Goal: Task Accomplishment & Management: Use online tool/utility

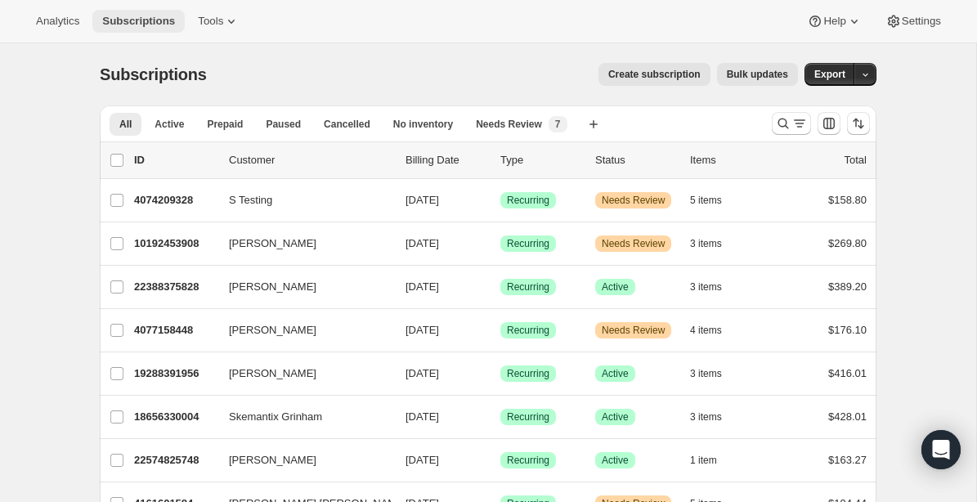
click at [150, 22] on span "Subscriptions" at bounding box center [138, 21] width 73 height 13
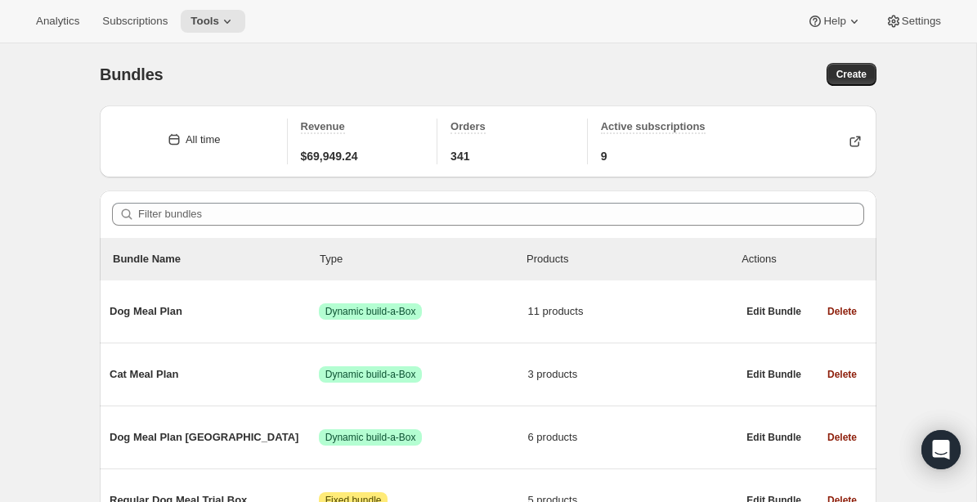
scroll to position [51, 0]
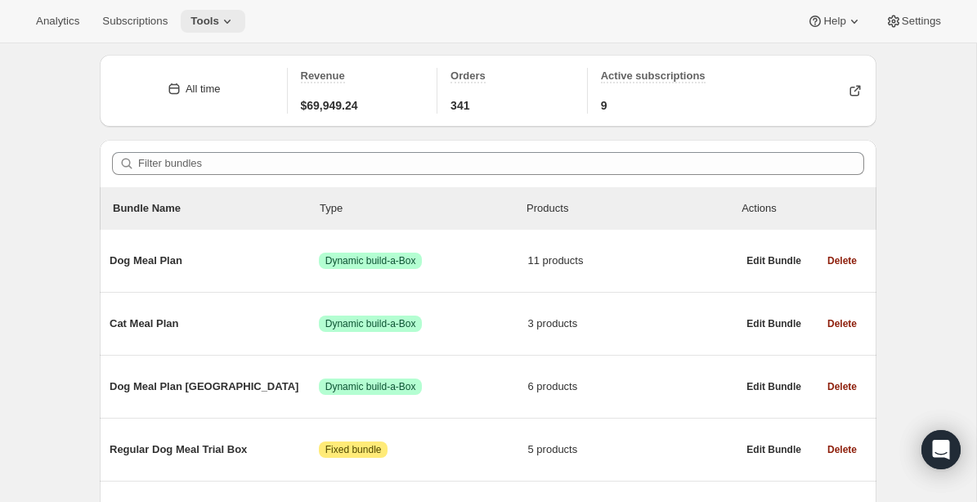
click at [235, 21] on icon at bounding box center [227, 21] width 16 height 16
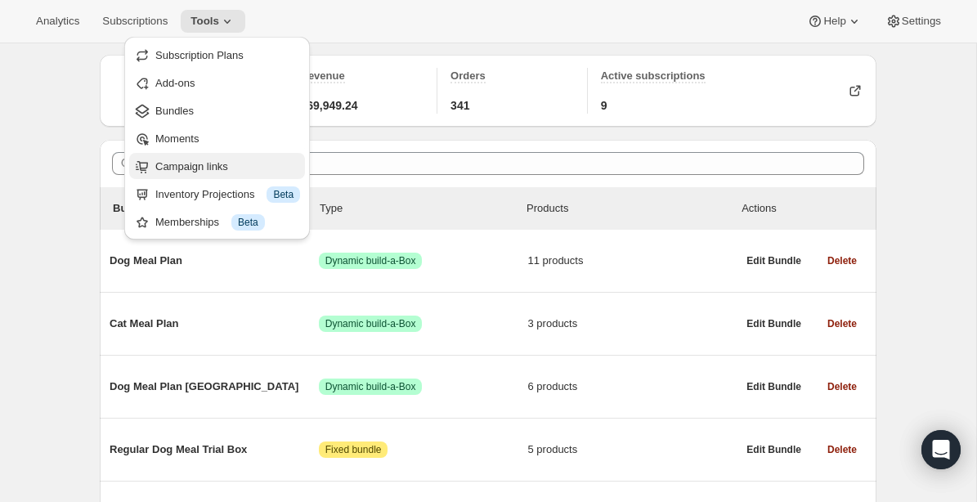
click at [199, 165] on span "Campaign links" at bounding box center [191, 166] width 73 height 12
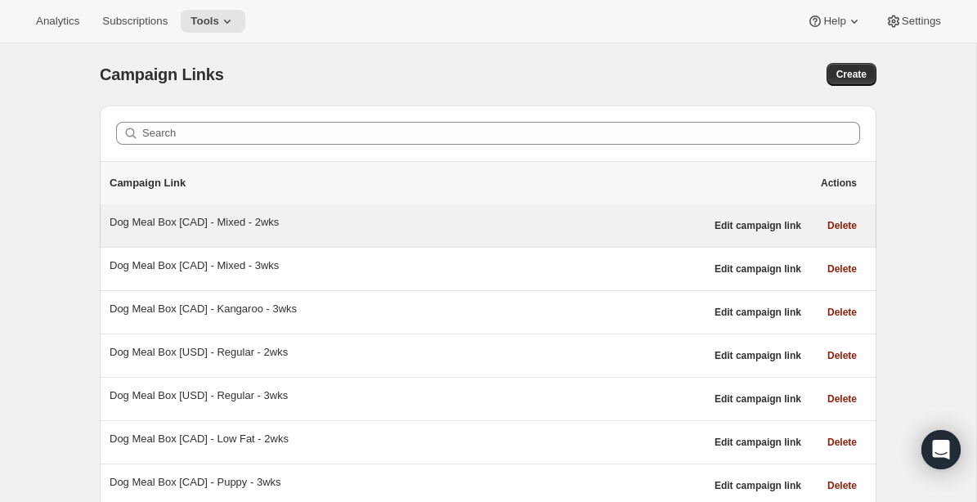
click at [266, 223] on div "Dog Meal Box [CAD] - Mixed - 2wks" at bounding box center [407, 222] width 595 height 16
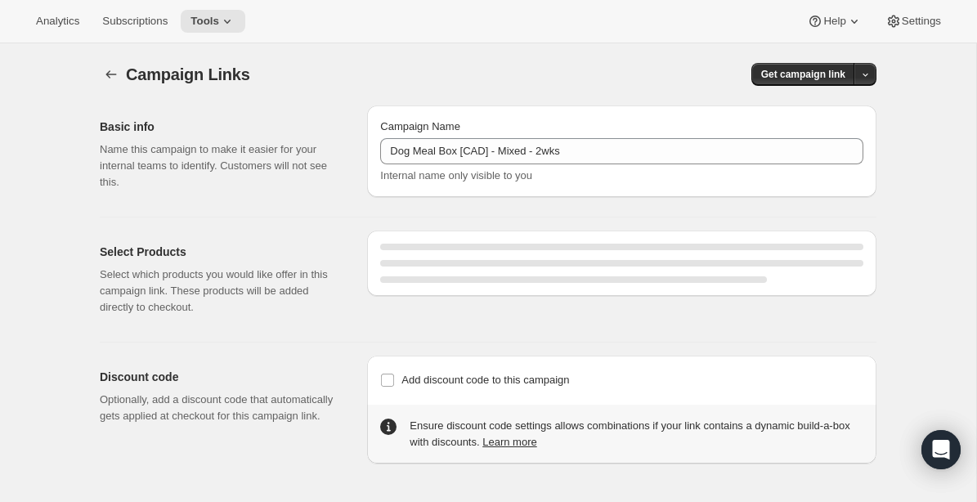
select select "gid://shopify/SellingPlan/1214611504"
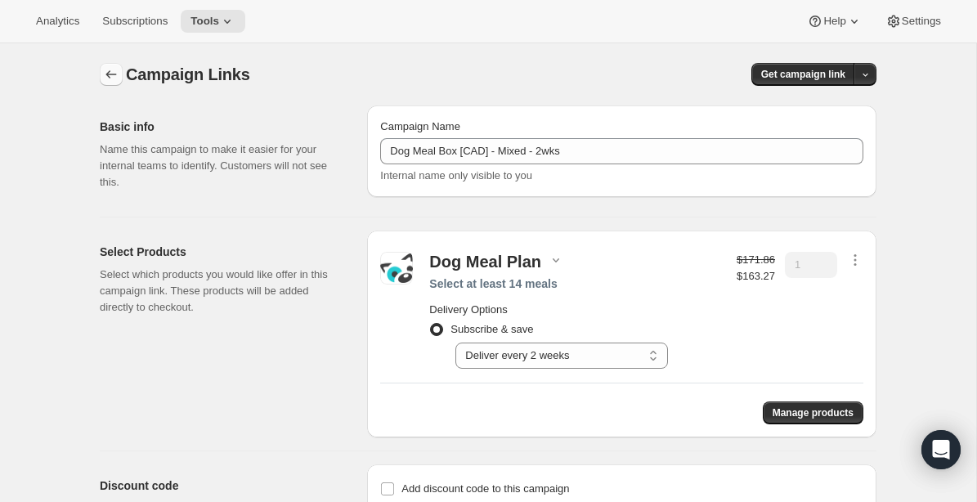
click at [109, 76] on icon "button" at bounding box center [111, 74] width 16 height 16
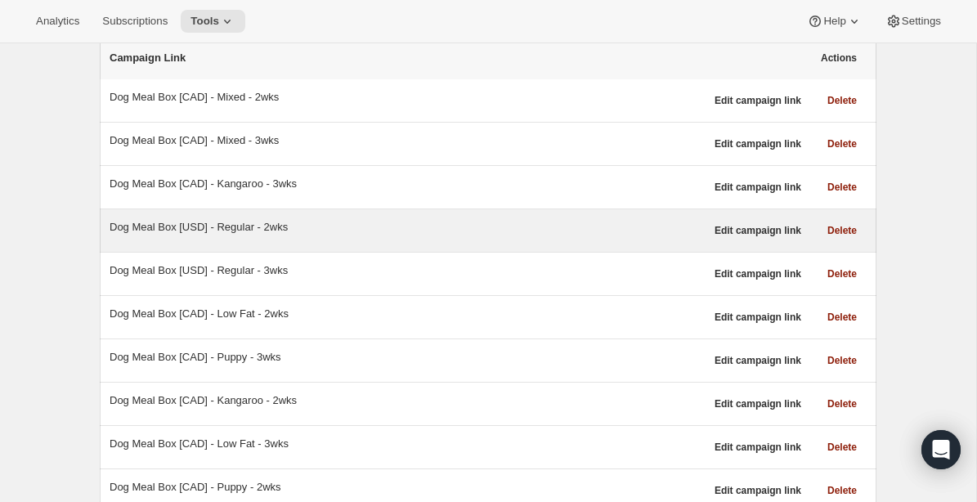
scroll to position [135, 0]
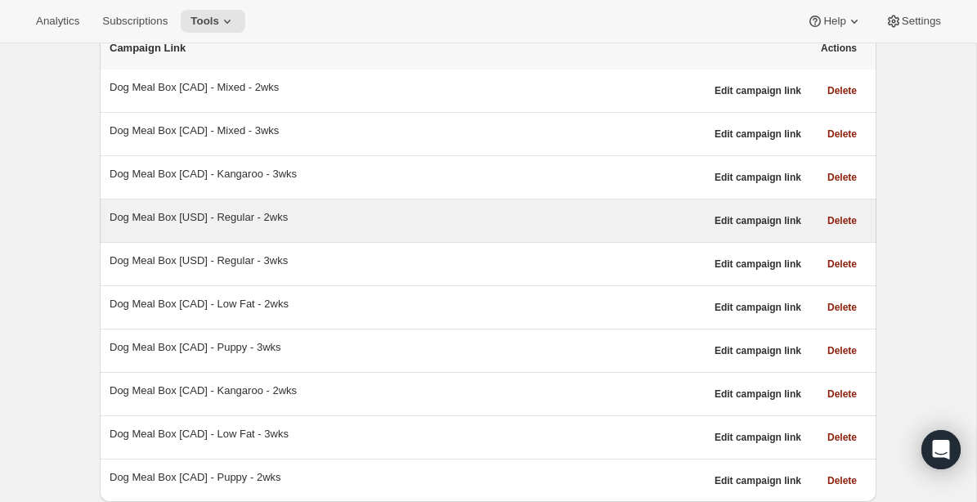
click at [234, 215] on div "Dog Meal Box [USD] - Regular - 2wks" at bounding box center [407, 217] width 595 height 16
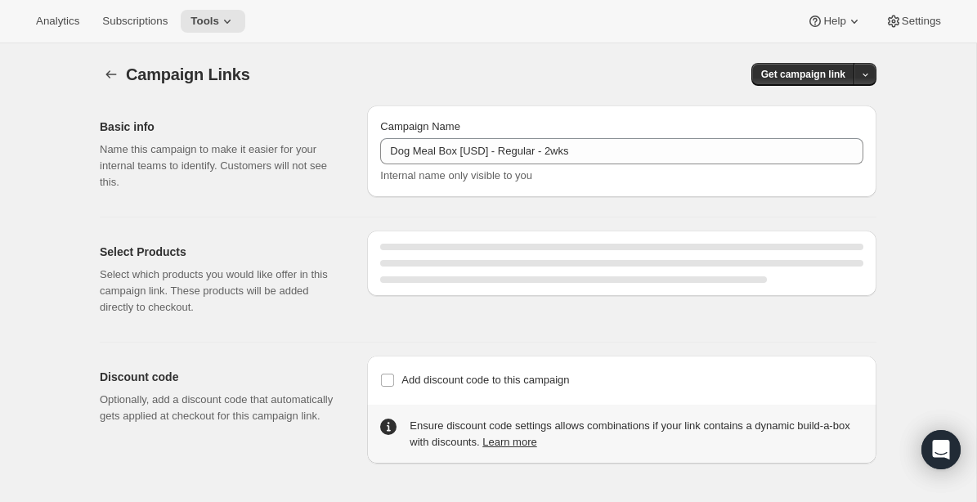
select select "gid://shopify/SellingPlan/690664177940"
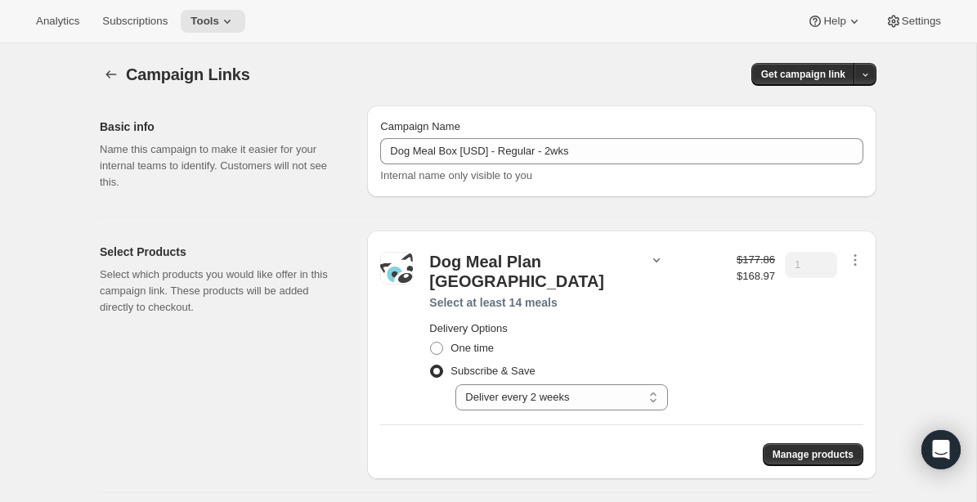
click at [648, 262] on icon "button" at bounding box center [656, 260] width 16 height 16
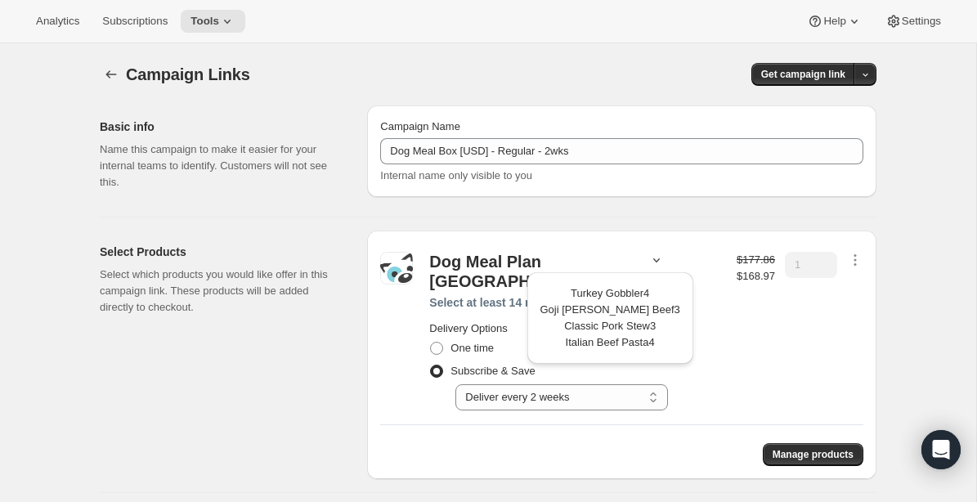
click at [785, 354] on div "1" at bounding box center [811, 331] width 52 height 159
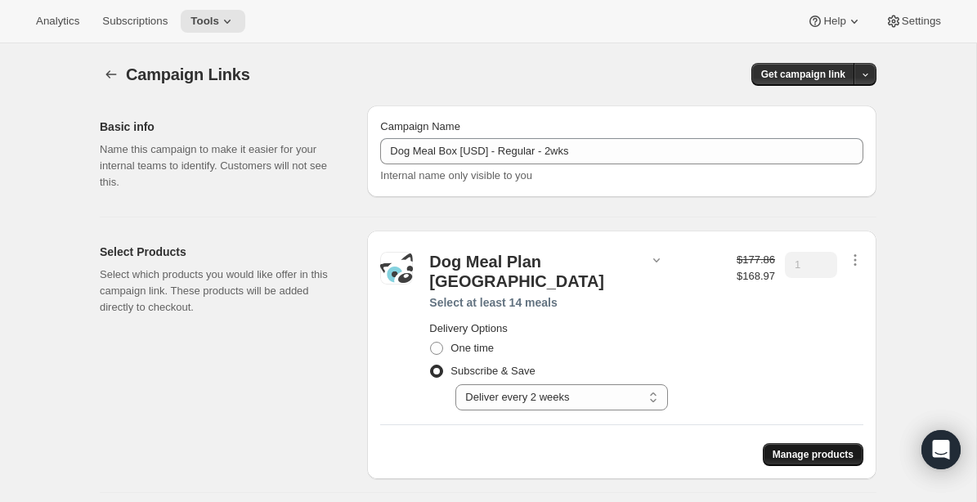
click at [831, 448] on span "Manage products" at bounding box center [812, 454] width 81 height 13
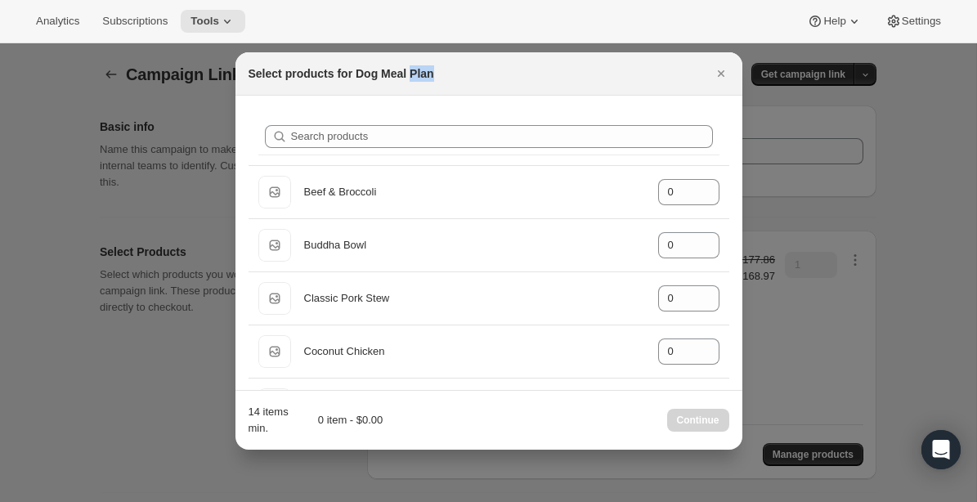
drag, startPoint x: 602, startPoint y: 65, endPoint x: 418, endPoint y: 73, distance: 184.0
click at [418, 73] on div "Select products for Dog Meal Plan" at bounding box center [473, 73] width 451 height 16
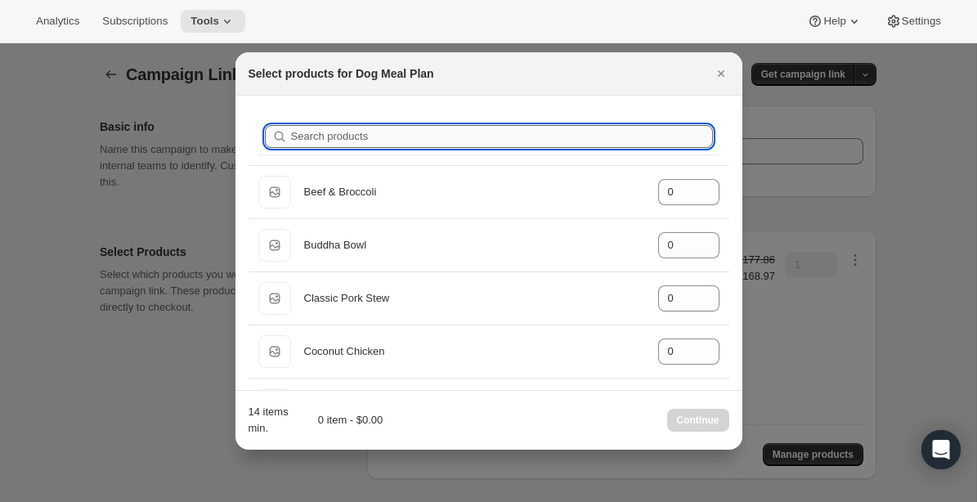
click at [351, 135] on input "Search products" at bounding box center [502, 136] width 422 height 23
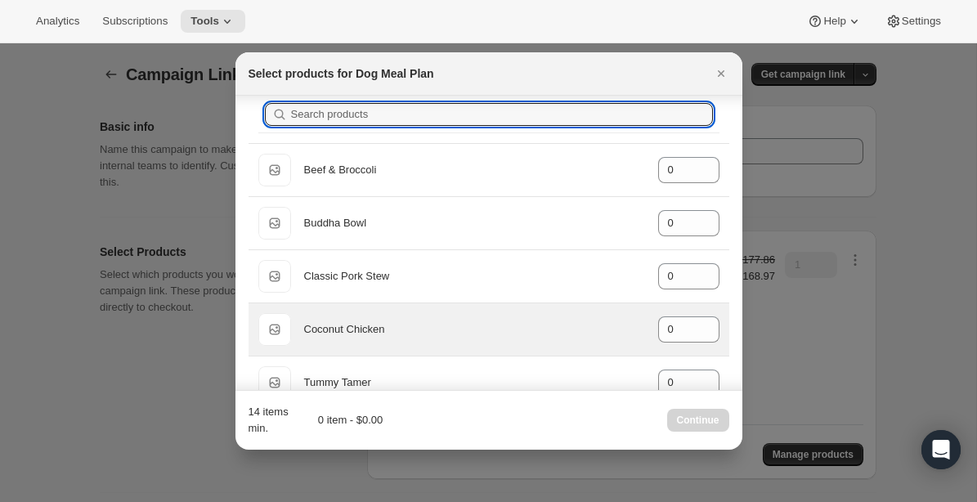
scroll to position [11, 0]
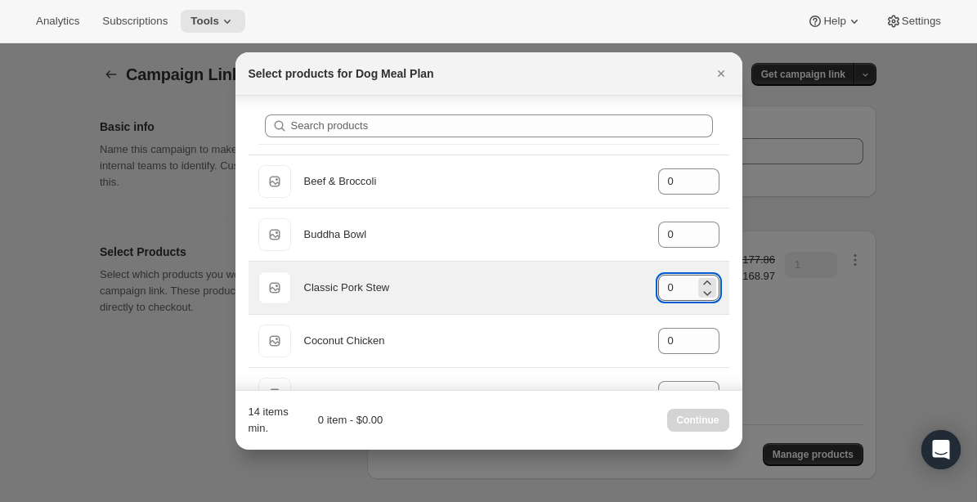
click at [675, 290] on input "0" at bounding box center [676, 288] width 37 height 26
click at [706, 279] on icon ":r9u:" at bounding box center [707, 283] width 16 height 16
type input "3"
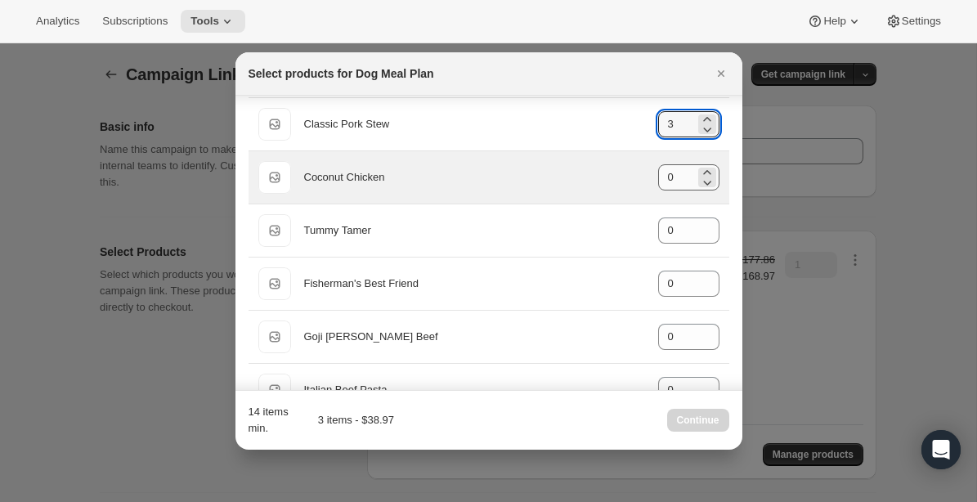
scroll to position [181, 0]
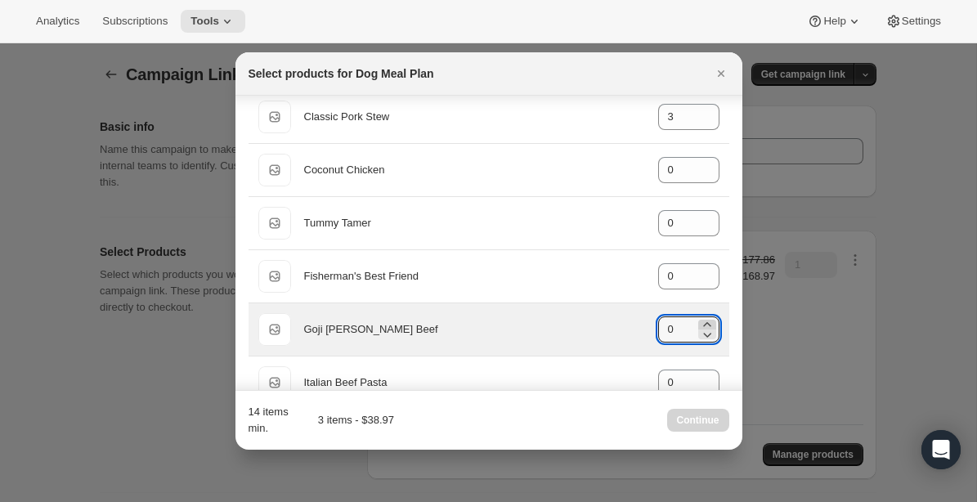
click at [711, 320] on icon ":r9u:" at bounding box center [707, 324] width 16 height 16
click at [709, 322] on icon ":r9u:" at bounding box center [707, 324] width 16 height 16
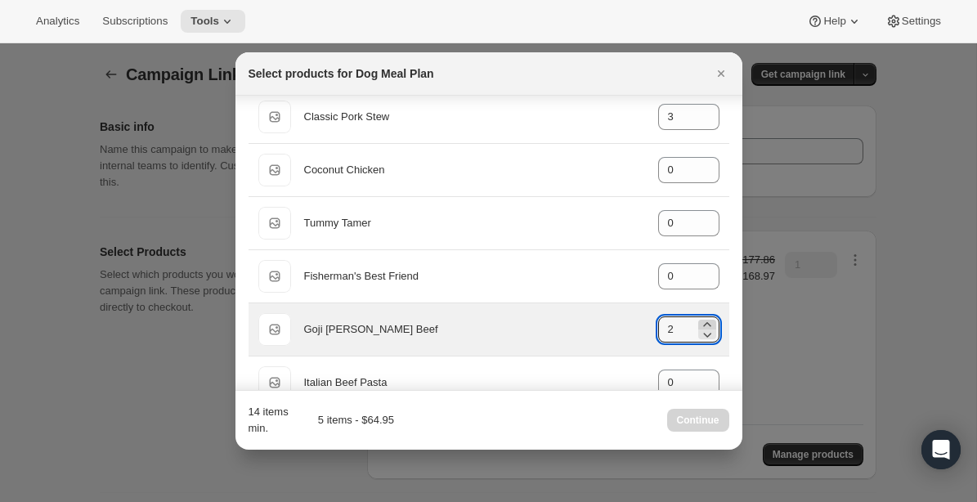
click at [710, 322] on icon ":r9u:" at bounding box center [707, 324] width 16 height 16
type input "3"
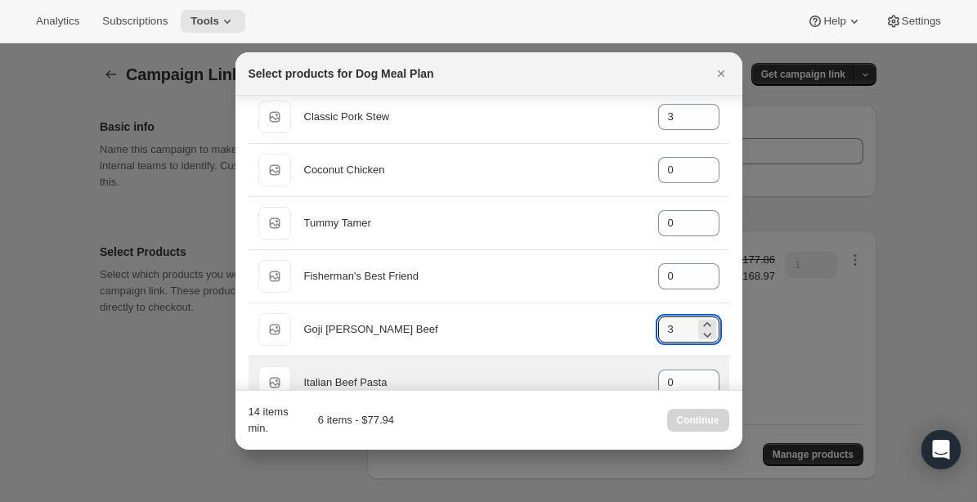
click at [722, 363] on div "Default Title Italian Beef Pasta gid://shopify/ProductVariant/40543577931824 0" at bounding box center [488, 382] width 481 height 52
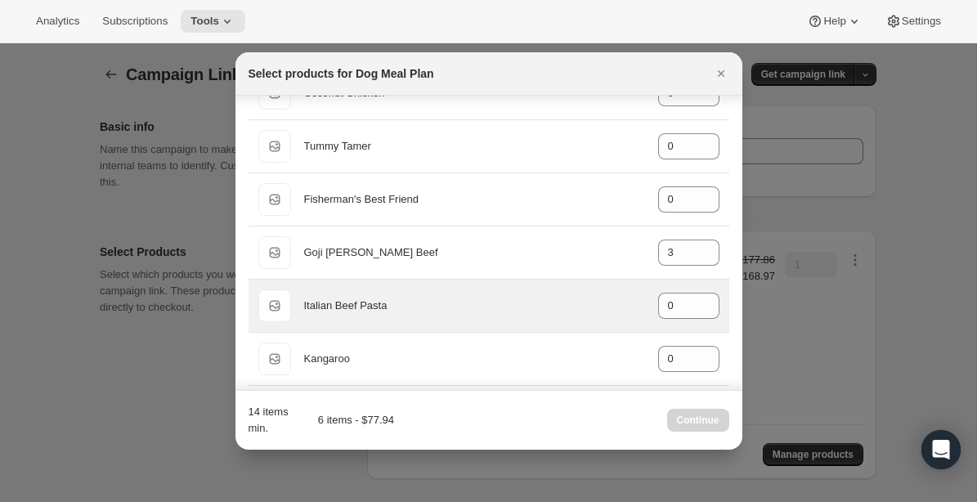
scroll to position [260, 0]
click at [704, 298] on icon ":r9u:" at bounding box center [706, 299] width 7 height 4
type input "3"
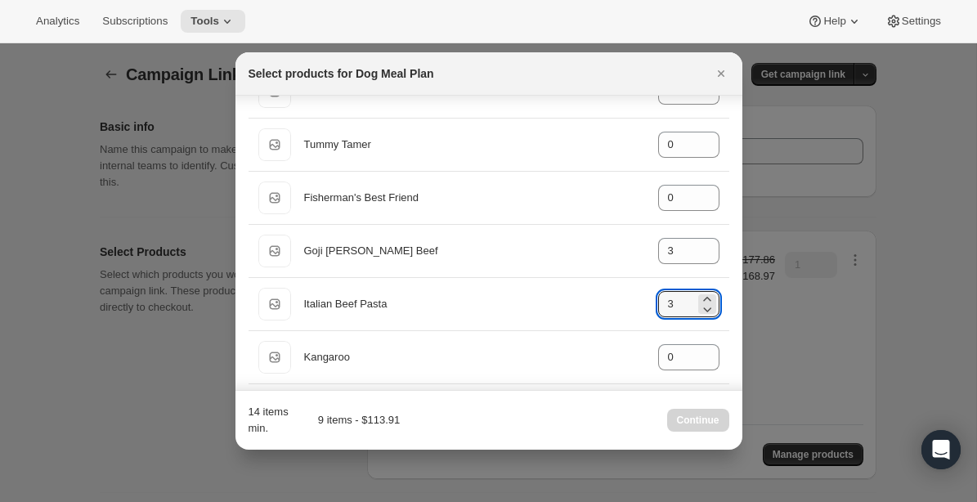
click at [736, 278] on div "Search products Default Title Beef & Broccoli gid://shopify/ProductVariant/4054…" at bounding box center [488, 169] width 507 height 667
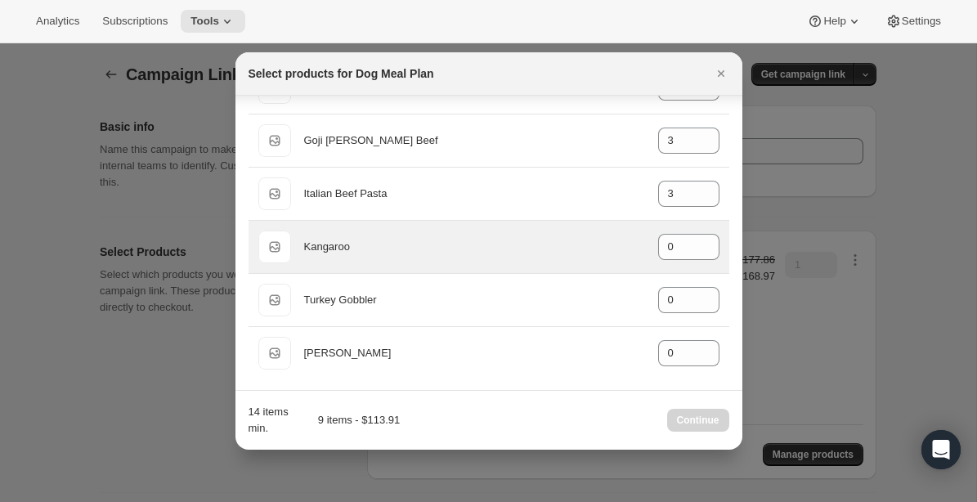
scroll to position [373, 0]
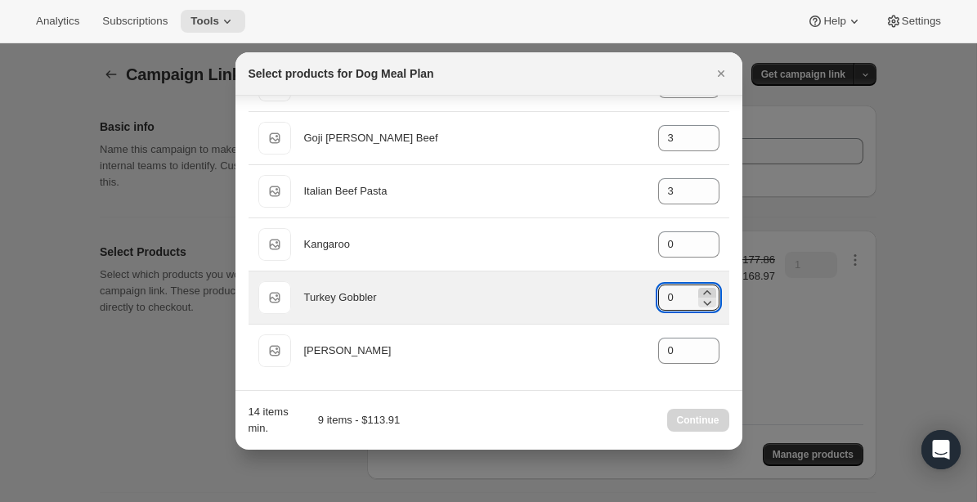
click at [707, 293] on icon ":r9u:" at bounding box center [707, 292] width 16 height 16
type input "3"
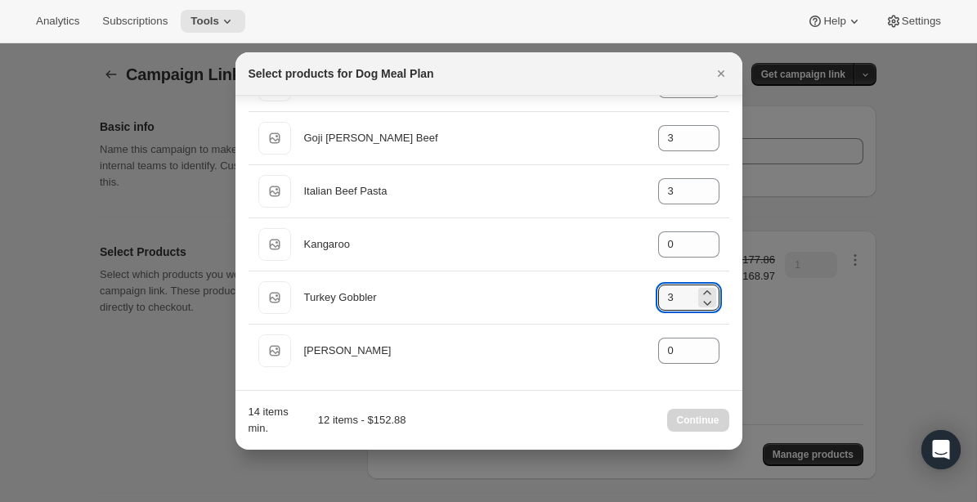
click at [737, 253] on div "Search products Default Title Beef & Broccoli gid://shopify/ProductVariant/4054…" at bounding box center [488, 56] width 507 height 667
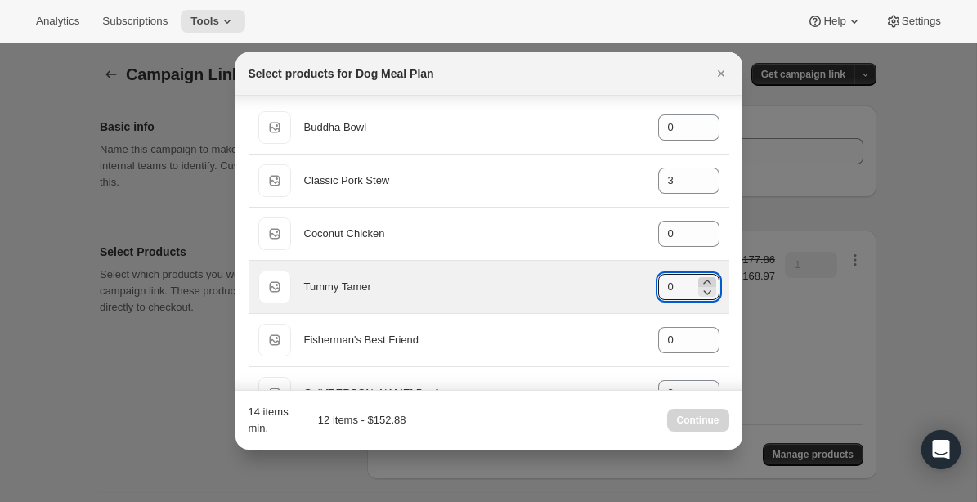
click at [708, 278] on icon ":r9u:" at bounding box center [707, 282] width 16 height 16
type input "2"
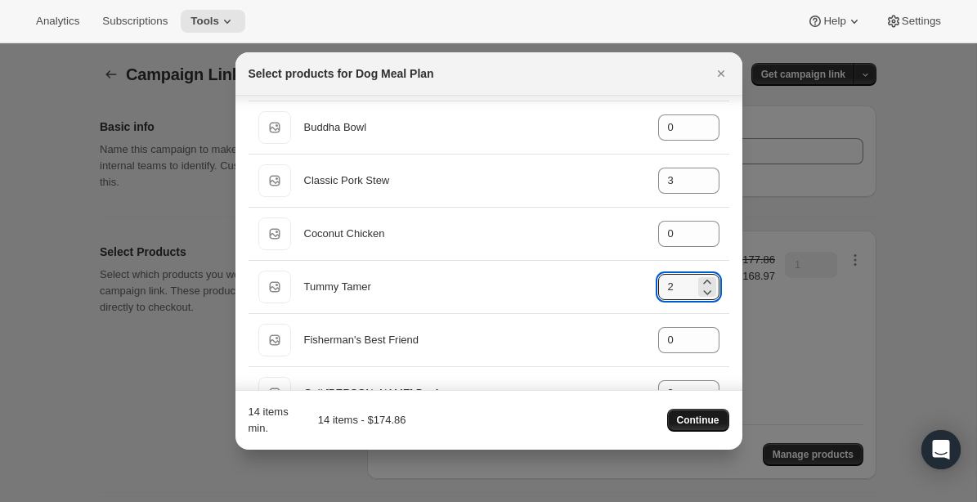
click at [701, 420] on span "Continue" at bounding box center [698, 420] width 42 height 13
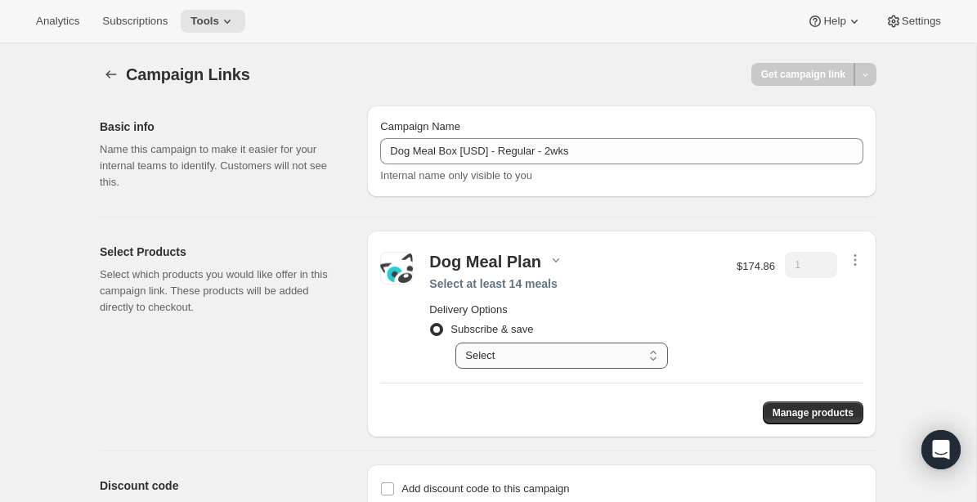
click at [657, 347] on select "Select Deliver every 1 week Deliver every 2 weeks Deliver every 3 weeks Deliver…" at bounding box center [561, 355] width 212 height 26
select select "gid://shopify/SellingPlan/1214611504"
click at [455, 342] on select "Select Deliver every 1 week Deliver every 2 weeks Deliver every 3 weeks Deliver…" at bounding box center [561, 355] width 212 height 26
click at [925, 332] on div "Campaign Links. This page is ready Campaign Links Get campaign link Basic info …" at bounding box center [488, 323] width 976 height 561
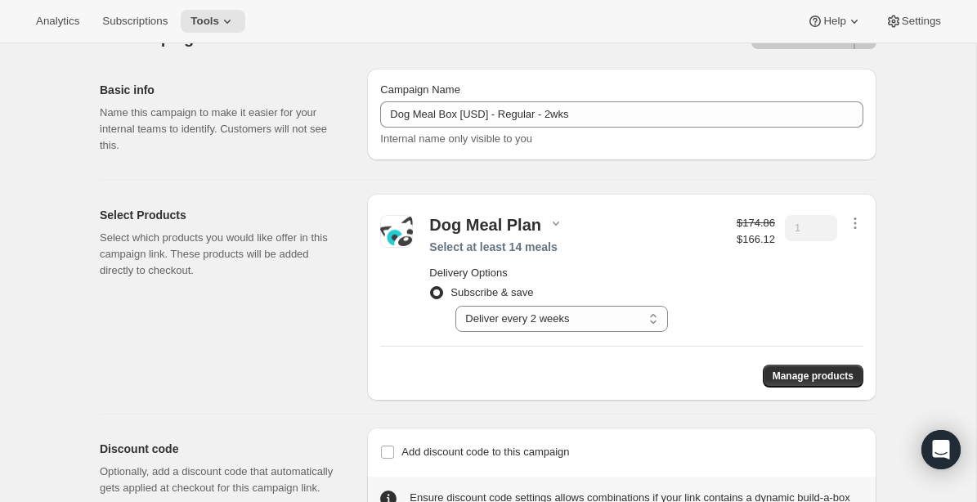
scroll to position [102, 0]
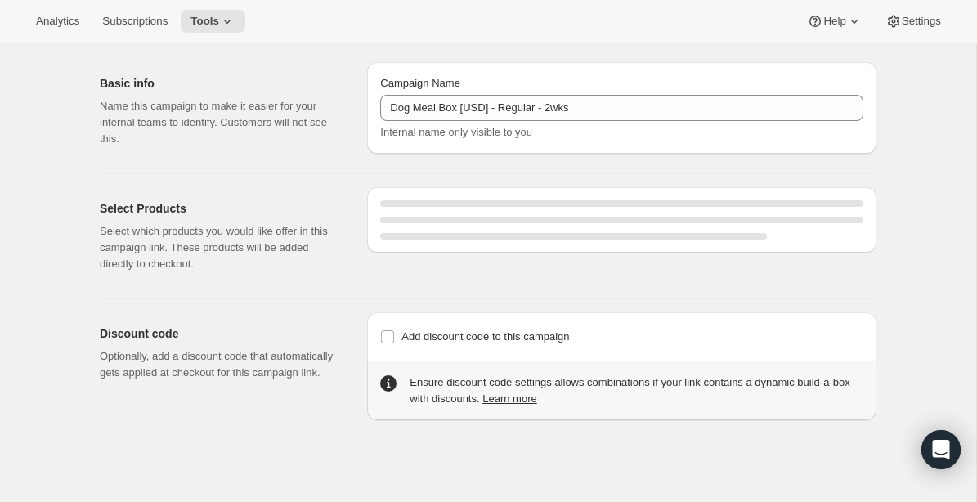
select select "gid://shopify/SellingPlan/1214611504"
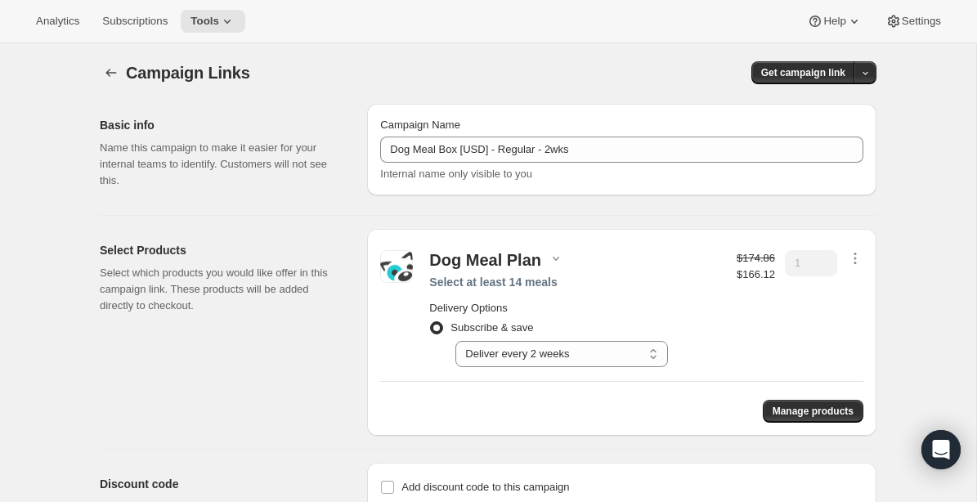
scroll to position [0, 0]
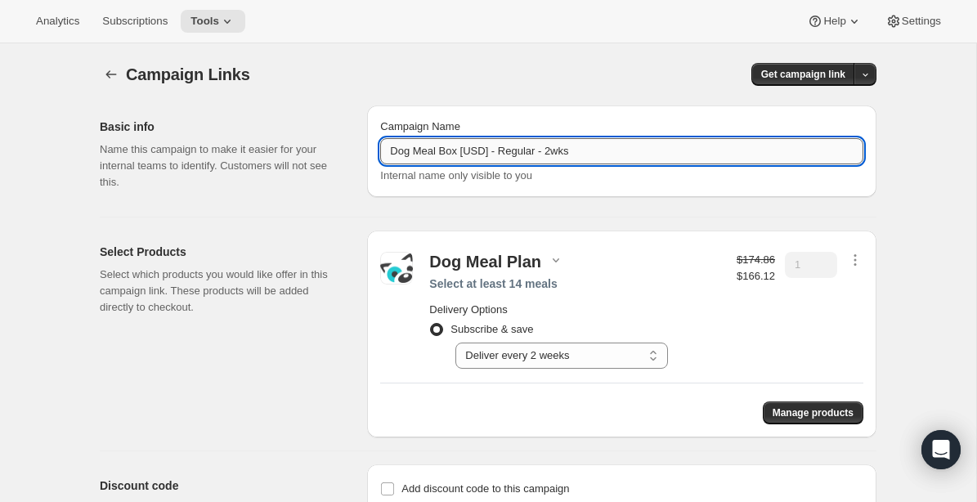
click at [472, 147] on input "Dog Meal Box [USD] - Regular - 2wks" at bounding box center [621, 151] width 483 height 26
type input "Dog Meal Box [CAD] - Regular - 2wks"
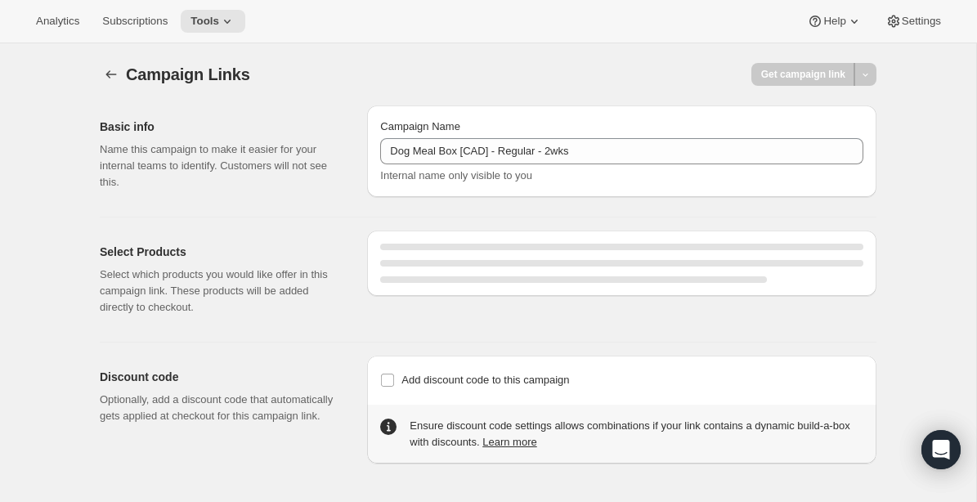
select select "gid://shopify/SellingPlan/1214611504"
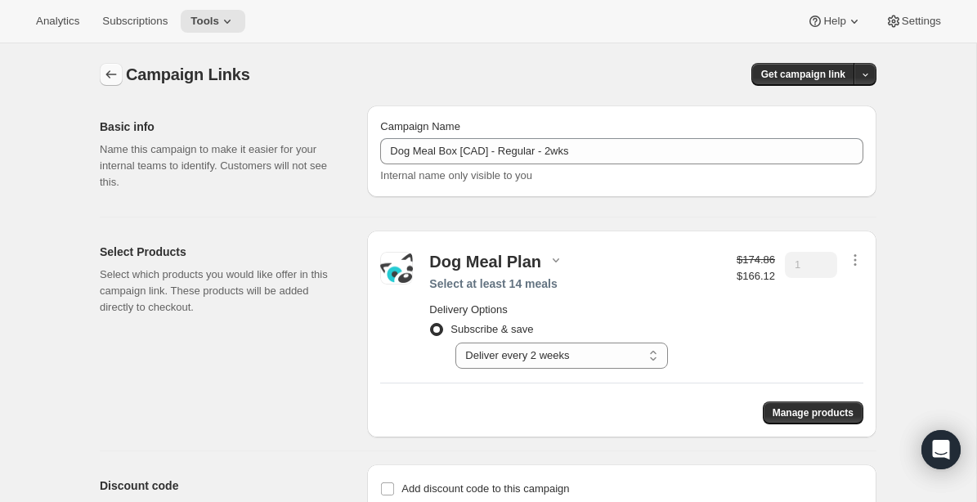
click at [107, 71] on icon "button" at bounding box center [111, 74] width 16 height 16
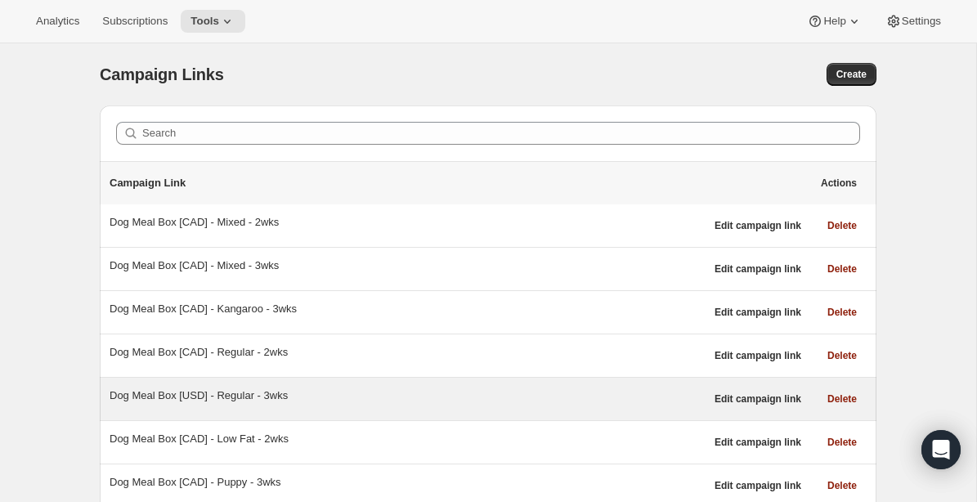
click at [211, 397] on div "Dog Meal Box [USD] - Regular - 3wks" at bounding box center [407, 395] width 595 height 16
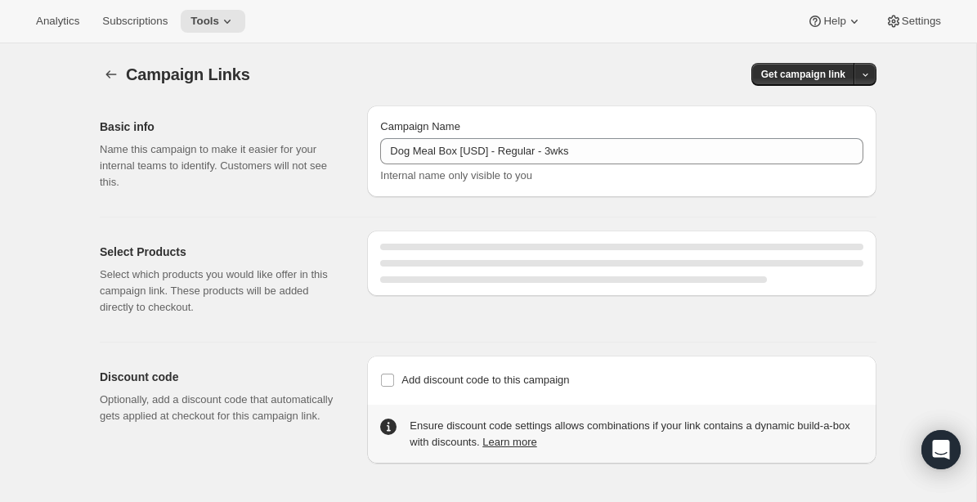
select select "gid://shopify/SellingPlan/690664276244"
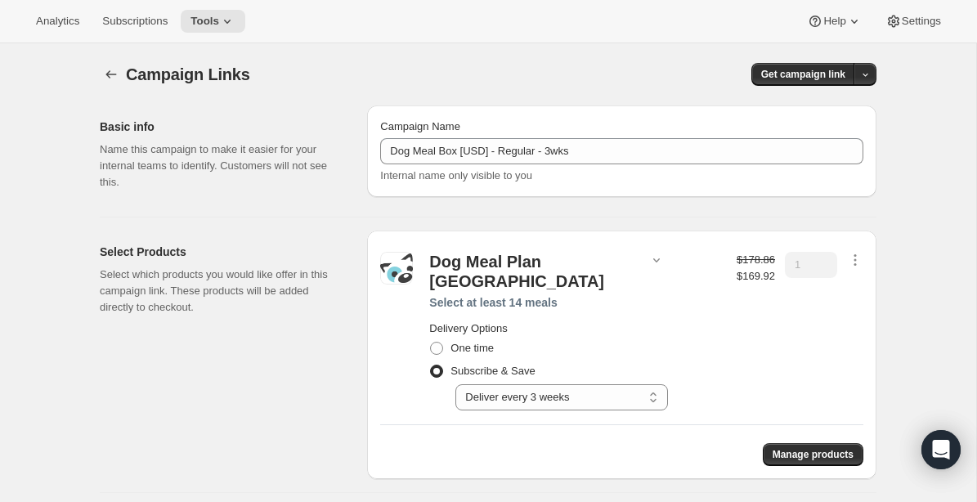
scroll to position [38, 0]
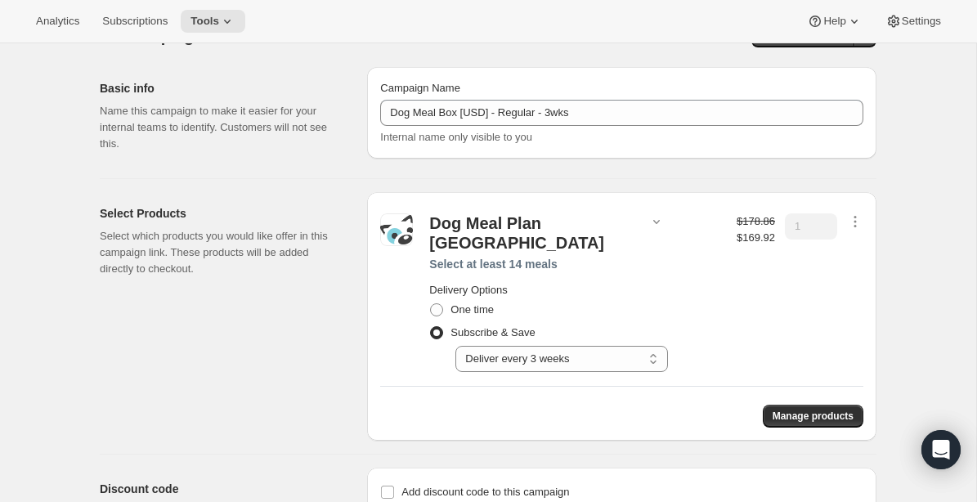
click at [815, 391] on div "Manage products" at bounding box center [621, 409] width 483 height 36
click at [800, 409] on span "Manage products" at bounding box center [812, 415] width 81 height 13
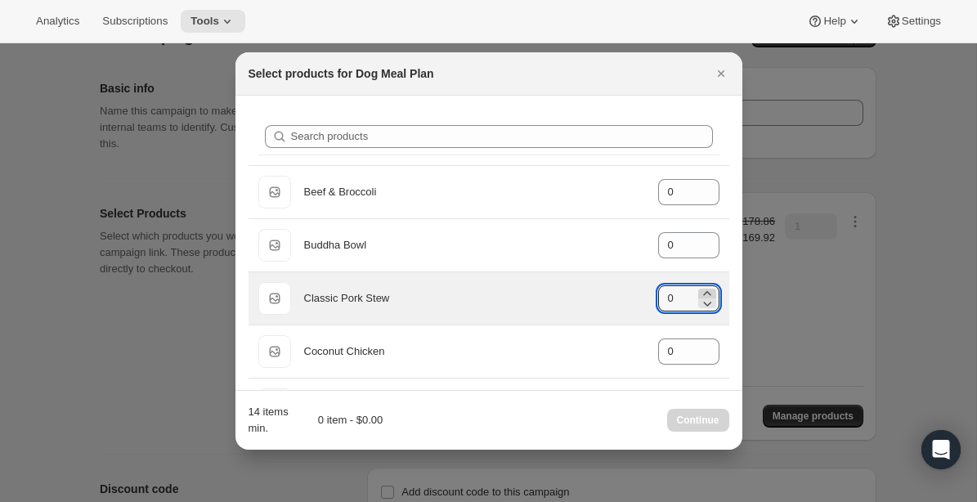
click at [705, 292] on icon ":rbp:" at bounding box center [706, 293] width 7 height 4
type input "3"
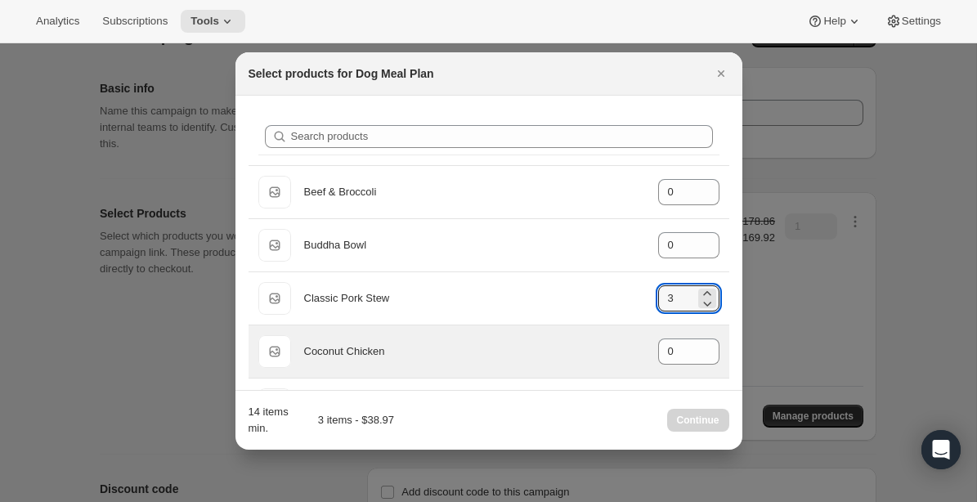
click at [726, 333] on div "Default Title Coconut Chicken gid://shopify/ProductVariant/40543577866288 0" at bounding box center [488, 351] width 481 height 52
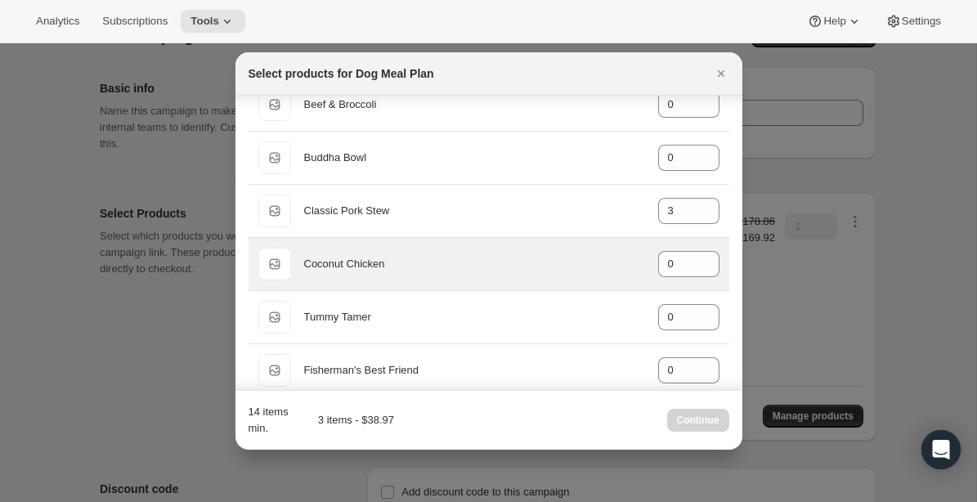
scroll to position [91, 0]
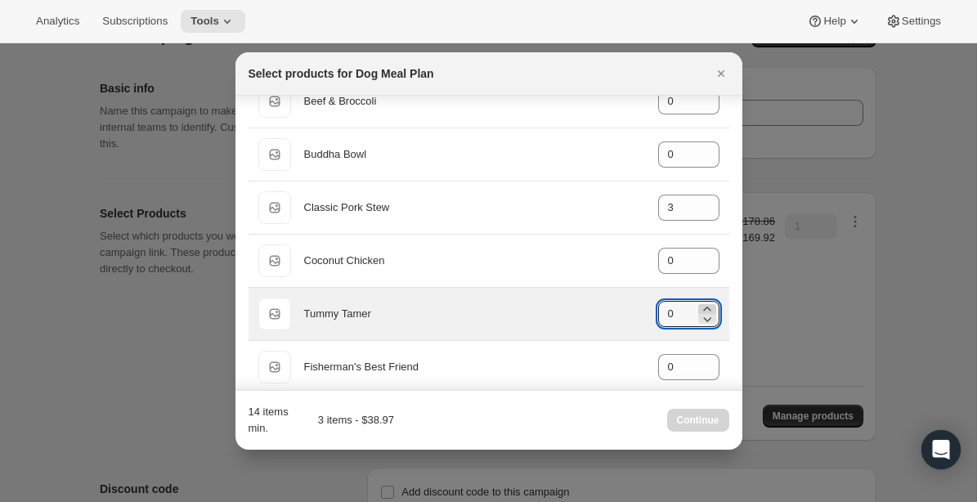
click at [709, 307] on icon ":rbp:" at bounding box center [707, 309] width 16 height 16
type input "2"
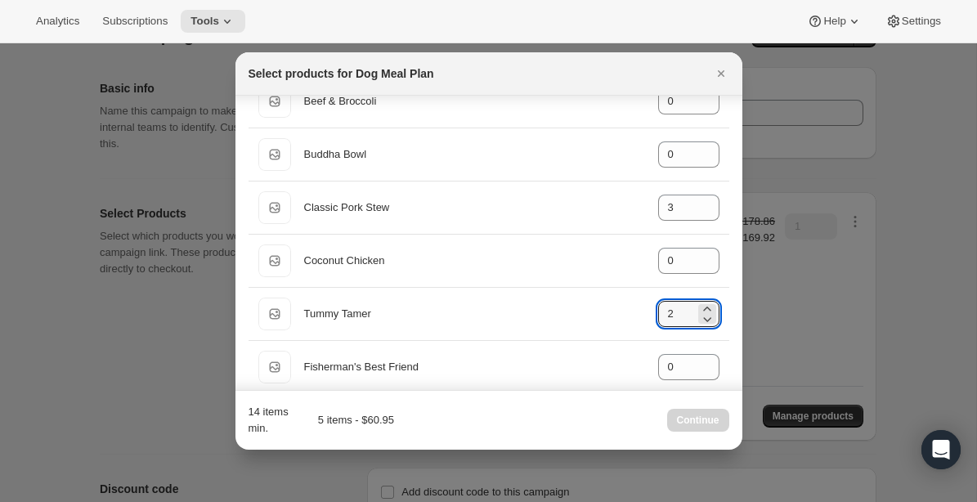
click at [734, 338] on div "Search products Default Title Beef & Broccoli gid://shopify/ProductVariant/4054…" at bounding box center [488, 338] width 507 height 667
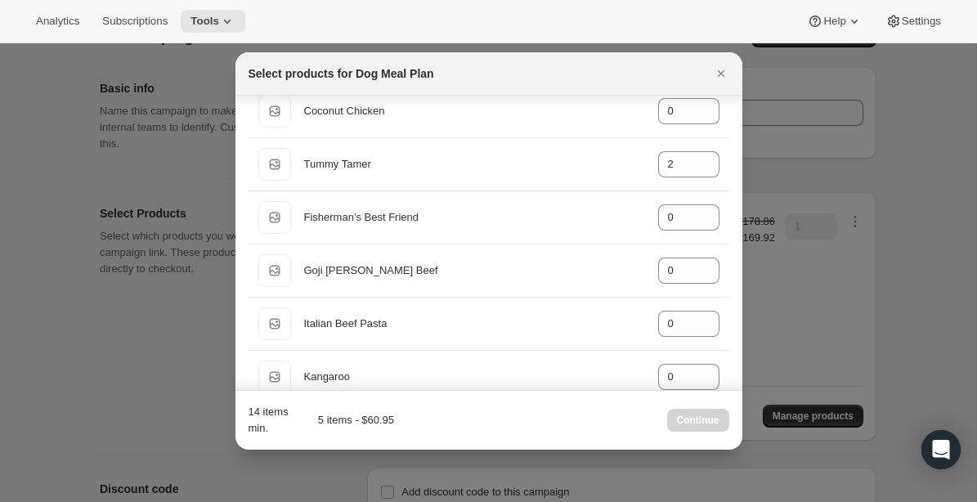
scroll to position [244, 0]
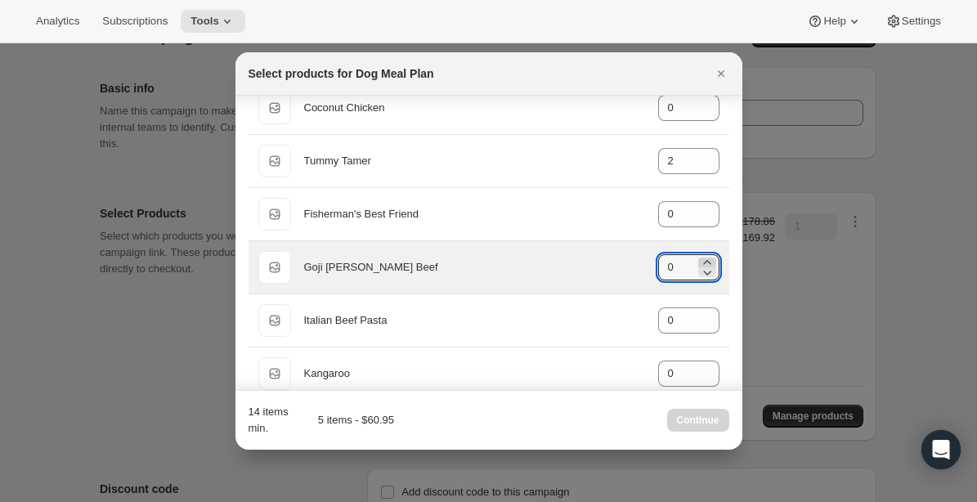
click at [709, 258] on icon ":rbp:" at bounding box center [707, 262] width 16 height 16
type input "3"
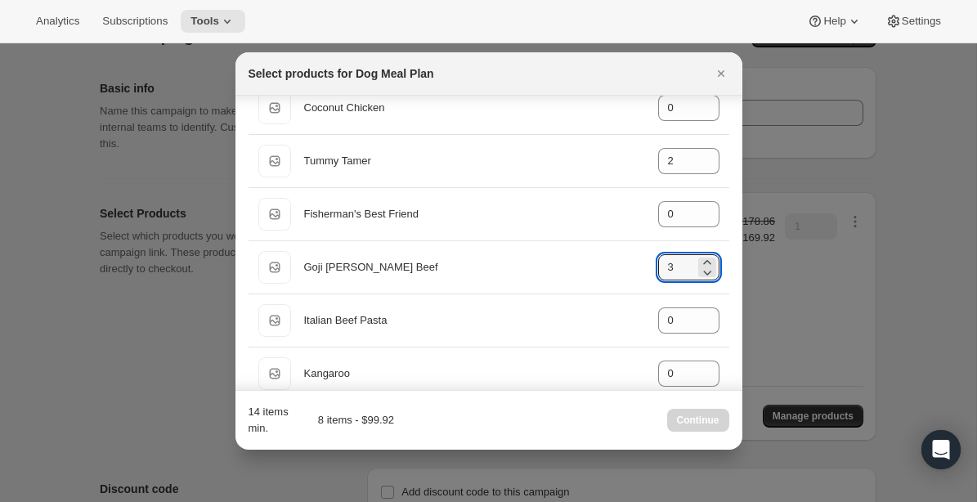
click at [738, 302] on div "Search products Default Title Beef & Broccoli gid://shopify/ProductVariant/4054…" at bounding box center [488, 185] width 507 height 667
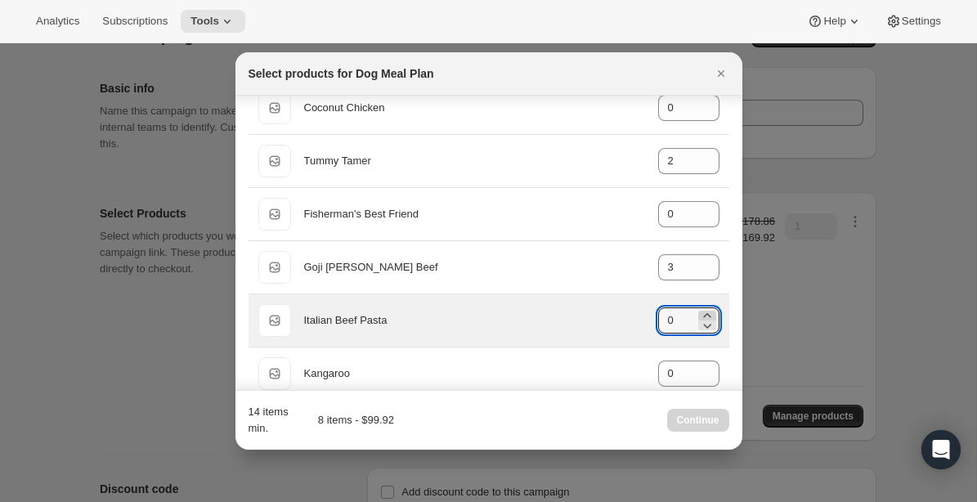
click at [709, 312] on icon ":rbp:" at bounding box center [707, 315] width 16 height 16
type input "3"
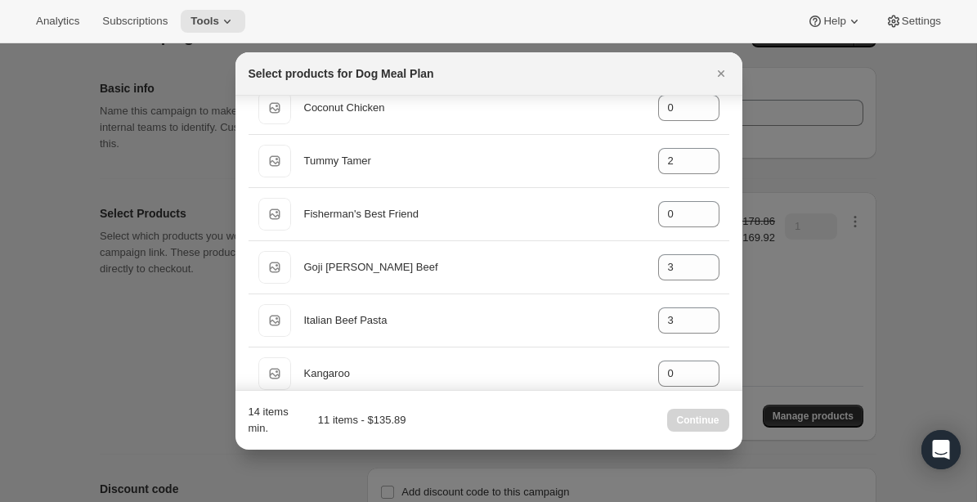
click at [731, 353] on div "Search products Default Title Beef & Broccoli gid://shopify/ProductVariant/4054…" at bounding box center [488, 185] width 507 height 667
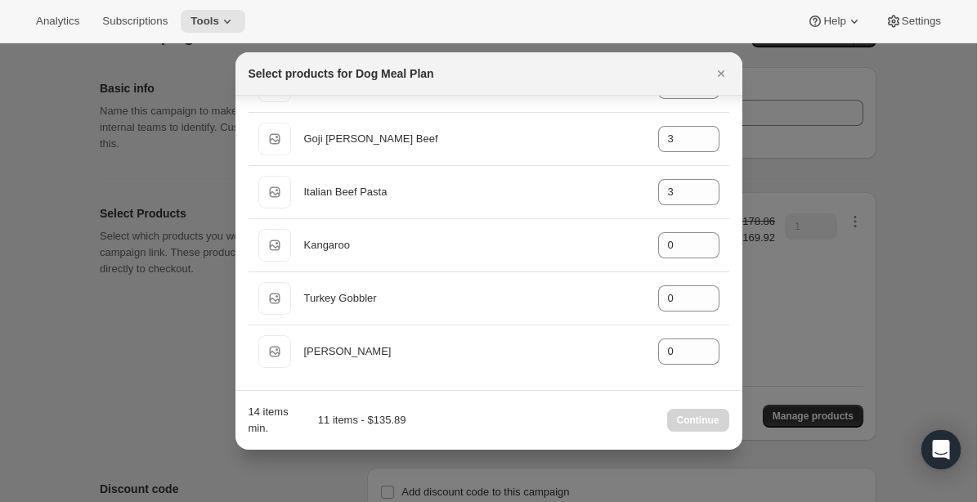
scroll to position [373, 0]
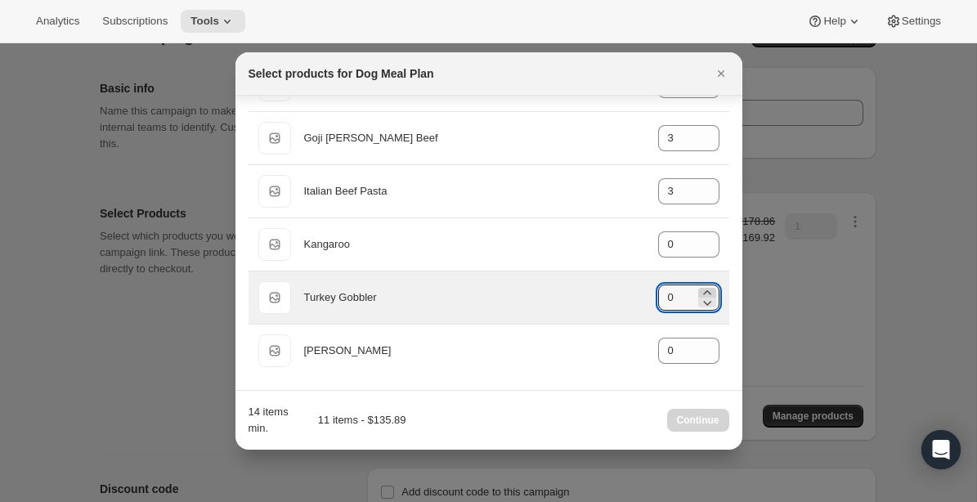
click at [709, 292] on icon ":rbp:" at bounding box center [707, 292] width 16 height 16
type input "3"
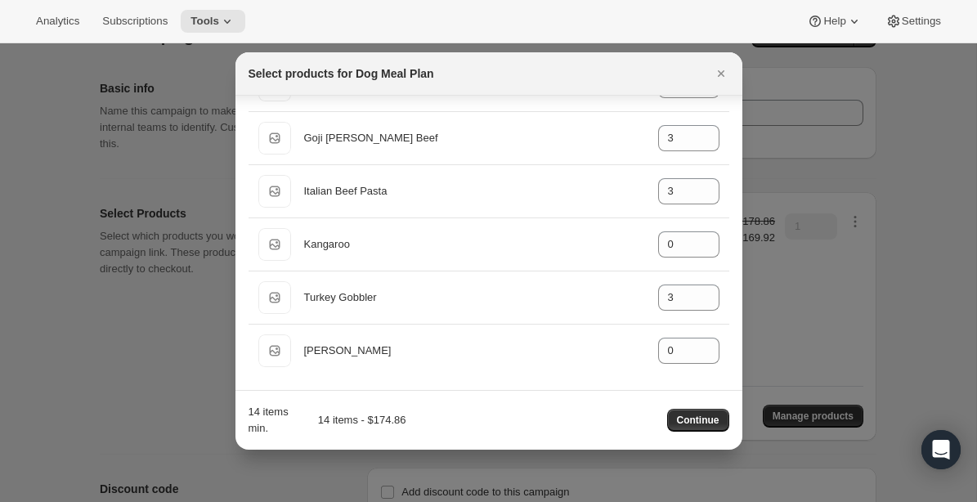
click at [610, 423] on div "14 items min. 14 items - $174.86 Continue" at bounding box center [488, 420] width 481 height 33
click at [701, 418] on span "Continue" at bounding box center [698, 420] width 42 height 13
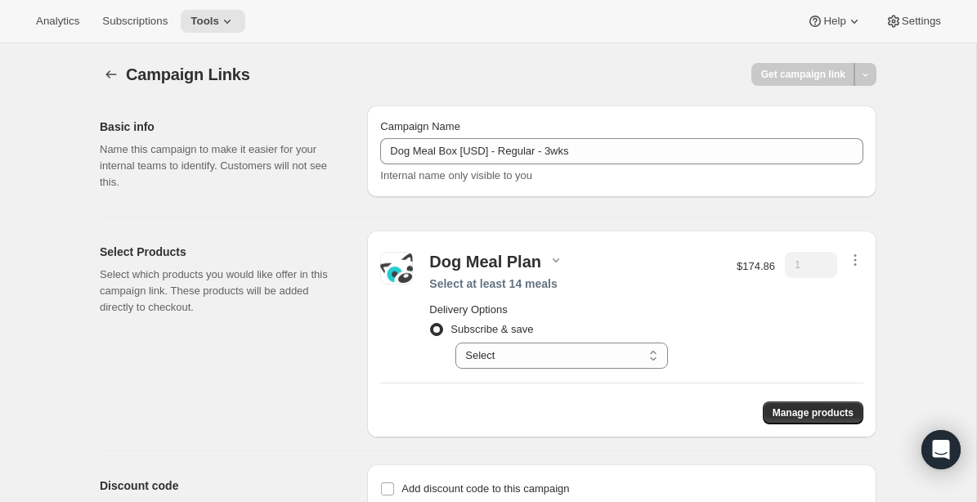
scroll to position [38, 0]
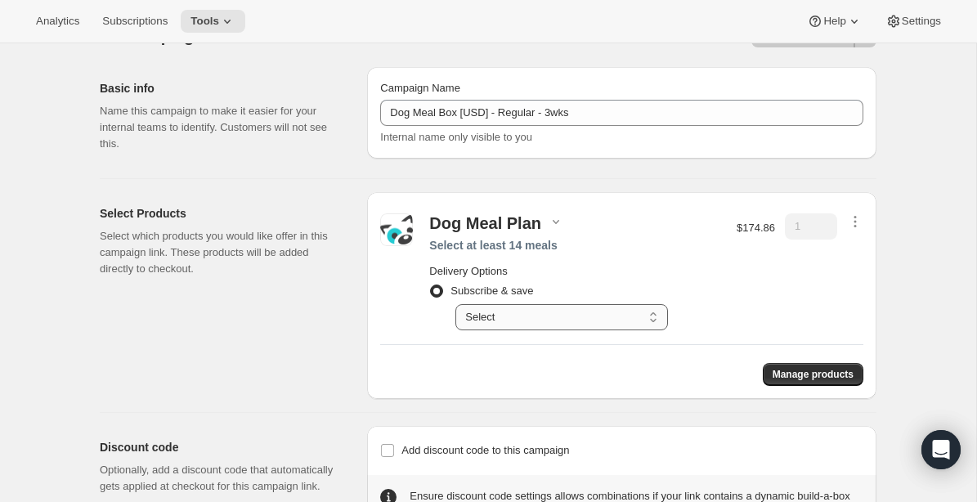
click at [631, 324] on select "Select Deliver every 1 week Deliver every 2 weeks Deliver every 3 weeks Deliver…" at bounding box center [561, 317] width 212 height 26
select select "gid://shopify/SellingPlan/1214644272"
click at [455, 304] on select "Select Deliver every 1 week Deliver every 2 weeks Deliver every 3 weeks Deliver…" at bounding box center [561, 317] width 212 height 26
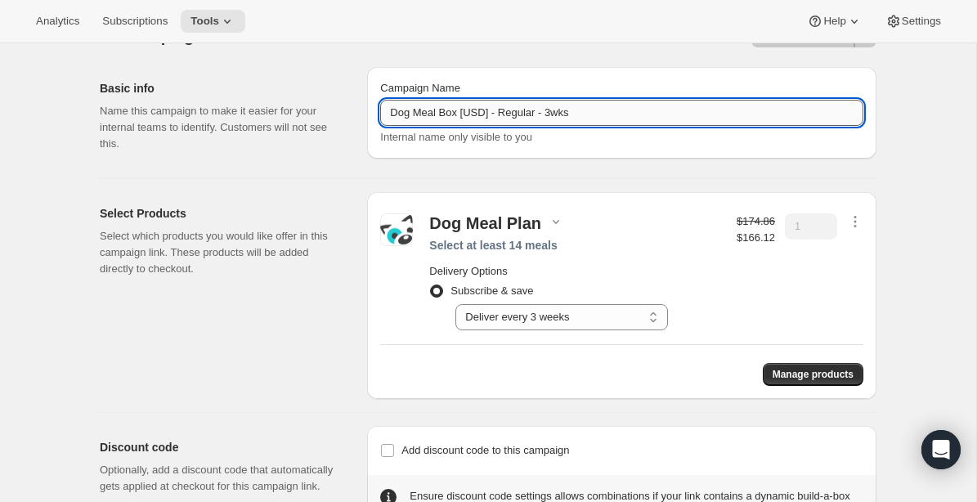
click at [480, 112] on input "Dog Meal Box [USD] - Regular - 3wks" at bounding box center [621, 113] width 483 height 26
type input "Dog Meal Box [CAD] - Regular - 3wks"
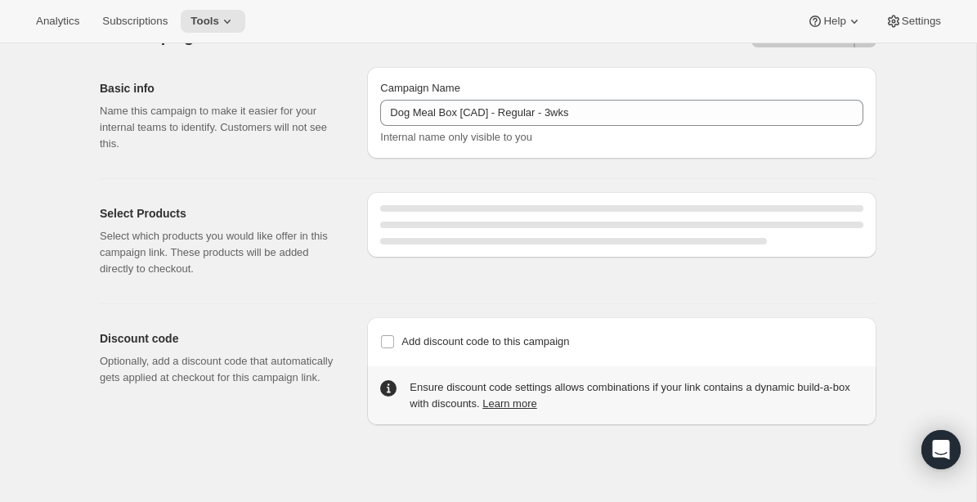
select select "gid://shopify/SellingPlan/1214644272"
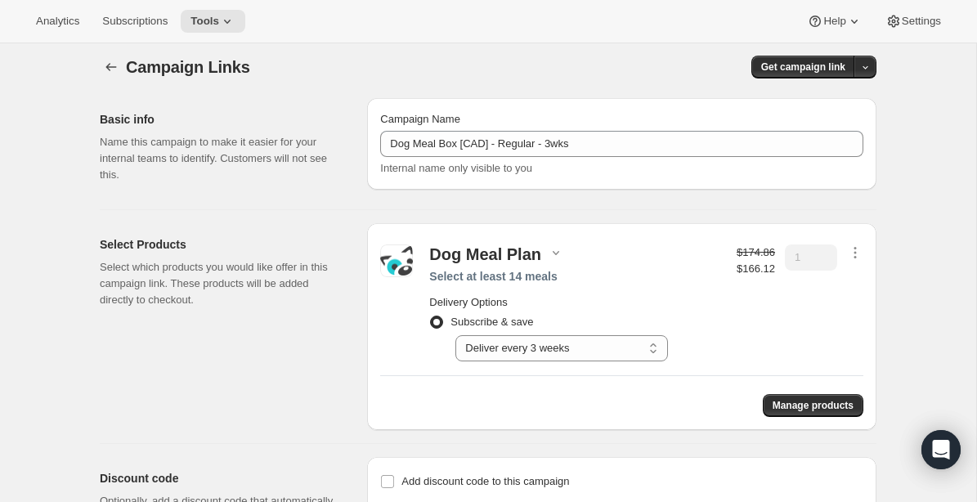
scroll to position [0, 0]
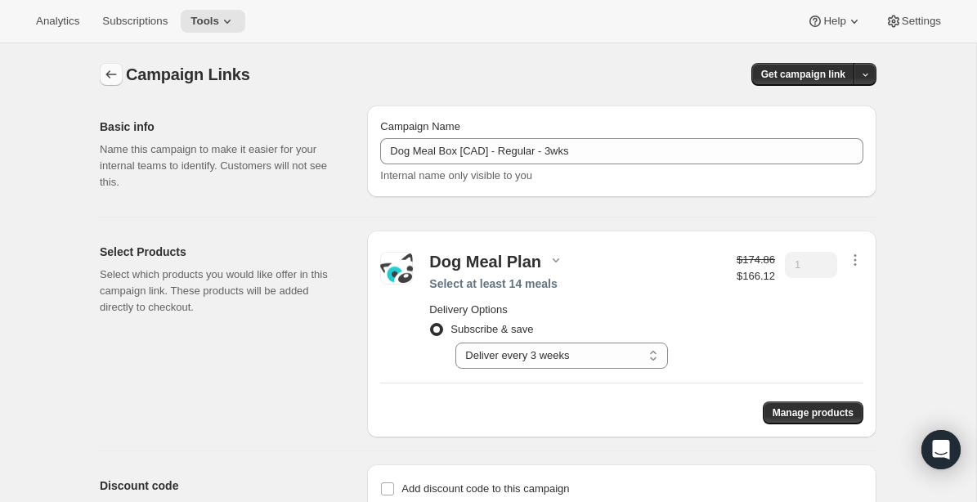
click at [112, 75] on icon "button" at bounding box center [111, 74] width 16 height 16
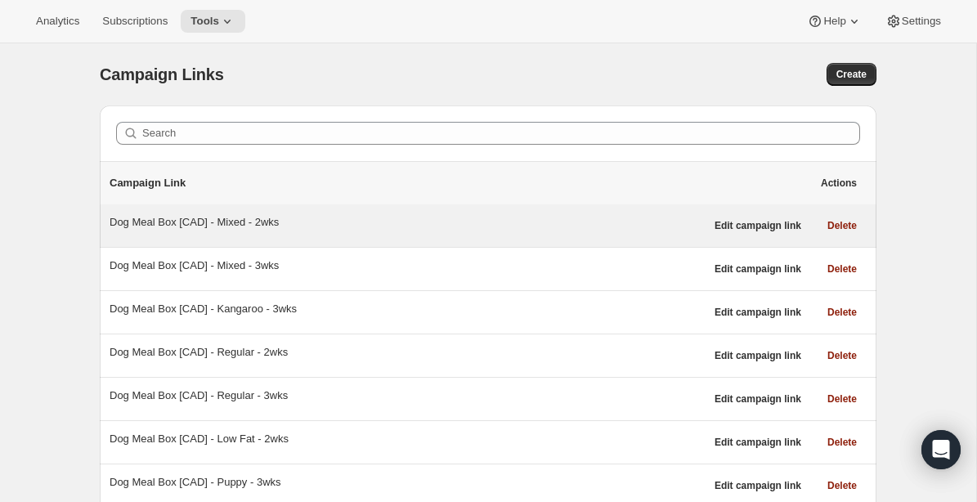
click at [165, 221] on div "Dog Meal Box [CAD] - Mixed - 2wks" at bounding box center [407, 222] width 595 height 16
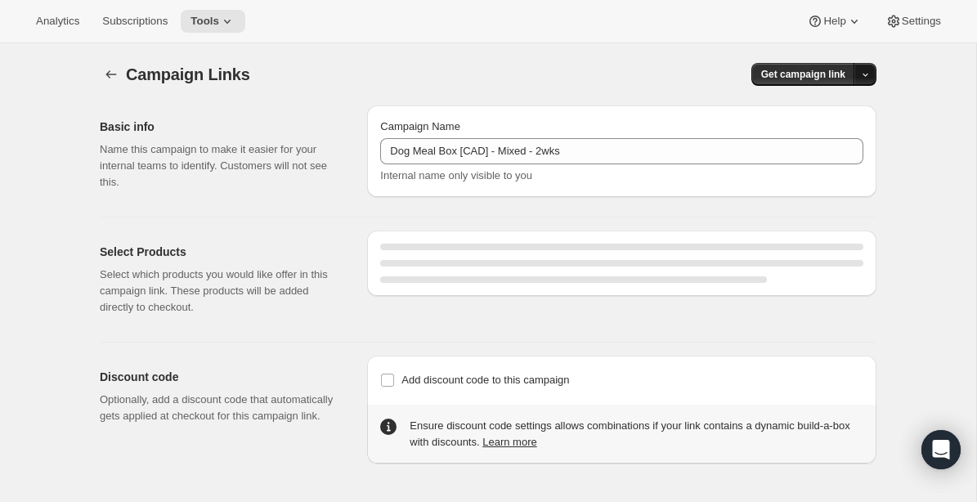
click at [865, 77] on icon "button" at bounding box center [865, 74] width 11 height 11
select select "gid://shopify/SellingPlan/1214611504"
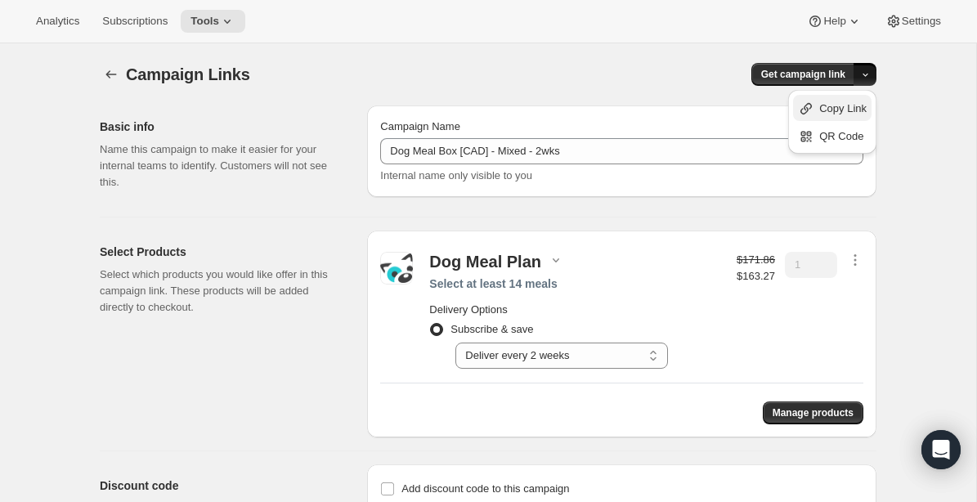
click at [843, 109] on span "Copy Link" at bounding box center [842, 108] width 47 height 12
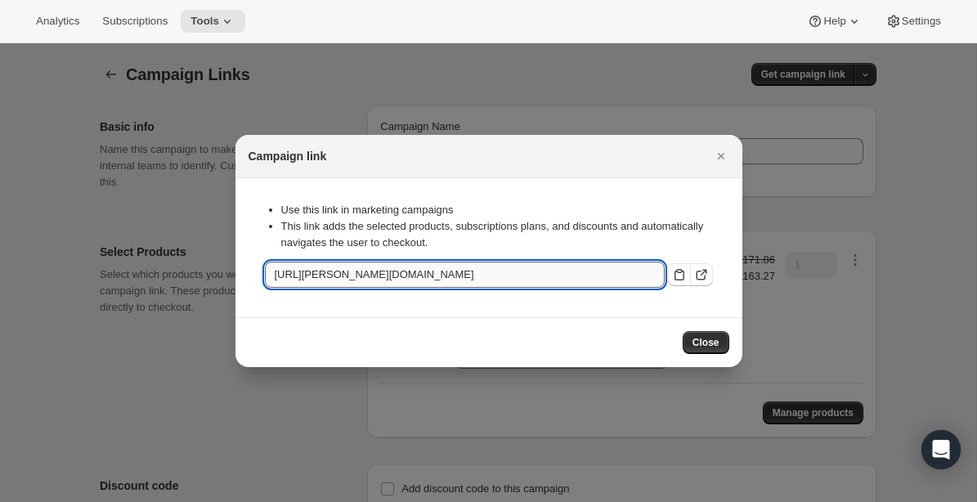
click at [609, 285] on input "https://tom-sawyer-dev.myshopify.com/tools/bundle-subscriptions/cl/01ff00c1-e42…" at bounding box center [465, 275] width 400 height 26
click at [587, 283] on input "https://tom-sawyer-dev.myshopify.com/tools/bundle-subscriptions/cl/01ff00c1-e42…" at bounding box center [465, 275] width 400 height 26
click at [705, 342] on span "Close" at bounding box center [705, 342] width 27 height 13
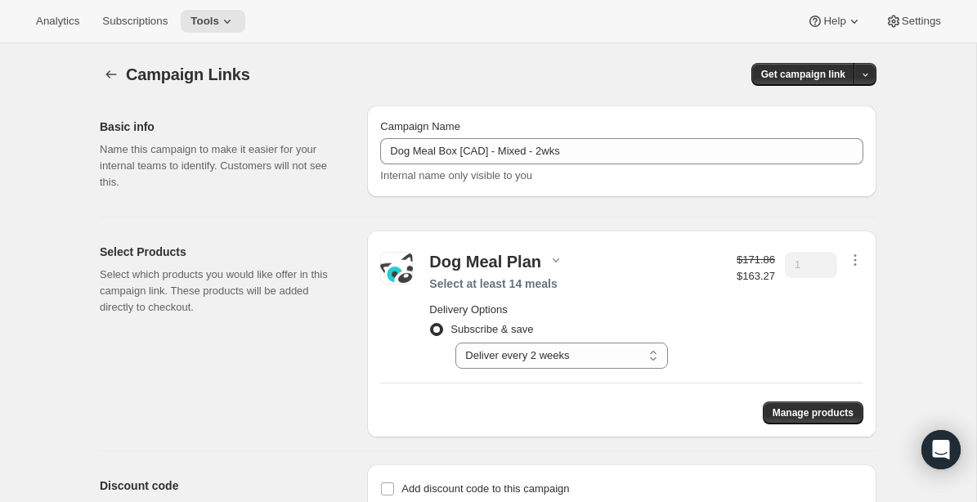
click at [948, 239] on div "Campaign Links. This page is ready Campaign Links Get campaign link Basic info …" at bounding box center [488, 323] width 976 height 561
click at [944, 112] on div "Campaign Links. This page is ready Campaign Links Get campaign link Basic info …" at bounding box center [488, 323] width 976 height 561
click at [110, 74] on icon "button" at bounding box center [111, 74] width 16 height 16
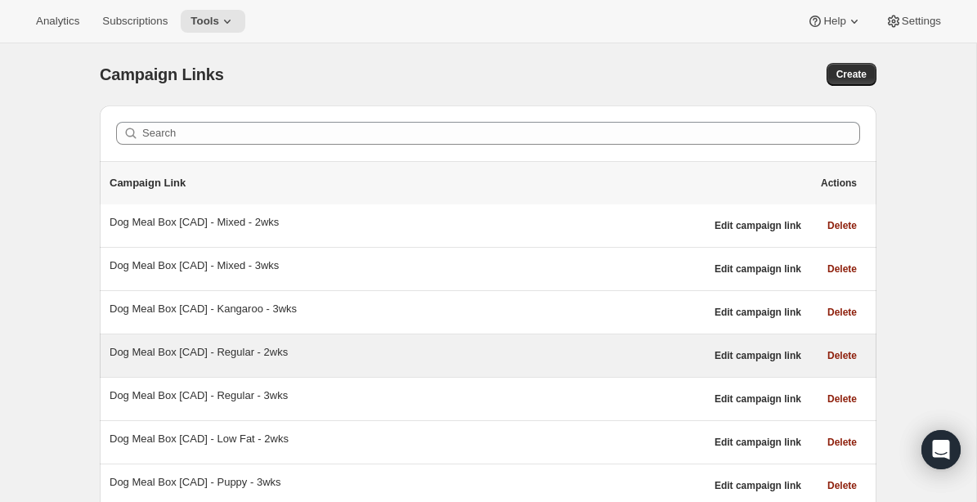
click at [135, 354] on div "Dog Meal Box [CAD] - Regular - 2wks" at bounding box center [407, 352] width 595 height 16
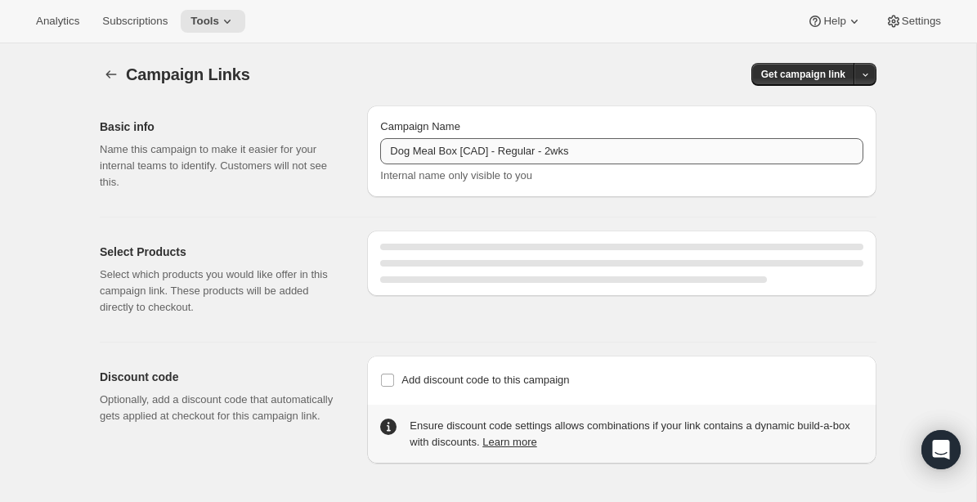
select select "gid://shopify/SellingPlan/1214611504"
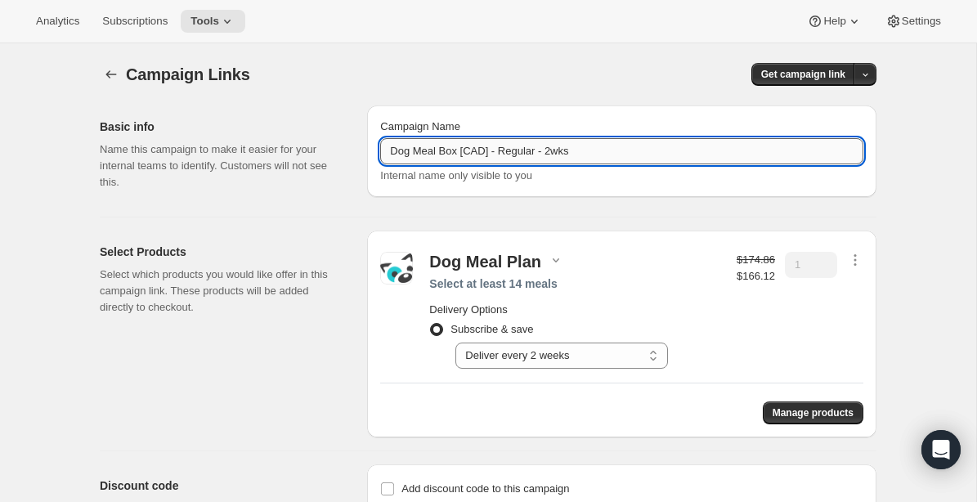
click at [480, 153] on input "Dog Meal Box [CAD] - Regular - 2wks" at bounding box center [621, 151] width 483 height 26
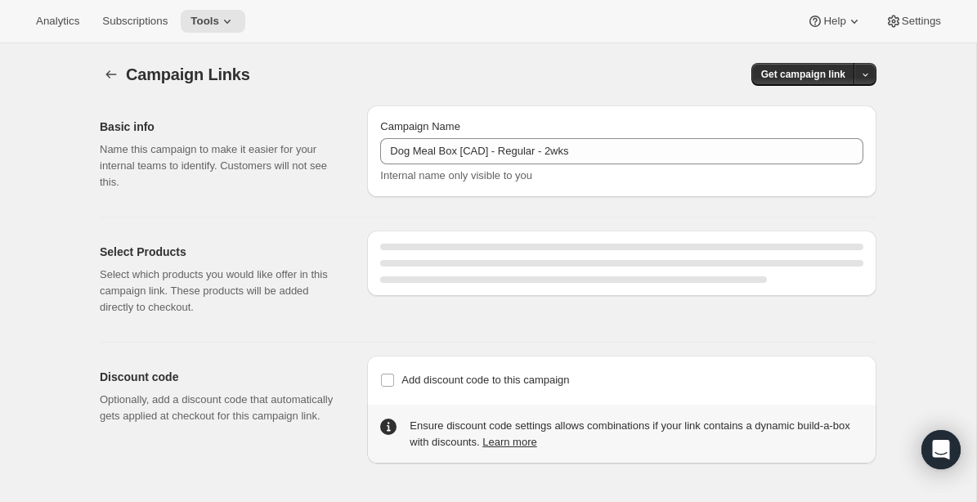
select select "gid://shopify/SellingPlan/1214611504"
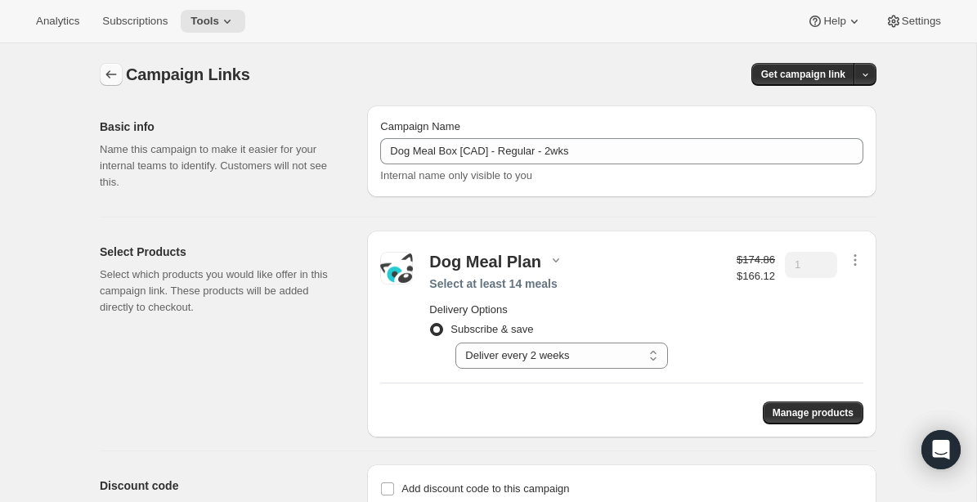
click at [112, 67] on icon "button" at bounding box center [111, 74] width 16 height 16
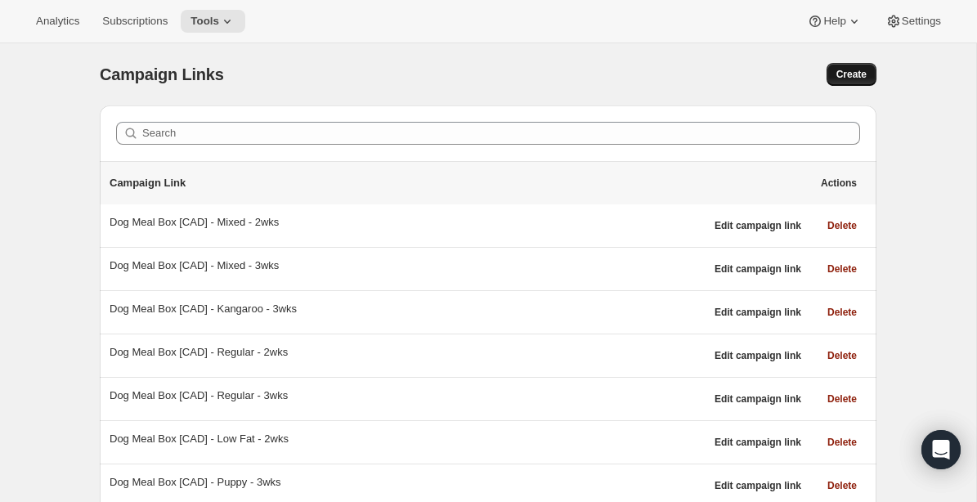
click at [859, 66] on button "Create" at bounding box center [851, 74] width 50 height 23
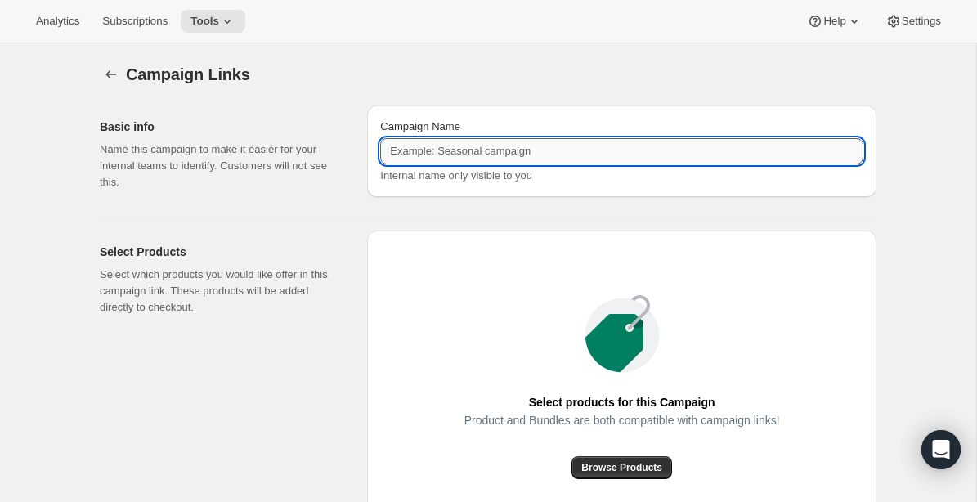
click at [590, 152] on input "Campaign Name" at bounding box center [621, 151] width 483 height 26
paste input "Dog Meal Box [CAD] - Regular - 2wks"
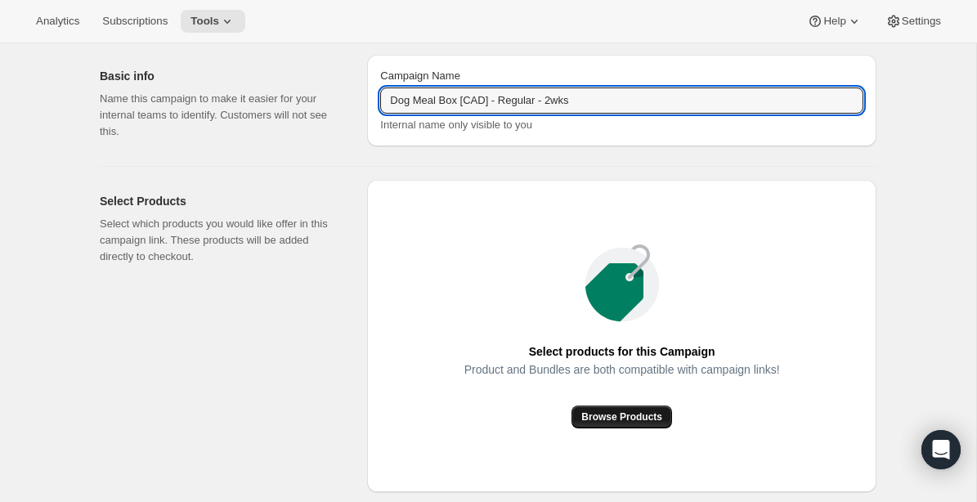
scroll to position [50, 0]
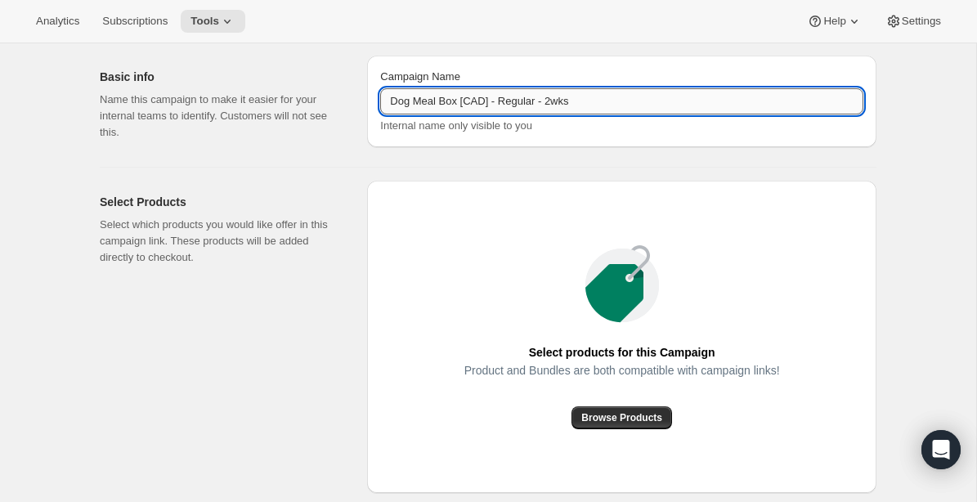
click at [557, 106] on input "Dog Meal Box [CAD] - Regular - 2wks" at bounding box center [621, 101] width 483 height 26
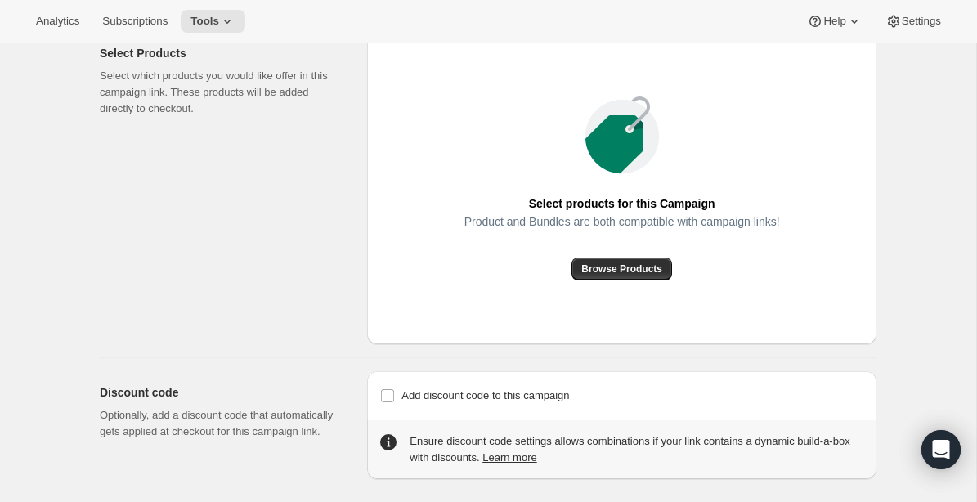
scroll to position [199, 0]
type input "Dog Meal Box [CAD] - Regular - 4wks"
click at [642, 277] on button "Browse Products" at bounding box center [621, 268] width 101 height 23
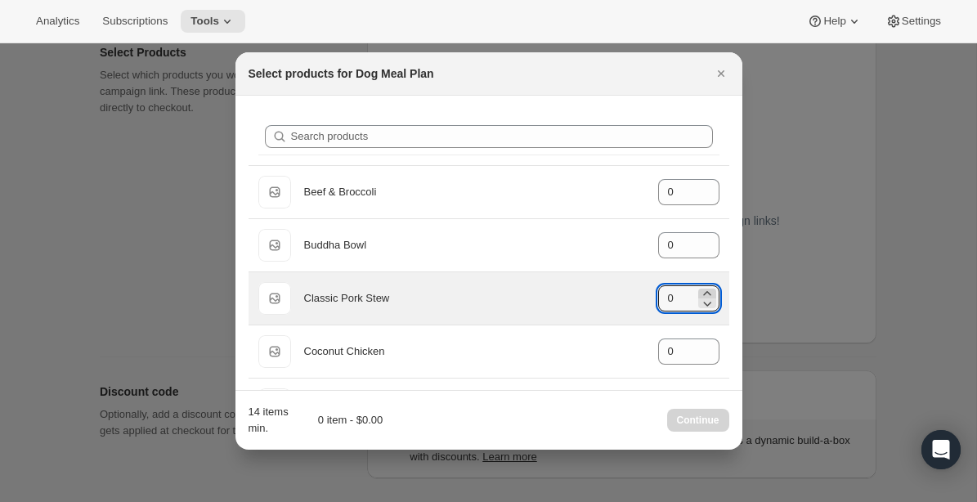
click at [709, 289] on icon ":r16:" at bounding box center [707, 293] width 16 height 16
type input "3"
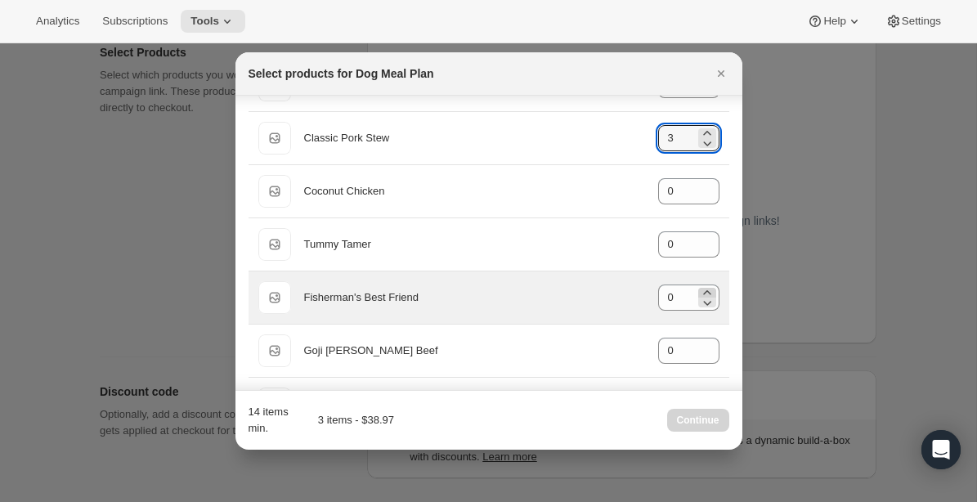
scroll to position [161, 0]
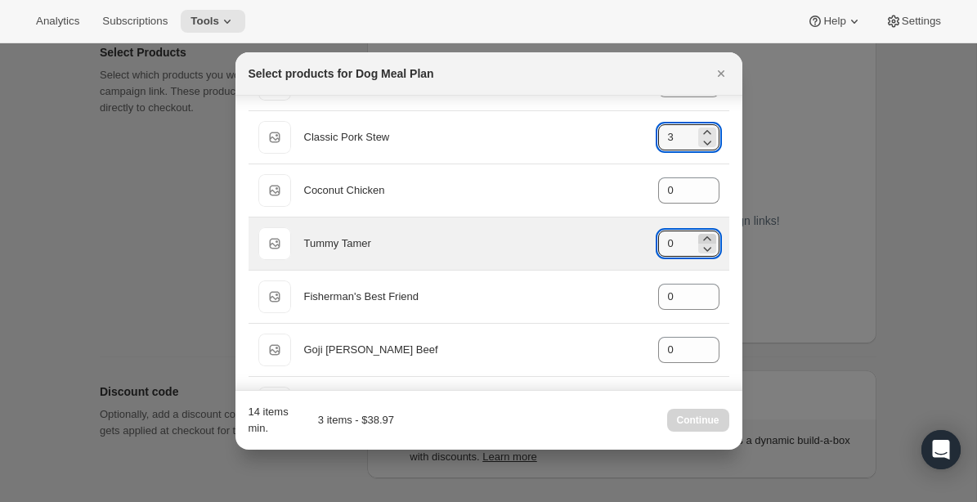
click at [707, 237] on icon ":r16:" at bounding box center [706, 238] width 7 height 4
type input "2"
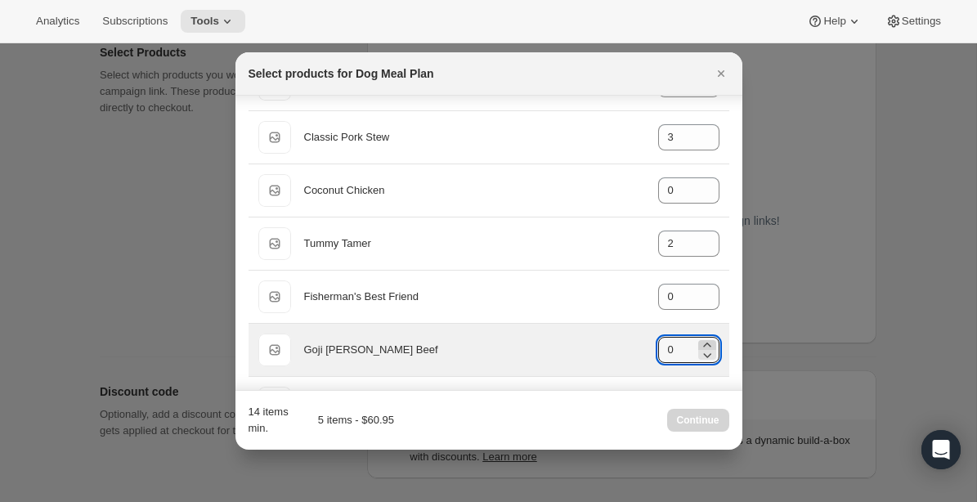
click at [709, 342] on icon ":r16:" at bounding box center [707, 345] width 16 height 16
type input "3"
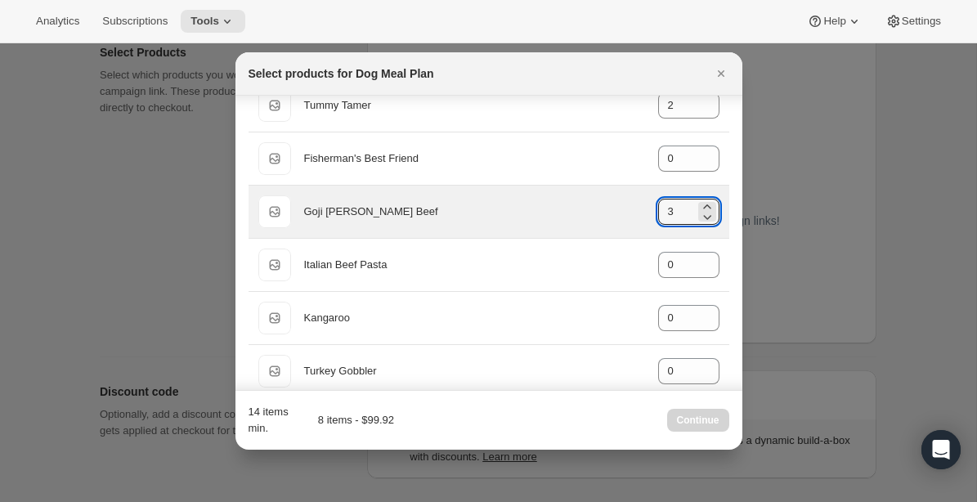
scroll to position [306, 0]
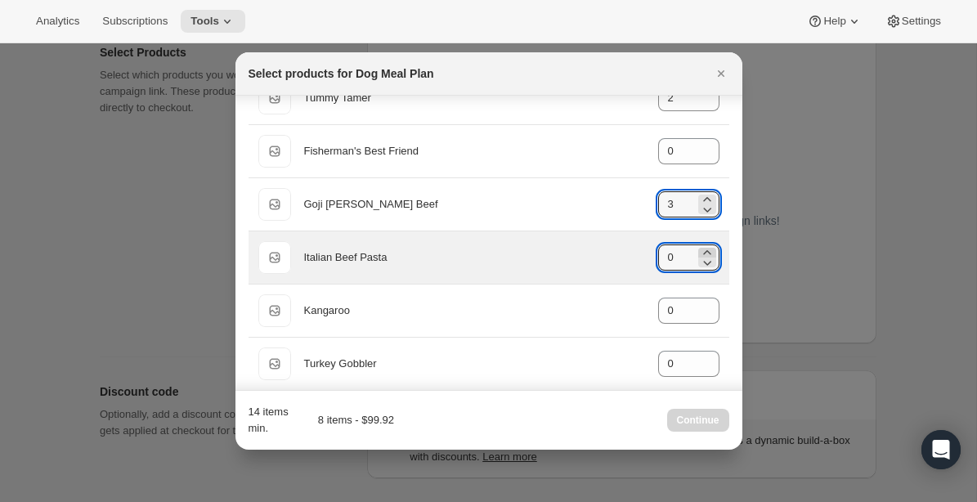
click at [708, 253] on icon ":r16:" at bounding box center [706, 252] width 7 height 4
click at [708, 251] on icon ":r16:" at bounding box center [707, 252] width 16 height 16
type input "3"
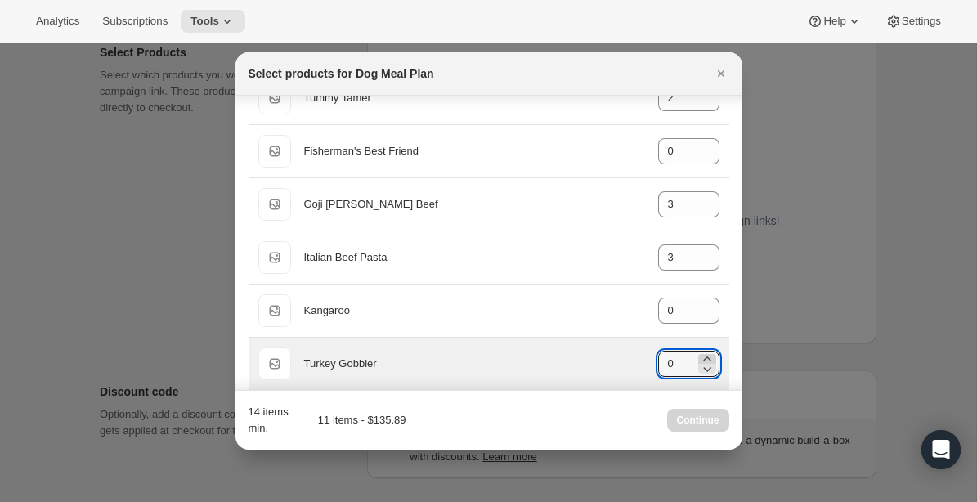
click at [705, 356] on icon ":r16:" at bounding box center [707, 359] width 16 height 16
type input "3"
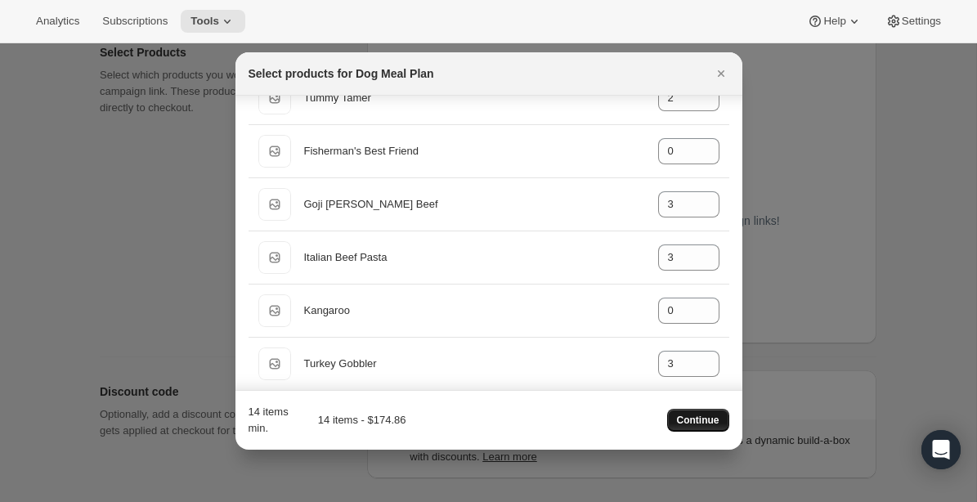
click at [708, 418] on span "Continue" at bounding box center [698, 420] width 42 height 13
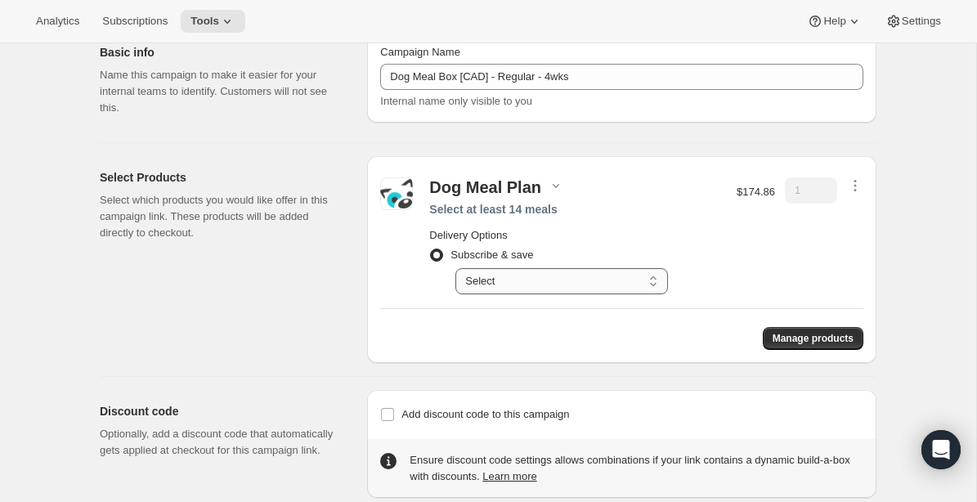
click at [640, 286] on select "Select Deliver every 1 week Deliver every 2 weeks Deliver every 3 weeks Deliver…" at bounding box center [561, 281] width 212 height 26
select select "gid://shopify/SellingPlan/1214677040"
click at [455, 268] on select "Select Deliver every 1 week Deliver every 2 weeks Deliver every 3 weeks Deliver…" at bounding box center [561, 281] width 212 height 26
click at [892, 223] on div "Campaign Links. This page is ready Campaign Links Basic info Name this campaign…" at bounding box center [488, 233] width 816 height 529
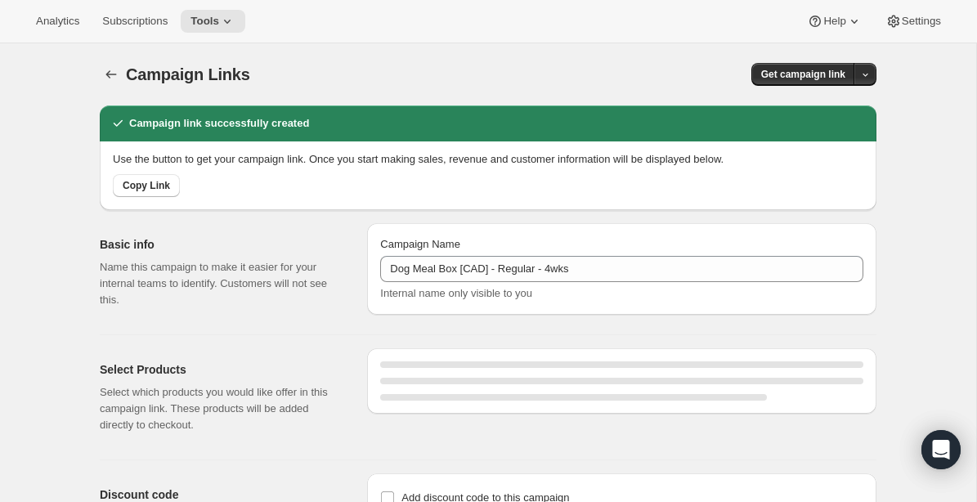
select select "gid://shopify/SellingPlan/1214677040"
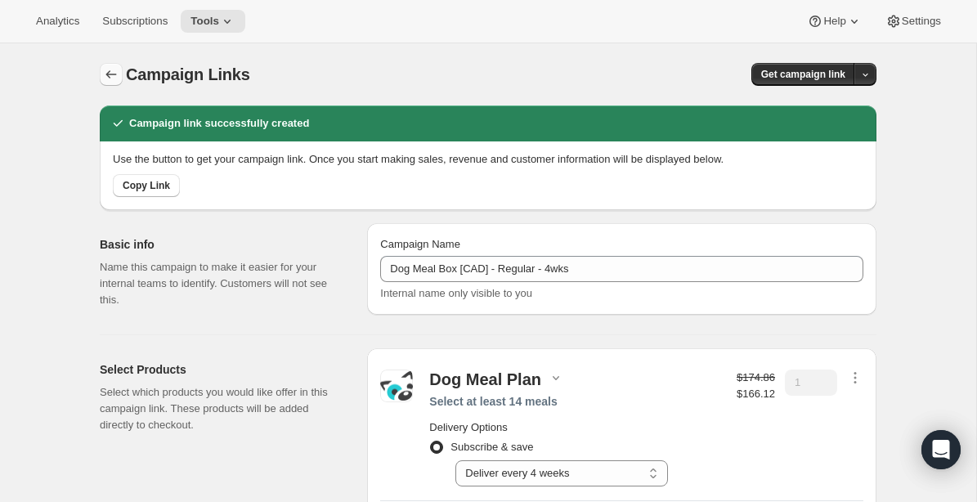
click at [113, 81] on icon "button" at bounding box center [111, 74] width 16 height 16
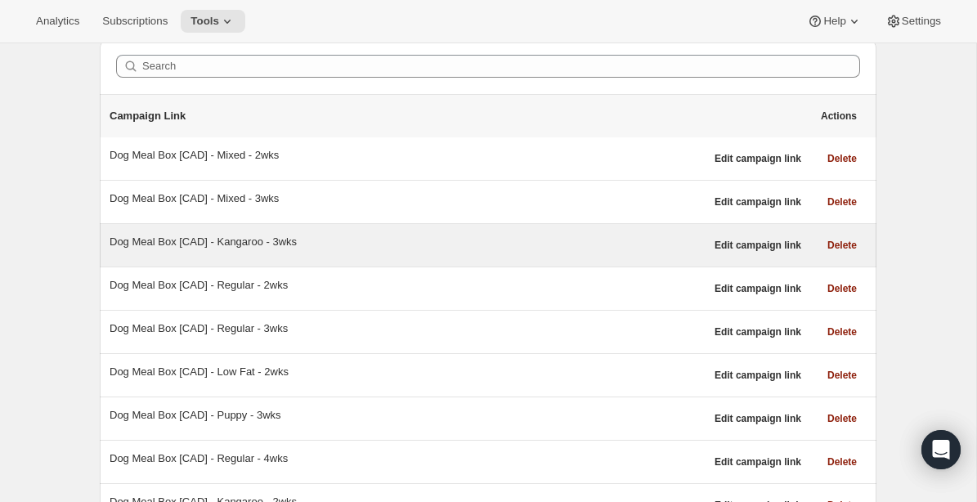
scroll to position [47, 0]
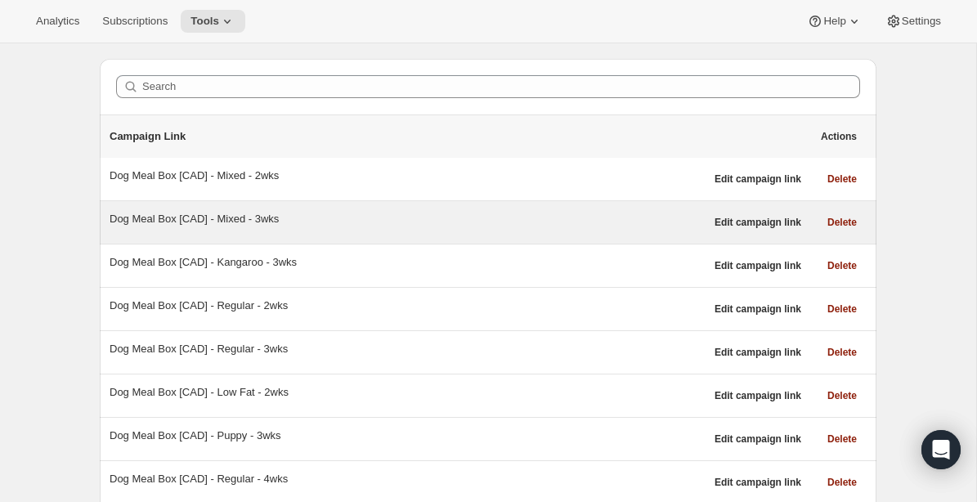
click at [268, 220] on div "Dog Meal Box [CAD] - Mixed - 3wks" at bounding box center [407, 219] width 595 height 16
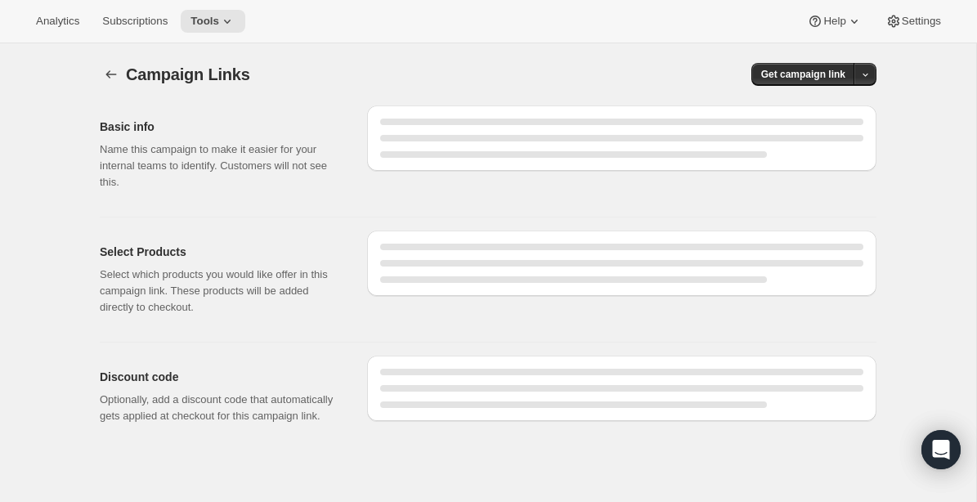
select select "gid://shopify/SellingPlan/1214644272"
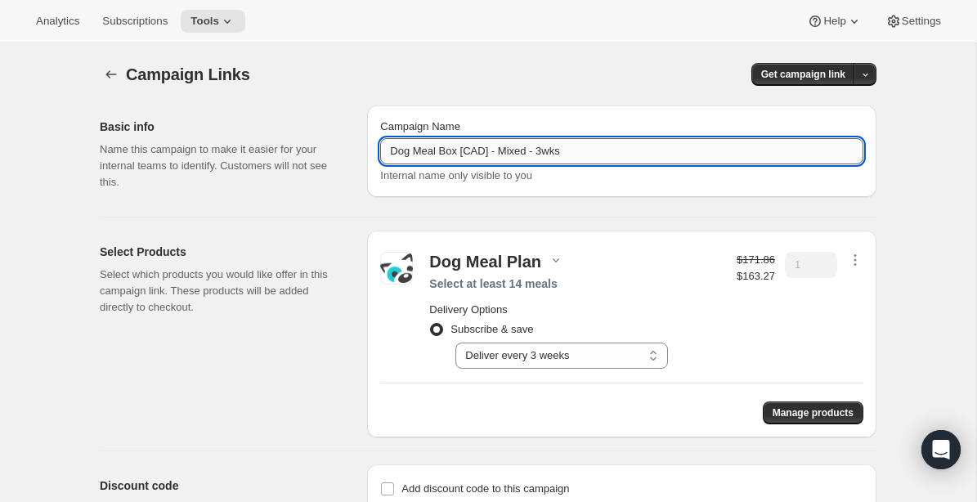
click at [561, 149] on input "Dog Meal Box [CAD] - Mixed - 3wks" at bounding box center [621, 151] width 483 height 26
click at [562, 149] on input "Dog Meal Box [CAD] - Mixed - 3wks" at bounding box center [621, 151] width 483 height 26
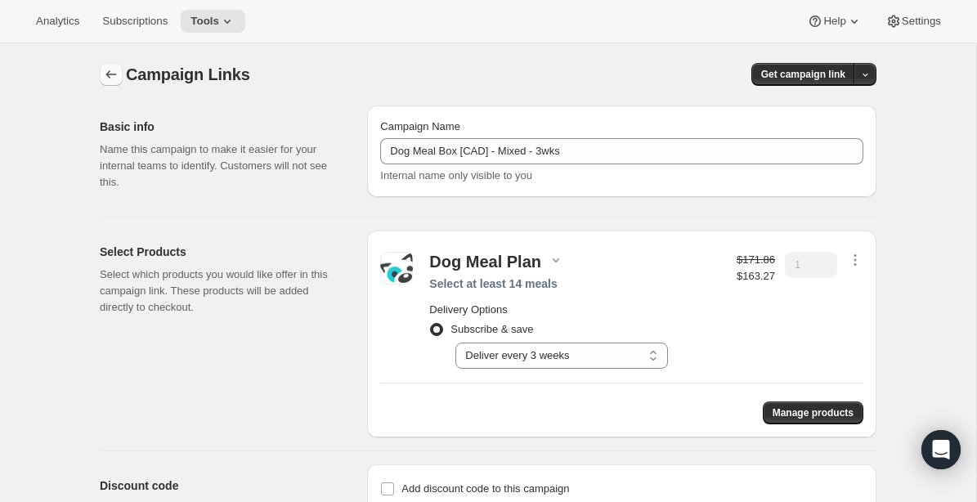
click at [110, 80] on icon "button" at bounding box center [111, 74] width 16 height 16
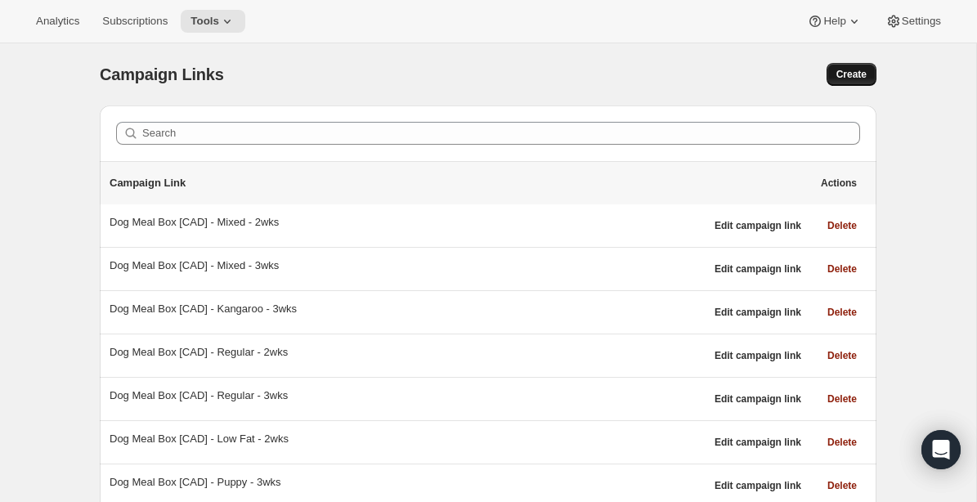
click at [868, 78] on button "Create" at bounding box center [851, 74] width 50 height 23
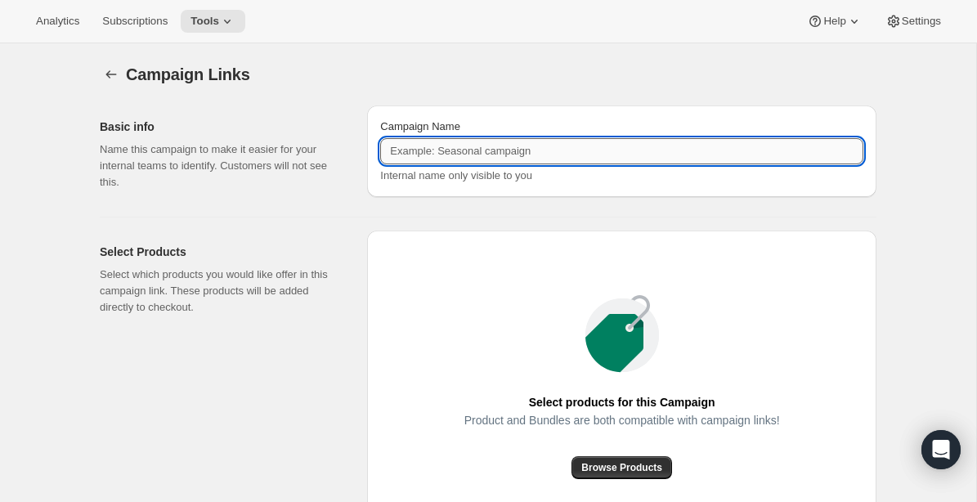
click at [531, 147] on input "Campaign Name" at bounding box center [621, 151] width 483 height 26
paste input "Dog Meal Box [CAD] - Mixed - 3wks"
type input "Dog Meal Box [CAD] - Mixed - 4wks"
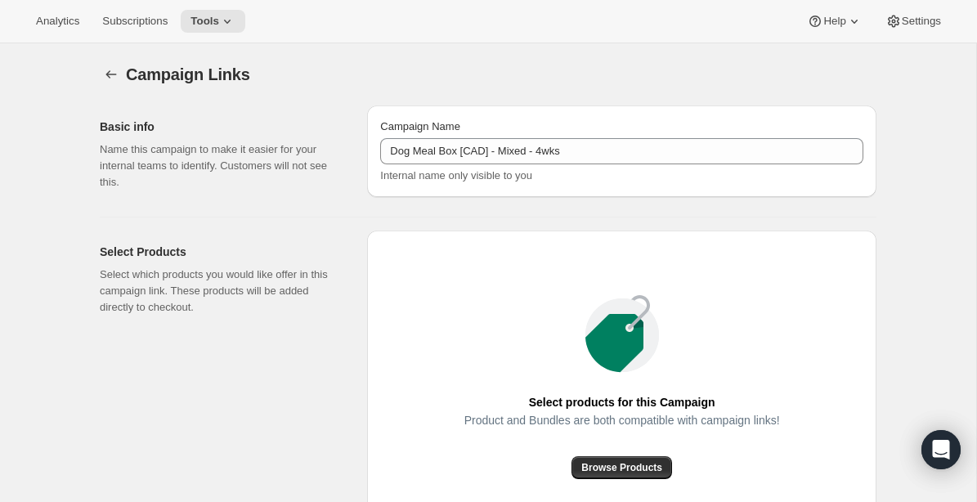
click at [896, 362] on div "Campaign Links. This page is ready Campaign Links Basic info Name this campaign…" at bounding box center [488, 376] width 976 height 667
click at [604, 479] on div "Select products for this Campaign Product and Bundles are both compatible with …" at bounding box center [621, 386] width 509 height 312
click at [609, 469] on span "Browse Products" at bounding box center [621, 467] width 81 height 13
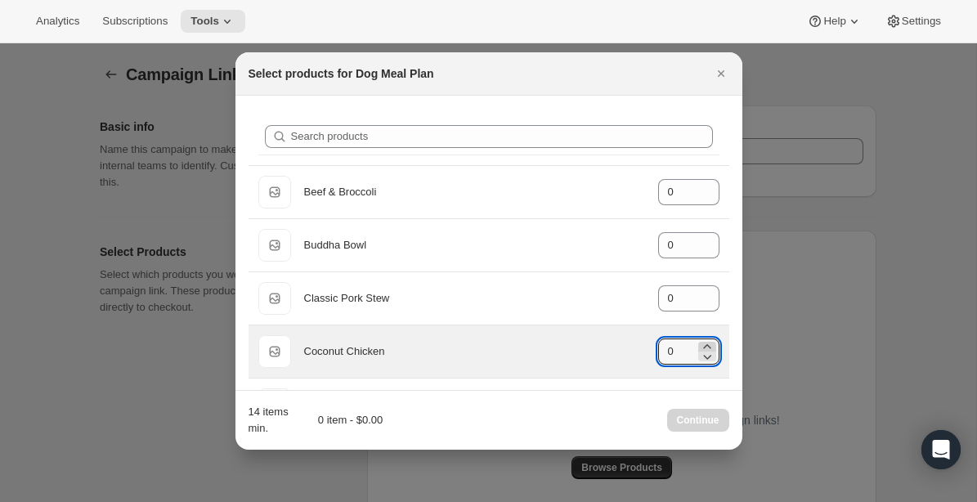
click at [709, 345] on icon ":r3g:" at bounding box center [707, 346] width 16 height 16
type input "3"
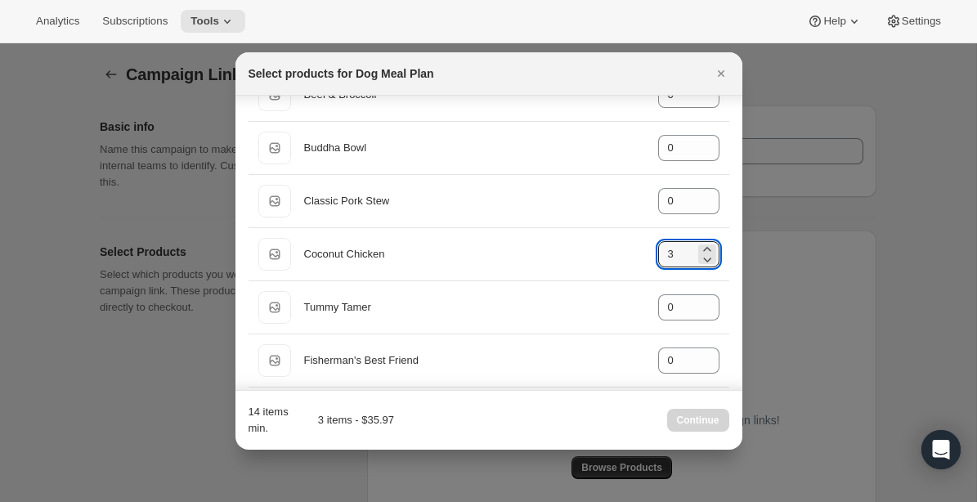
scroll to position [105, 0]
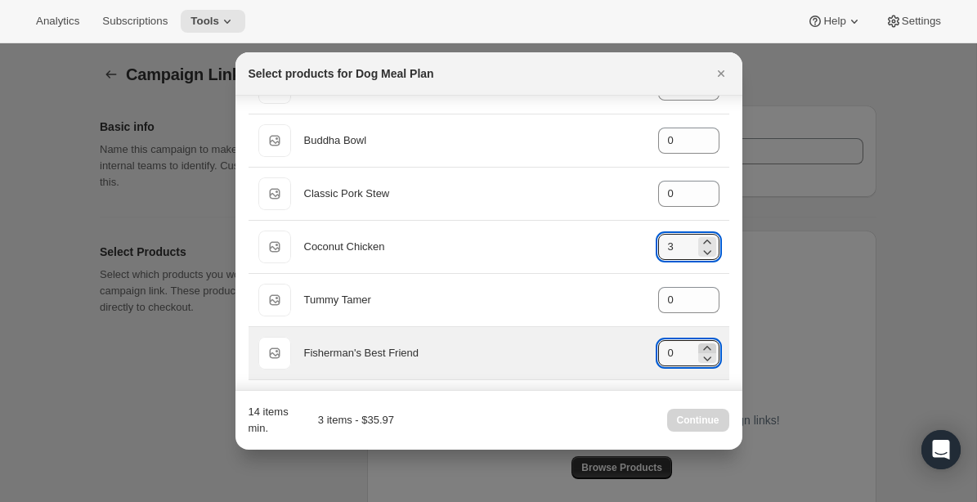
click at [709, 346] on icon ":r3g:" at bounding box center [707, 348] width 16 height 16
type input "3"
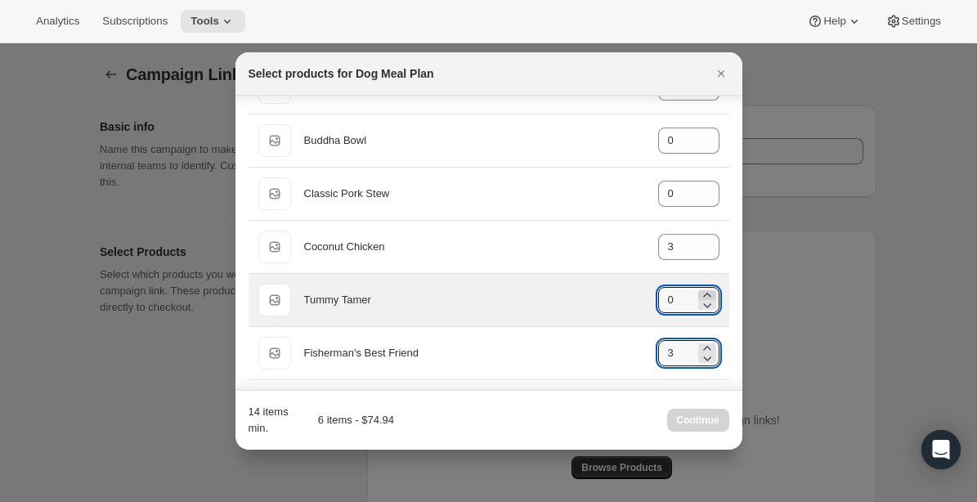
click at [710, 293] on icon ":r3g:" at bounding box center [707, 295] width 16 height 16
type input "2"
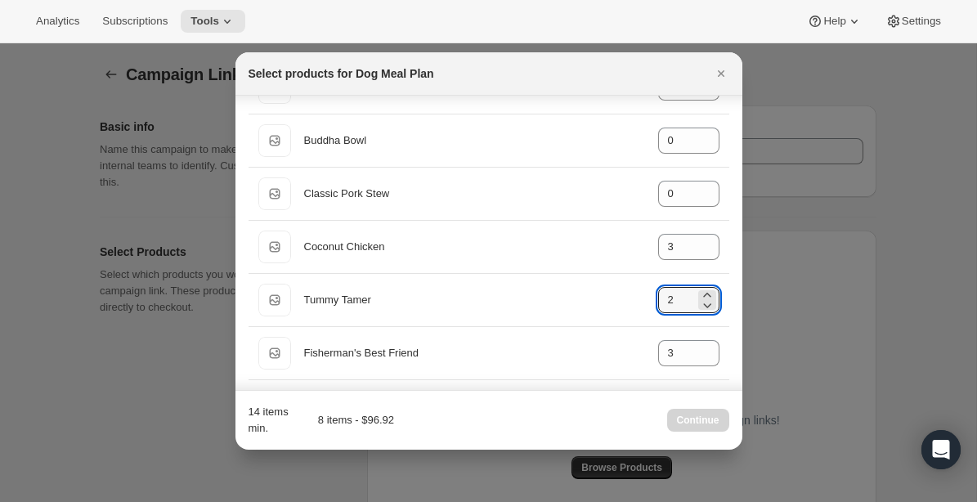
click at [731, 320] on div "Search products Default Title Beef & Broccoli gid://shopify/ProductVariant/4054…" at bounding box center [488, 324] width 507 height 667
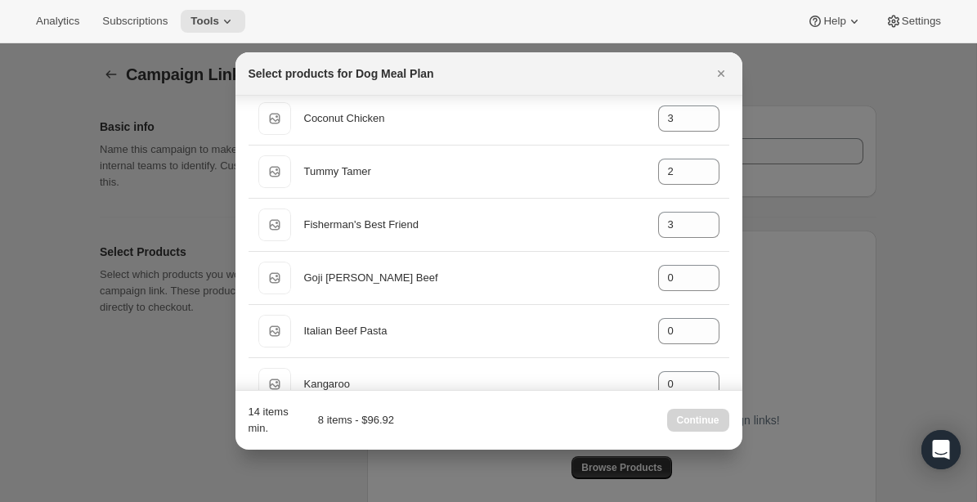
scroll to position [239, 0]
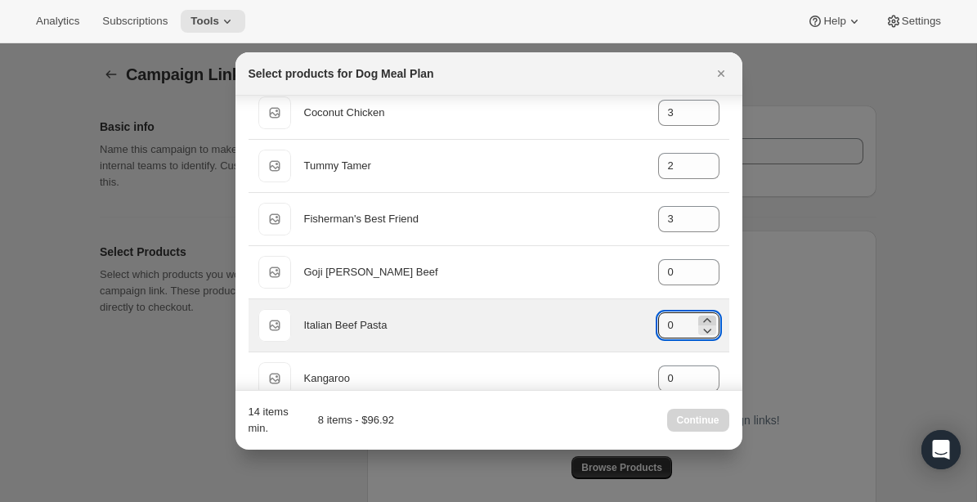
click at [709, 315] on icon ":r3g:" at bounding box center [707, 320] width 16 height 16
type input "3"
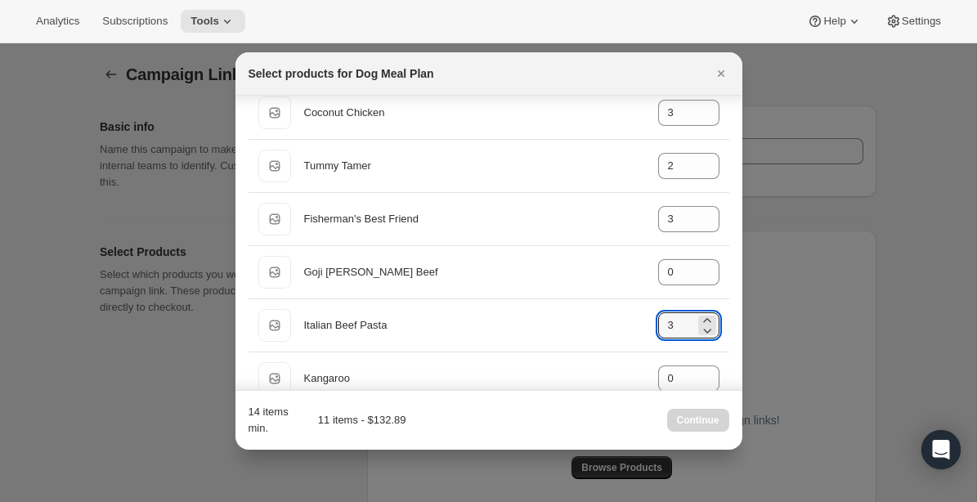
click at [731, 353] on div "Search products Default Title Beef & Broccoli gid://shopify/ProductVariant/4054…" at bounding box center [488, 190] width 507 height 667
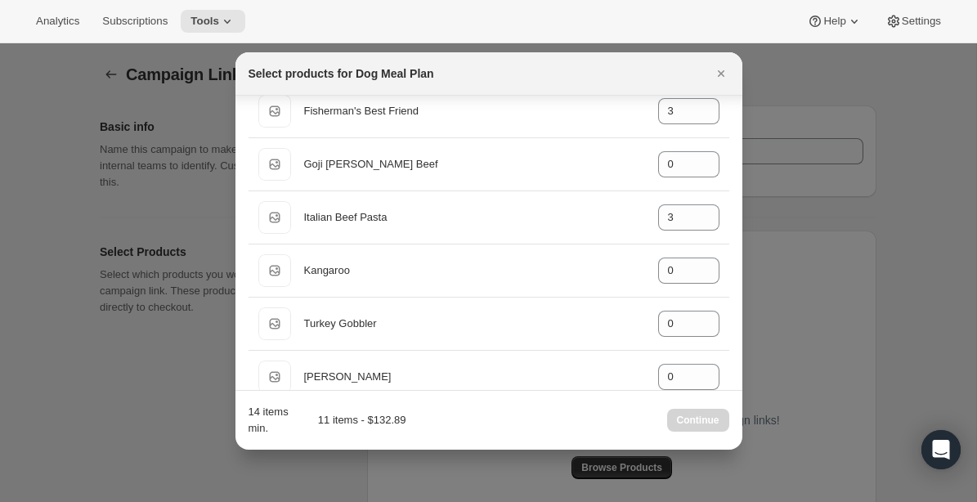
scroll to position [373, 0]
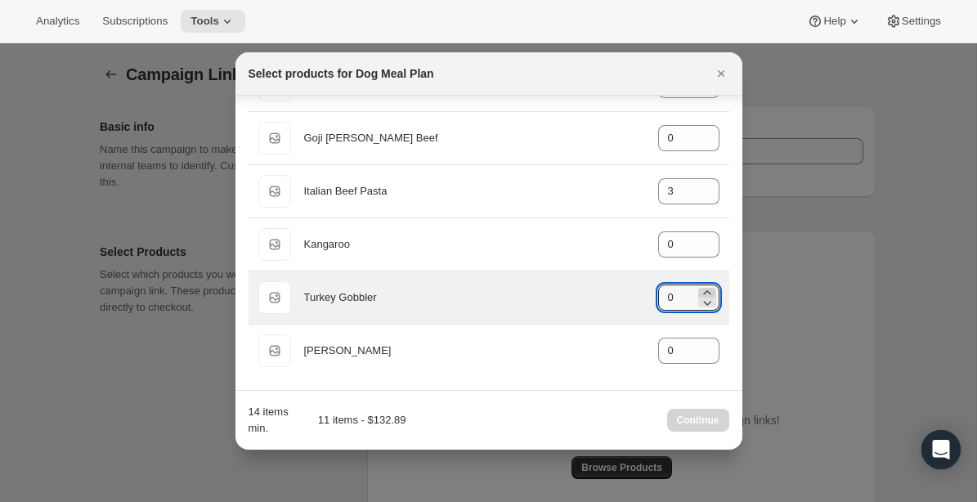
click at [710, 288] on icon ":r3g:" at bounding box center [707, 292] width 16 height 16
type input "3"
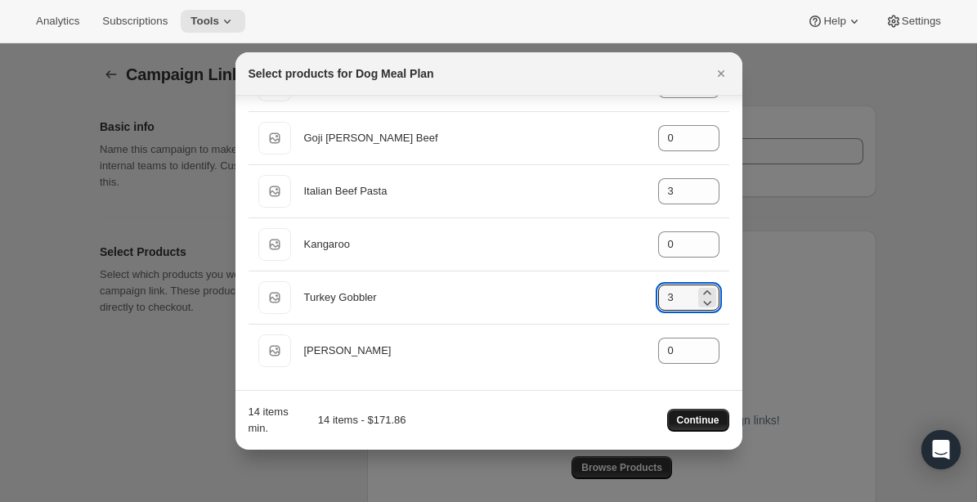
click at [712, 419] on span "Continue" at bounding box center [698, 420] width 42 height 13
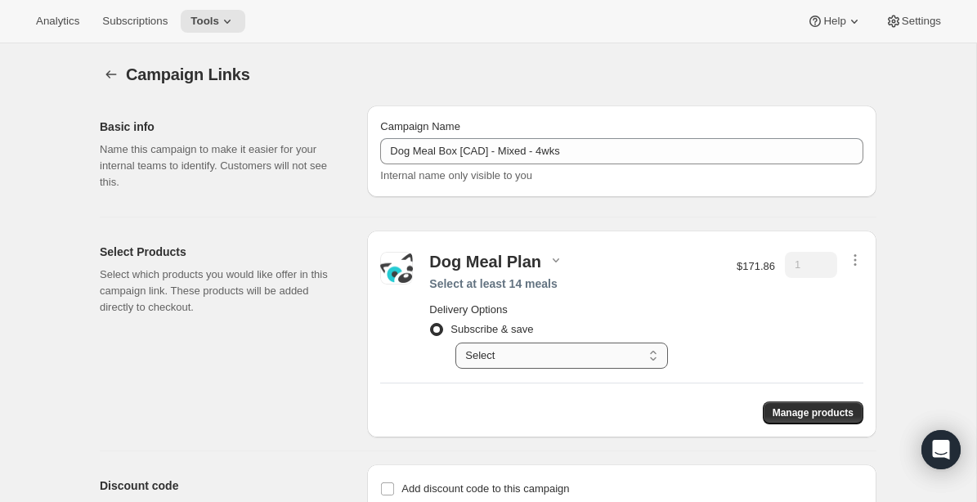
click at [657, 358] on select "Select Deliver every 1 week Deliver every 2 weeks Deliver every 3 weeks Deliver…" at bounding box center [561, 355] width 212 height 26
select select "gid://shopify/SellingPlan/1214677040"
click at [455, 342] on select "Select Deliver every 1 week Deliver every 2 weeks Deliver every 3 weeks Deliver…" at bounding box center [561, 355] width 212 height 26
click at [908, 350] on div "Campaign Links. This page is ready Campaign Links Basic info Name this campaign…" at bounding box center [488, 323] width 976 height 561
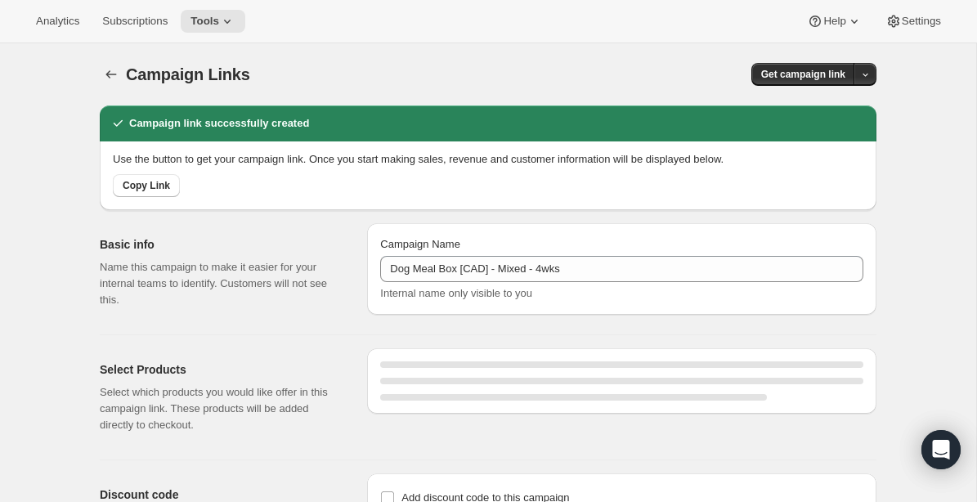
select select "gid://shopify/SellingPlan/1214677040"
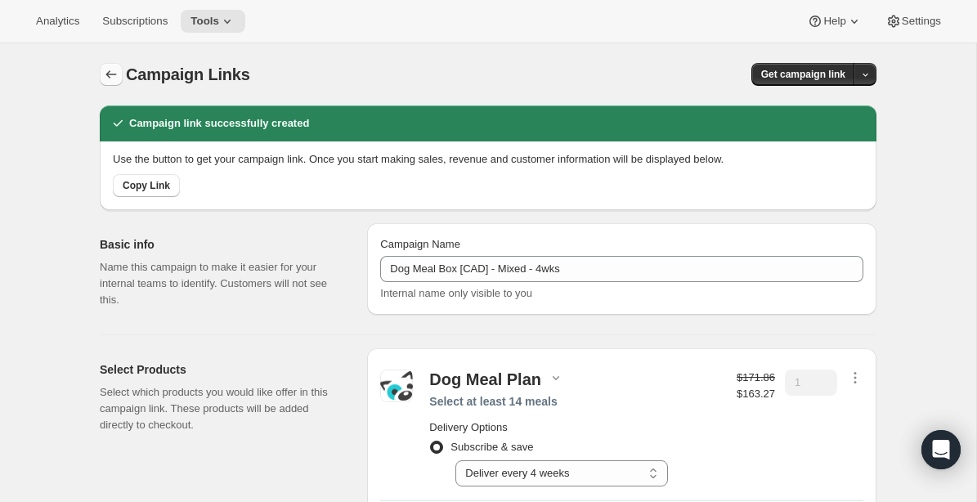
click at [111, 77] on icon "button" at bounding box center [111, 74] width 16 height 16
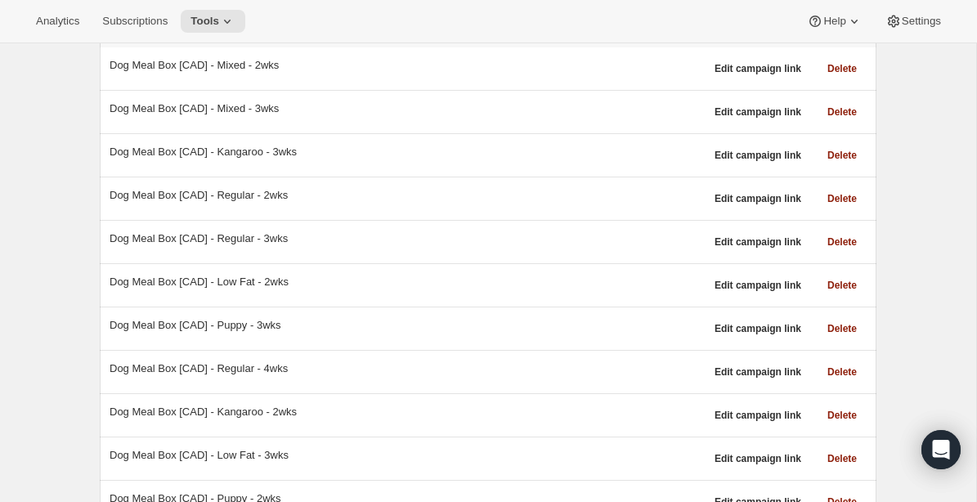
scroll to position [221, 0]
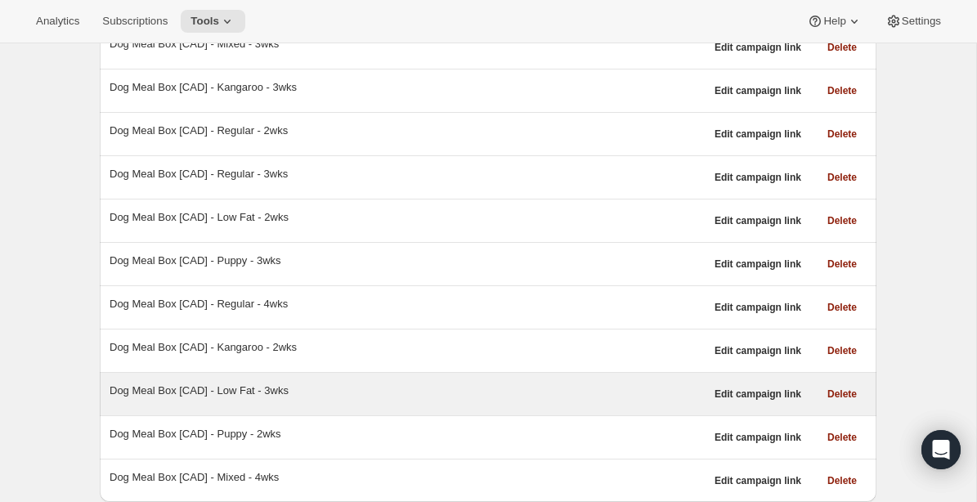
click at [260, 378] on div "Dog Meal Box [CAD] - Low Fat - 3wks Edit campaign link Delete" at bounding box center [488, 394] width 776 height 42
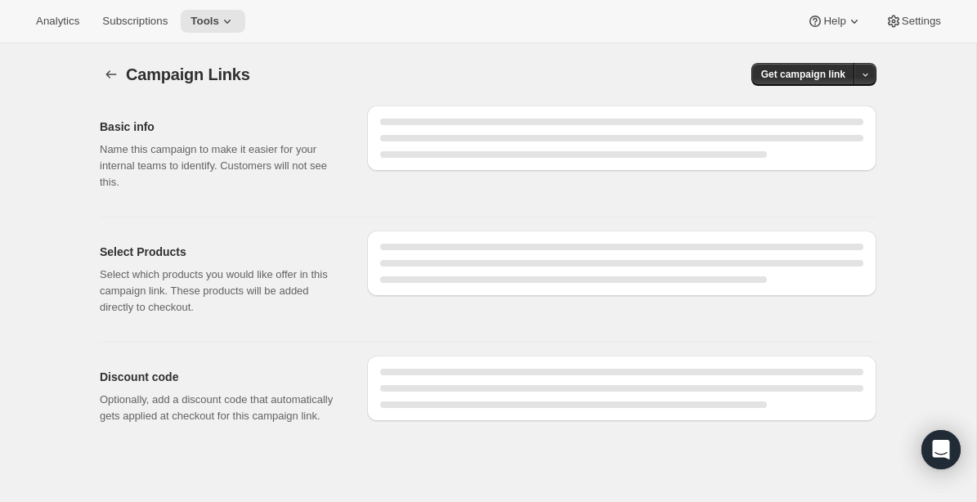
select select "gid://shopify/SellingPlan/1214644272"
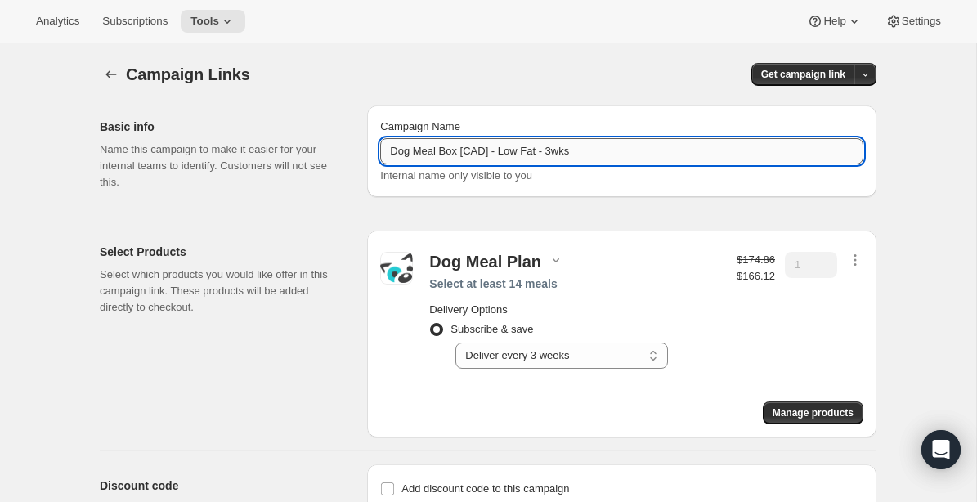
click at [531, 153] on input "Dog Meal Box [CAD] - Low Fat - 3wks" at bounding box center [621, 151] width 483 height 26
click at [111, 65] on button "button" at bounding box center [111, 74] width 23 height 23
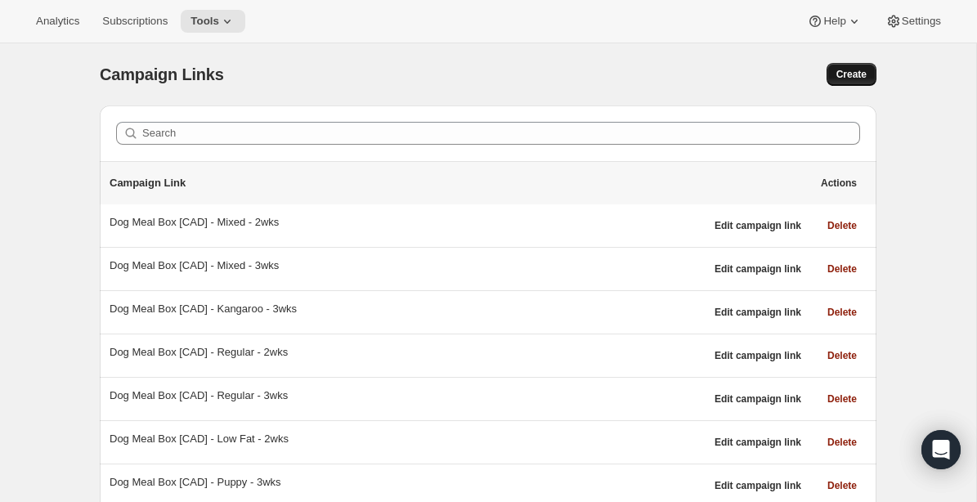
click at [843, 73] on span "Create" at bounding box center [851, 74] width 30 height 13
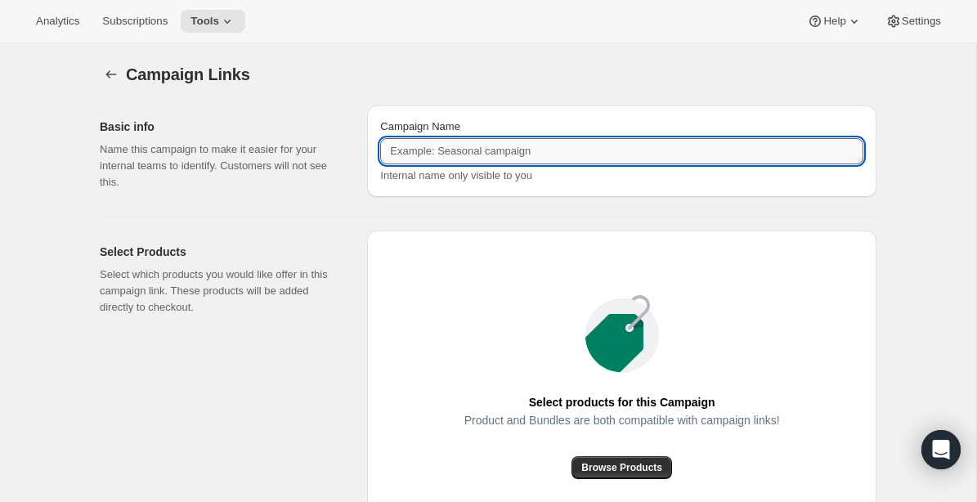
click at [503, 157] on input "Campaign Name" at bounding box center [621, 151] width 483 height 26
paste input "Dog Meal Box [CAD] - Low Fat - 3wks"
type input "Dog Meal Box [CAD] - Low Fat - 3wks"
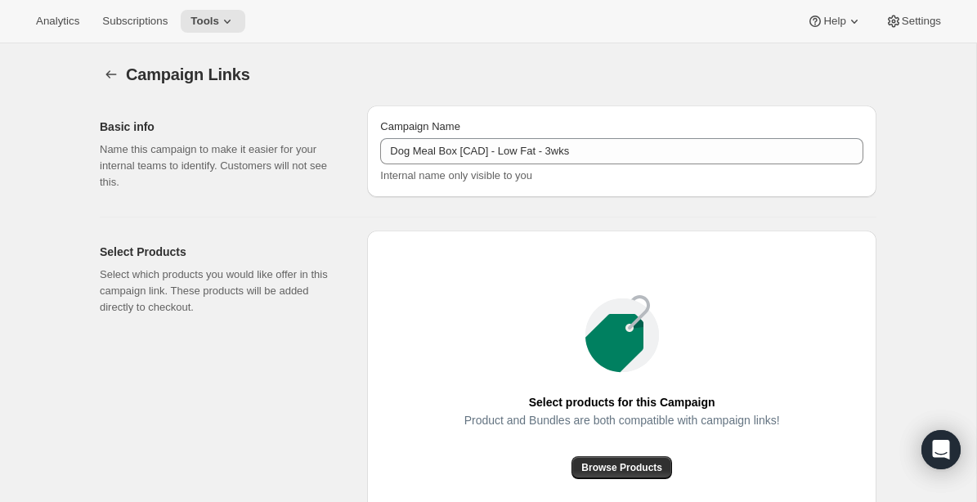
click at [920, 271] on div "Campaign Links. This page is ready Campaign Links Basic info Name this campaign…" at bounding box center [488, 376] width 976 height 667
click at [642, 458] on button "Browse Products" at bounding box center [621, 467] width 101 height 23
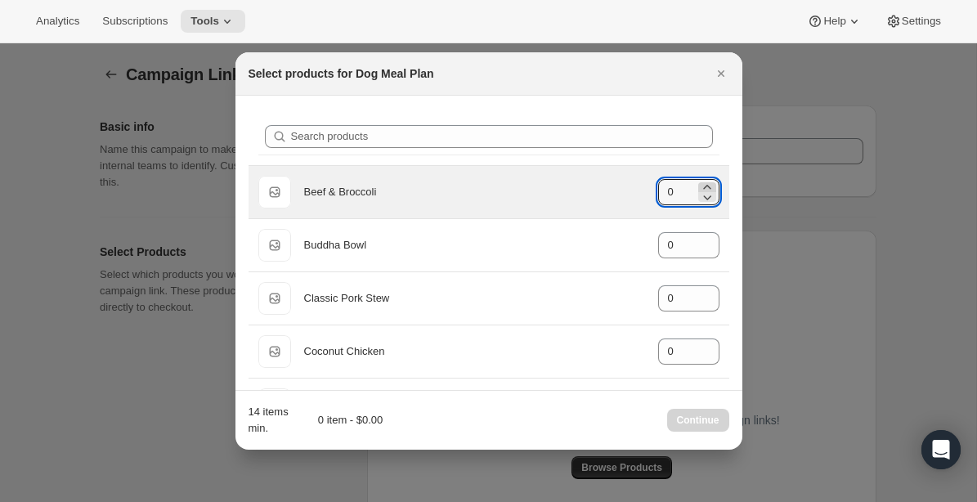
click at [709, 183] on icon ":r5q:" at bounding box center [707, 187] width 16 height 16
type input "3"
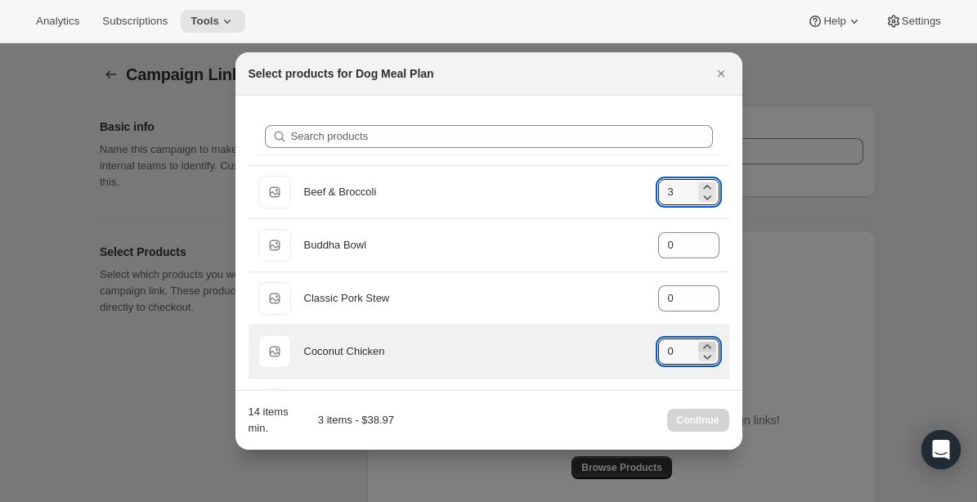
click at [708, 342] on icon ":r5q:" at bounding box center [707, 346] width 16 height 16
type input "3"
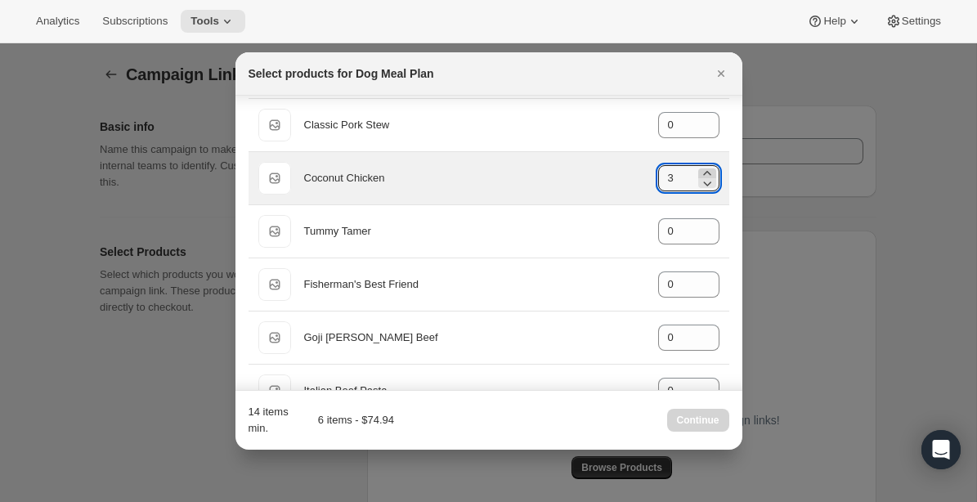
scroll to position [177, 0]
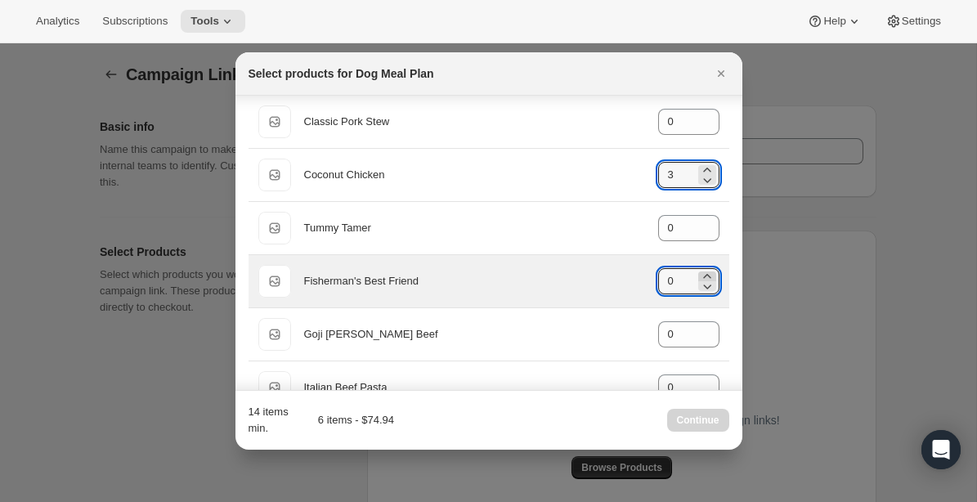
click at [704, 275] on icon ":r5q:" at bounding box center [707, 276] width 16 height 16
type input "3"
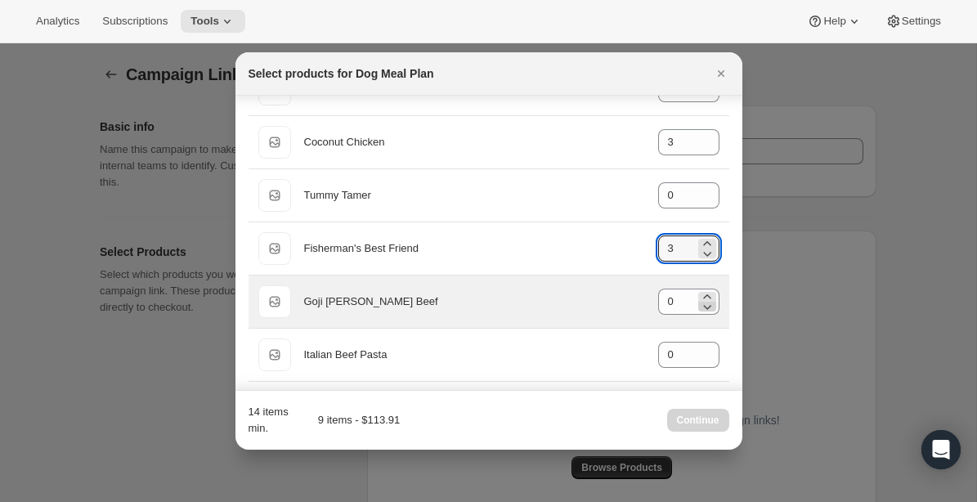
scroll to position [200, 0]
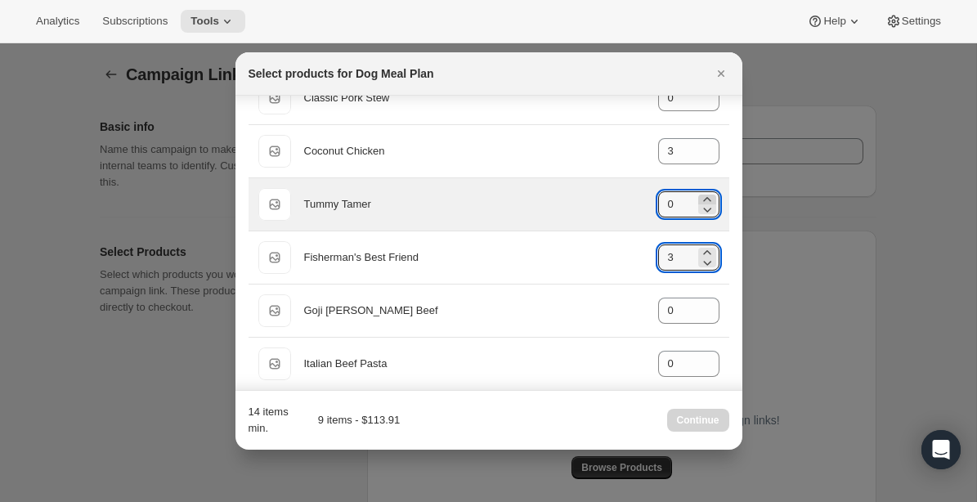
click at [709, 198] on icon ":r5q:" at bounding box center [707, 199] width 16 height 16
type input "2"
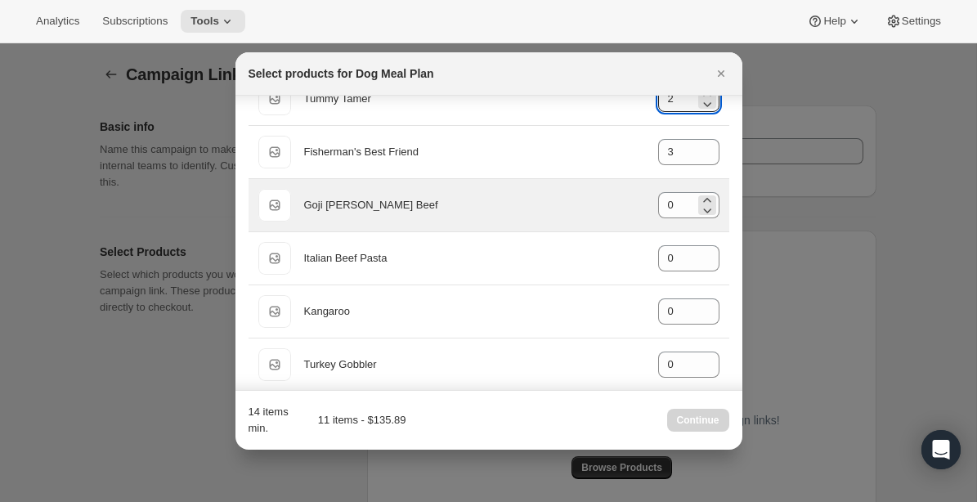
scroll to position [308, 0]
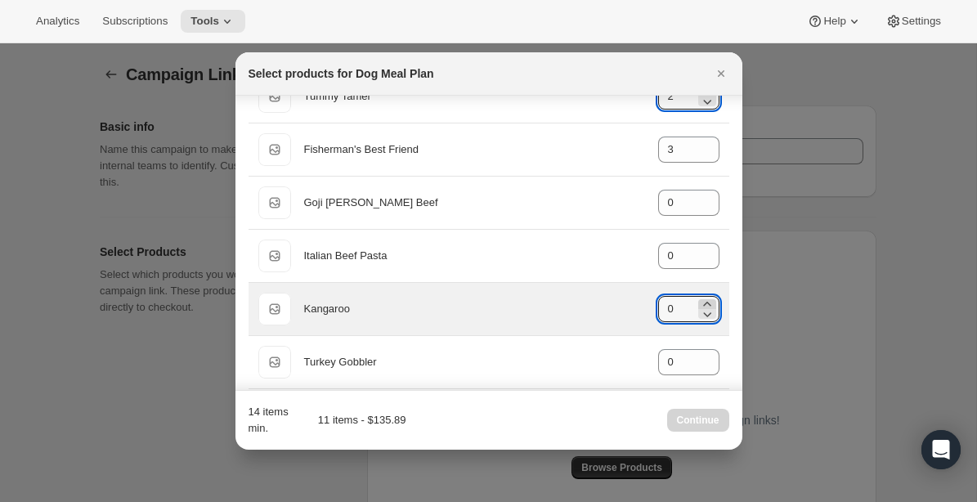
click at [709, 302] on icon ":r5q:" at bounding box center [707, 304] width 16 height 16
type input "3"
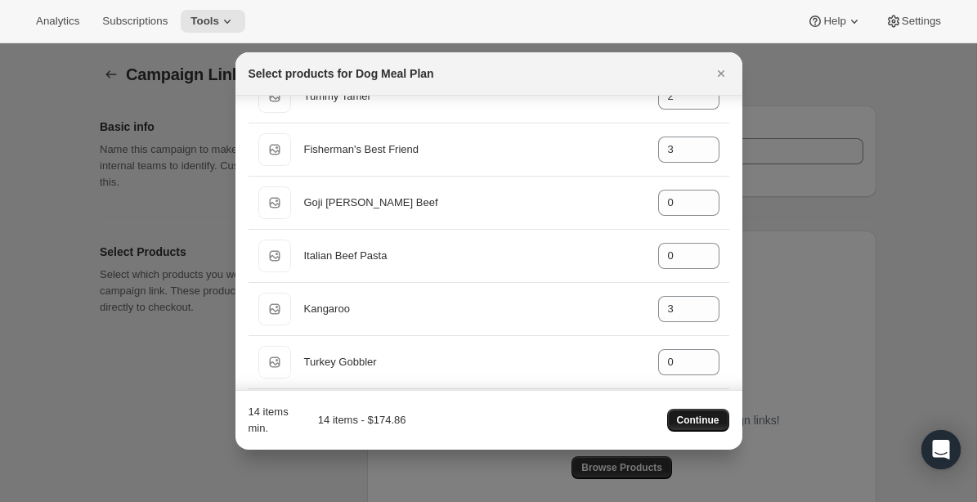
click at [710, 418] on span "Continue" at bounding box center [698, 420] width 42 height 13
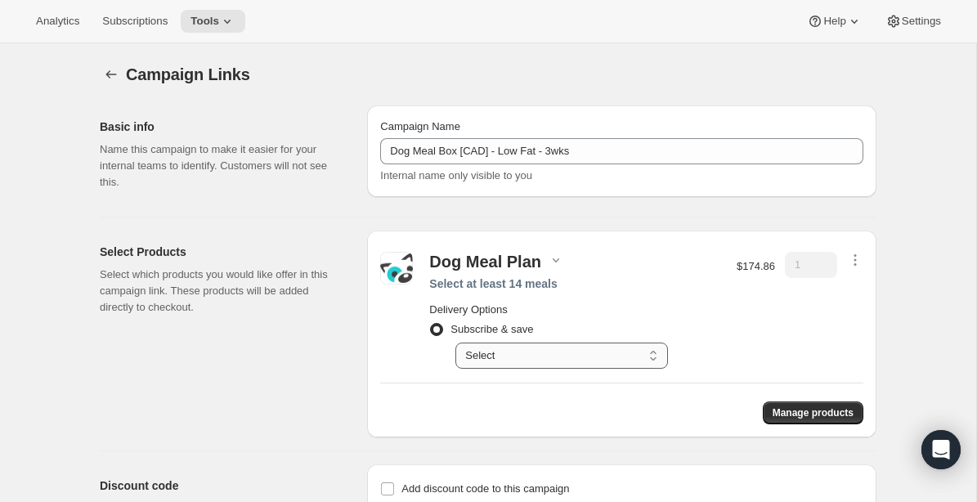
click at [638, 355] on select "Select Deliver every 1 week Deliver every 2 weeks Deliver every 3 weeks Deliver…" at bounding box center [561, 355] width 212 height 26
select select "gid://shopify/SellingPlan/1214677040"
click at [455, 342] on select "Select Deliver every 1 week Deliver every 2 weeks Deliver every 3 weeks Deliver…" at bounding box center [561, 355] width 212 height 26
click at [909, 315] on div "Campaign Links. This page is ready Campaign Links Basic info Name this campaign…" at bounding box center [488, 323] width 976 height 561
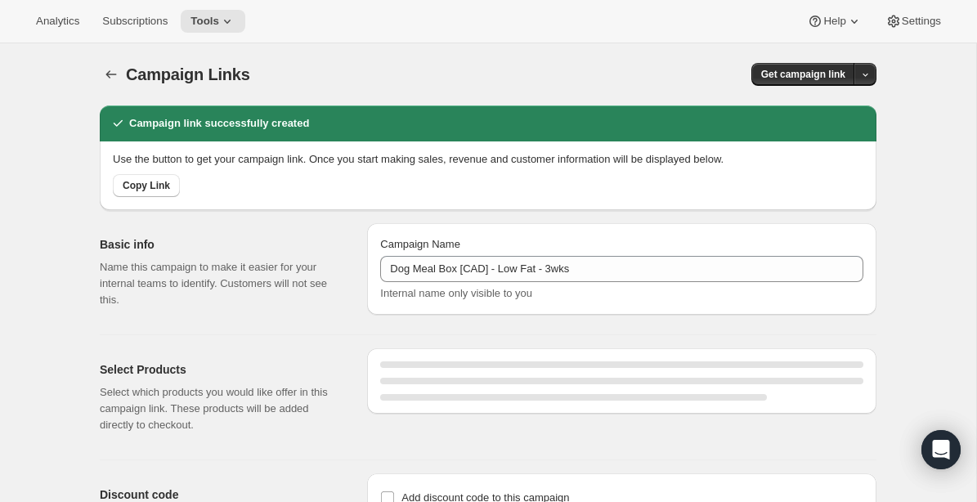
select select "gid://shopify/SellingPlan/1214677040"
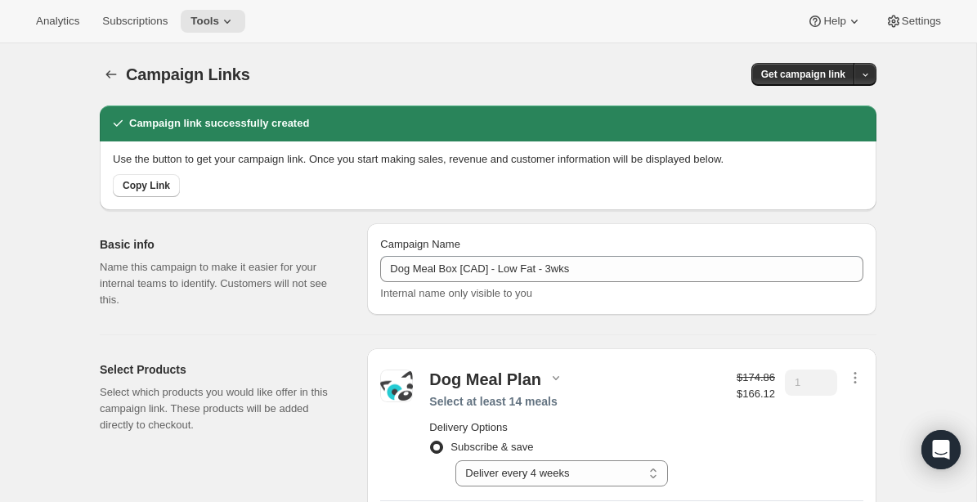
click at [186, 44] on div "Campaign Links. This page is ready Campaign Links Get campaign link" at bounding box center [488, 74] width 776 height 62
click at [107, 74] on icon "button" at bounding box center [111, 74] width 11 height 8
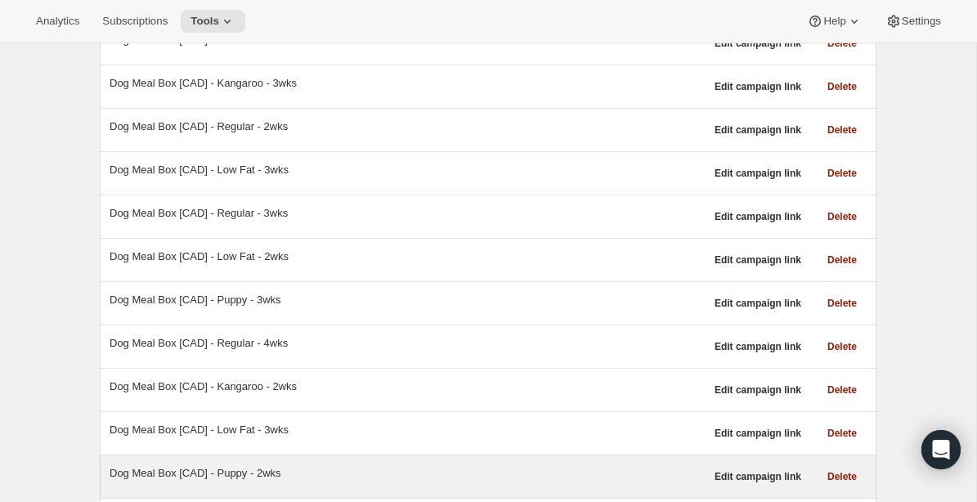
scroll to position [230, 0]
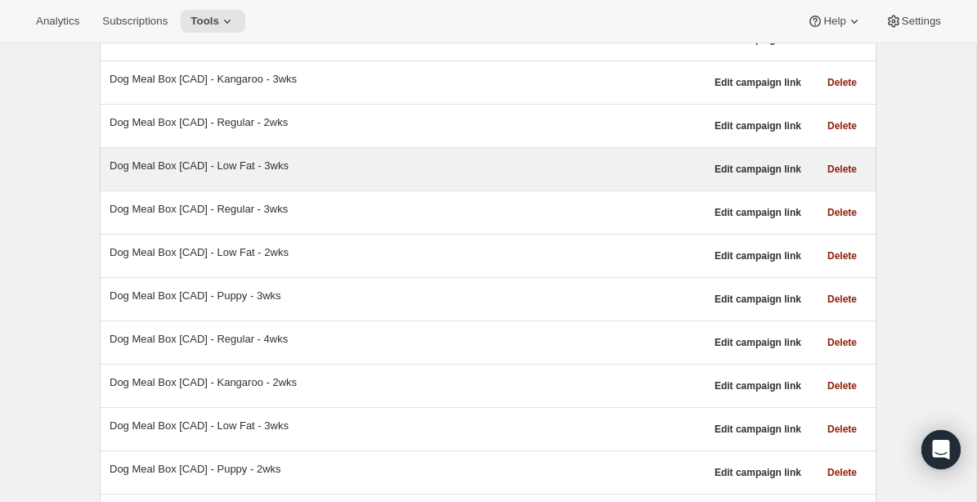
click at [257, 177] on div "Dog Meal Box [CAD] - Low Fat - 3wks" at bounding box center [407, 169] width 595 height 23
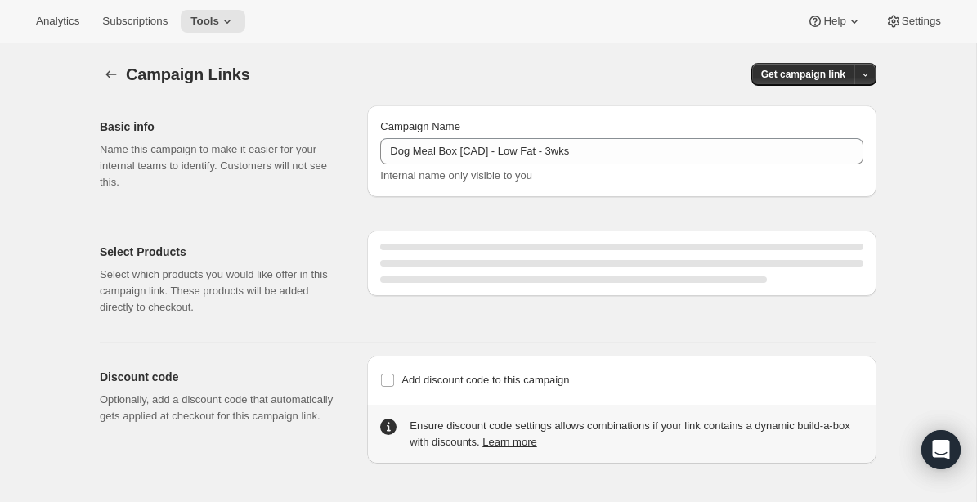
select select "gid://shopify/SellingPlan/1214677040"
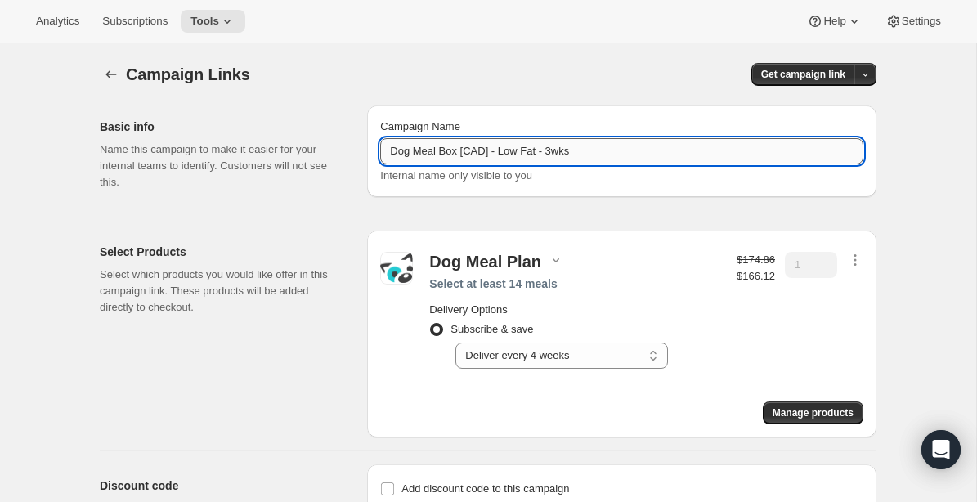
click at [558, 154] on input "Dog Meal Box [CAD] - Low Fat - 3wks" at bounding box center [621, 151] width 483 height 26
type input "Dog Meal Box [CAD] - Low Fat - 4wks"
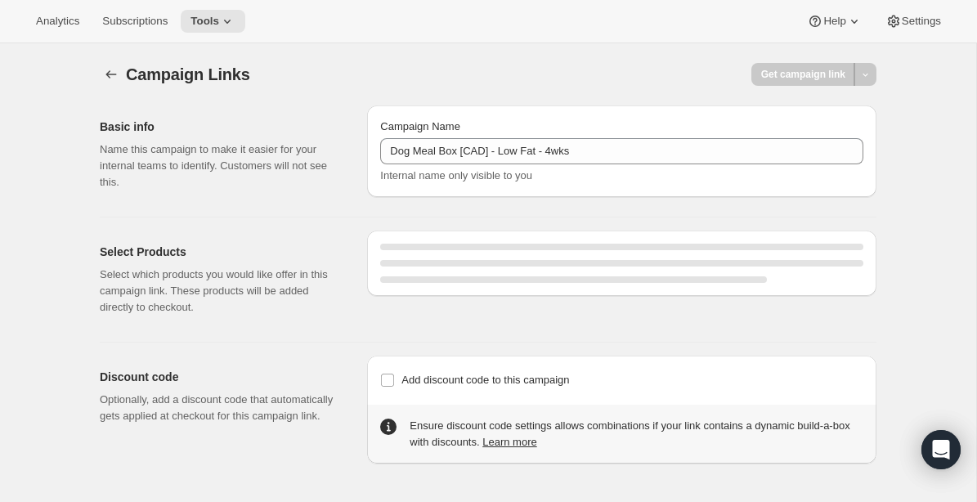
select select "gid://shopify/SellingPlan/1214677040"
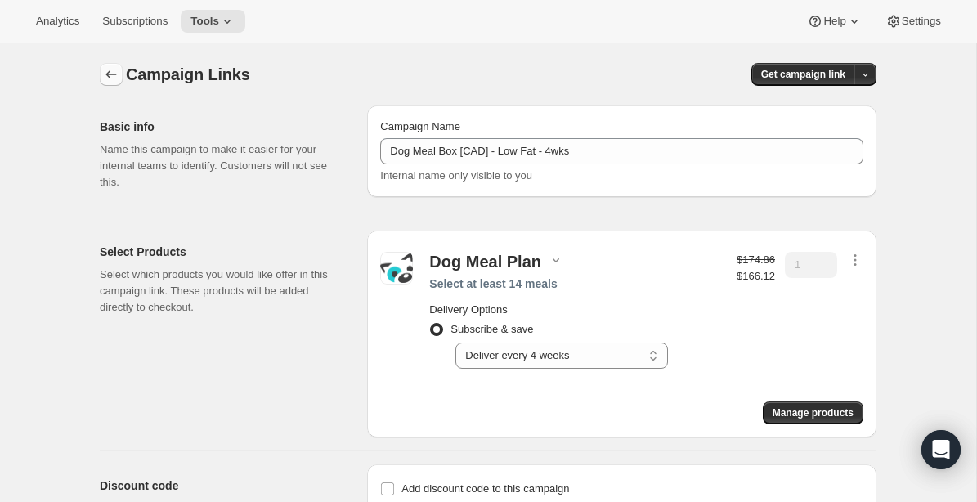
click at [103, 71] on icon "button" at bounding box center [111, 74] width 16 height 16
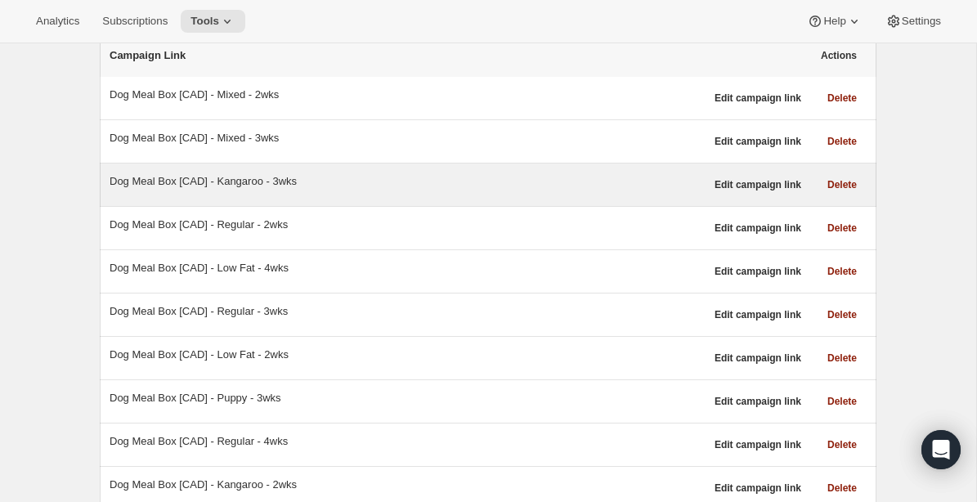
scroll to position [123, 0]
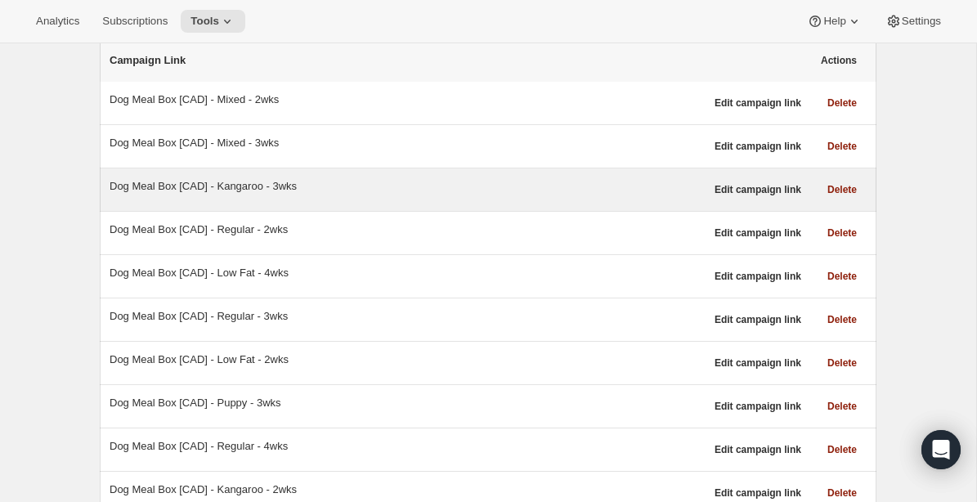
click at [248, 184] on div "Dog Meal Box [CAD] - Kangaroo - 3wks" at bounding box center [407, 186] width 595 height 16
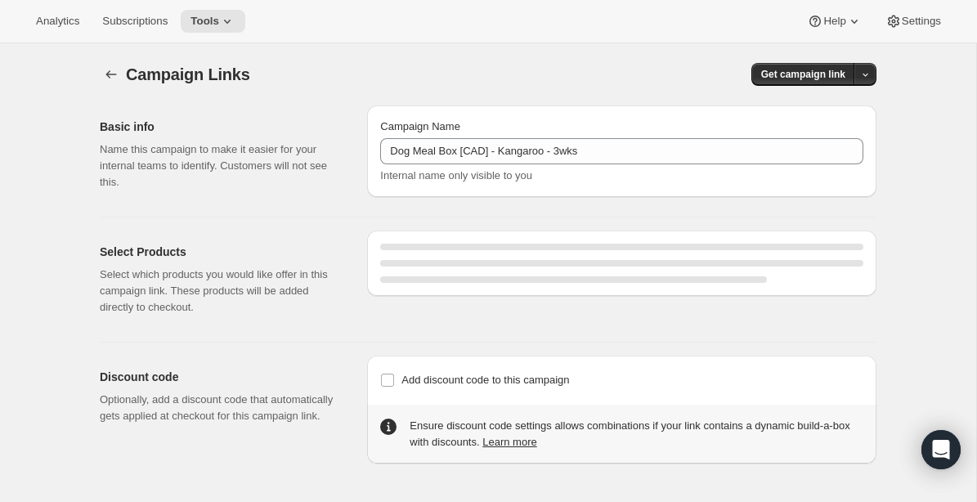
select select "gid://shopify/SellingPlan/1214644272"
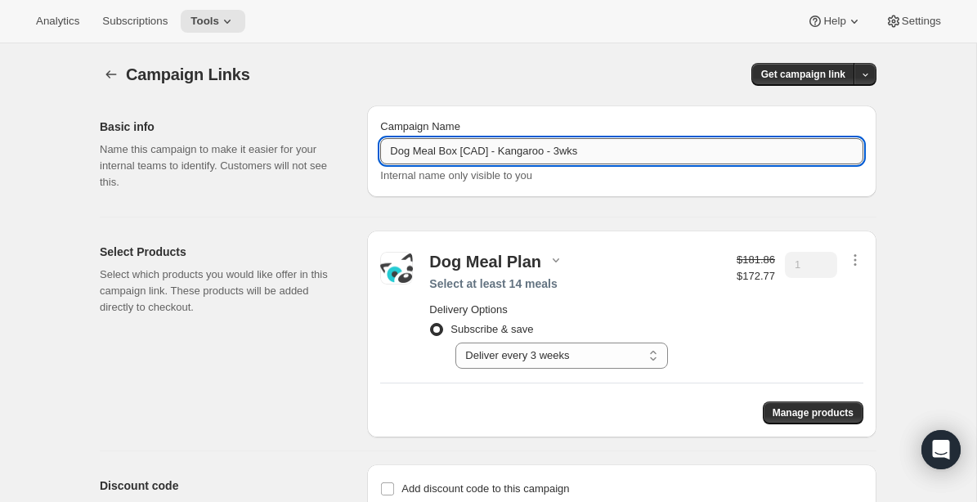
click at [582, 153] on input "Dog Meal Box [CAD] - Kangaroo - 3wks" at bounding box center [621, 151] width 483 height 26
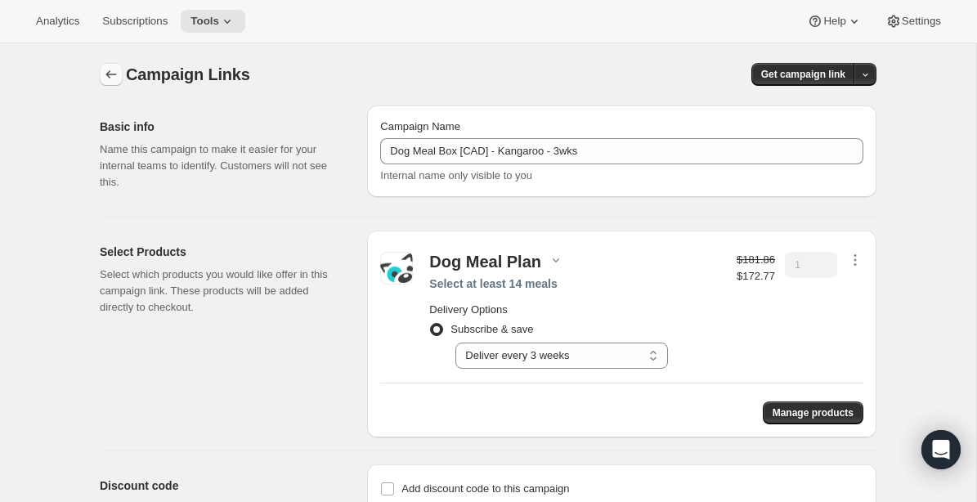
click at [109, 75] on icon "button" at bounding box center [111, 74] width 16 height 16
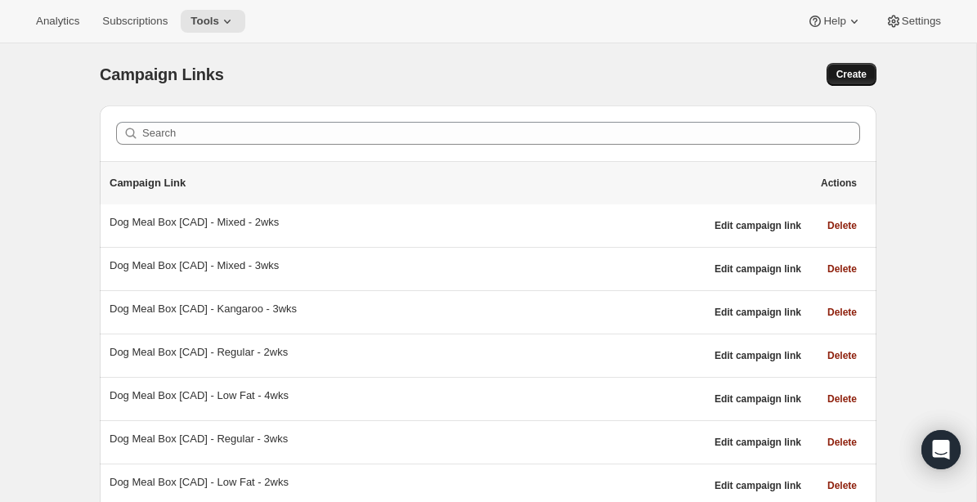
click at [852, 76] on span "Create" at bounding box center [851, 74] width 30 height 13
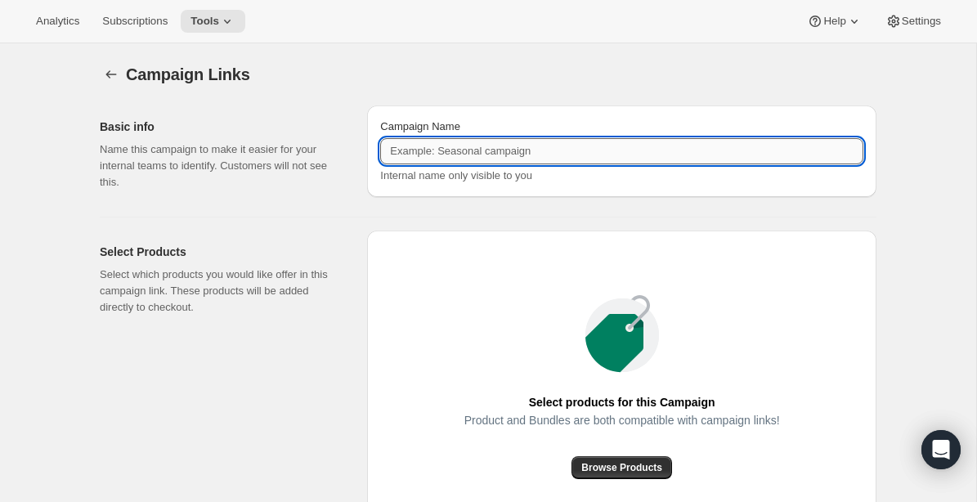
click at [513, 154] on input "Campaign Name" at bounding box center [621, 151] width 483 height 26
paste input "Dog Meal Box [CAD] - Kangaroo - 3wks"
click at [570, 151] on input "Dog Meal Box [CAD] - Kangaroo - 3wks" at bounding box center [621, 151] width 483 height 26
type input "Dog Meal Box [CAD] - Kangaroo - 4wks"
click at [919, 293] on div "Campaign Links. This page is ready Campaign Links Basic info Name this campaign…" at bounding box center [488, 376] width 976 height 667
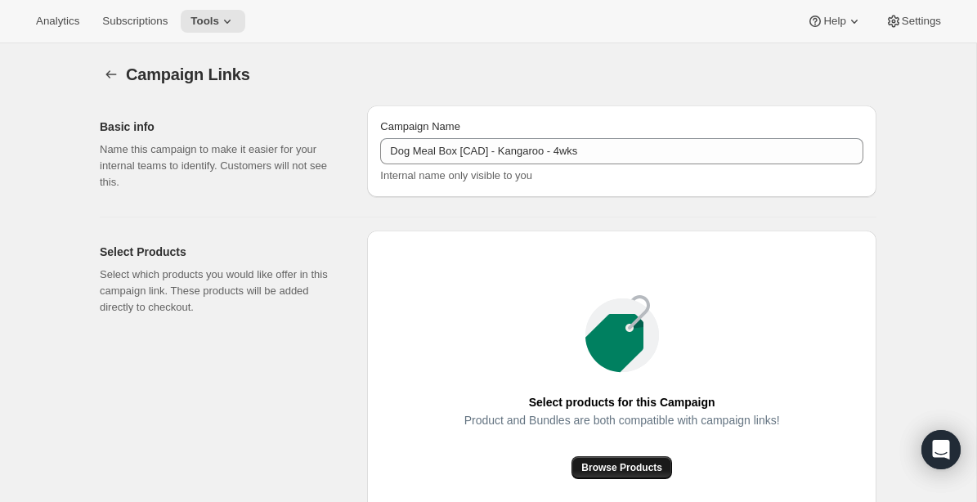
click at [638, 473] on span "Browse Products" at bounding box center [621, 467] width 81 height 13
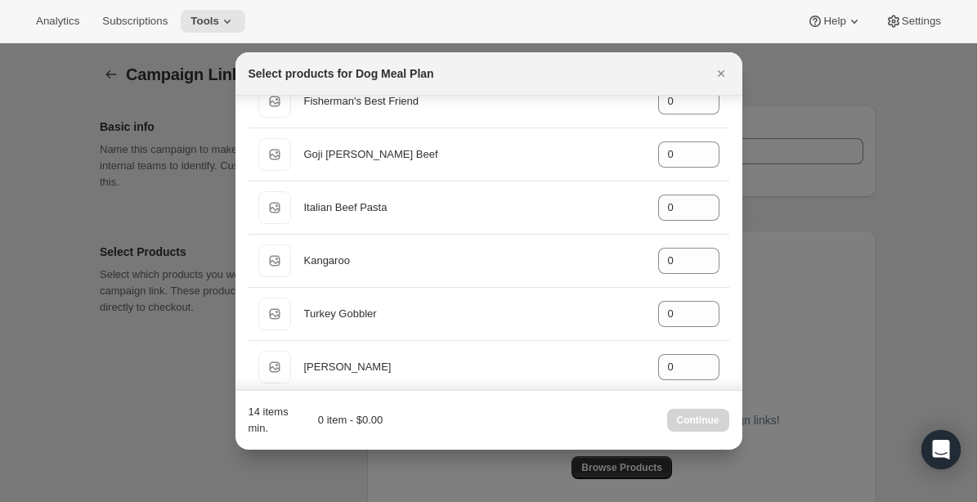
scroll to position [362, 0]
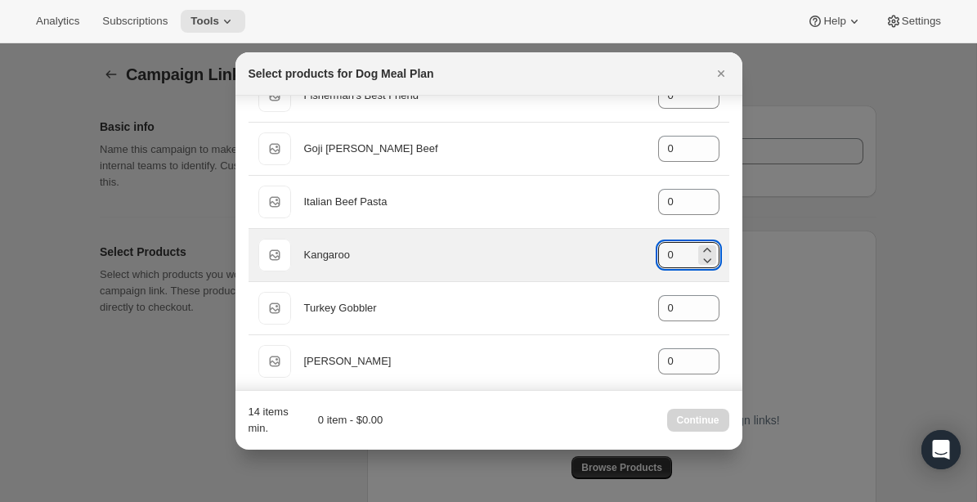
drag, startPoint x: 678, startPoint y: 251, endPoint x: 648, endPoint y: 251, distance: 30.2
click at [648, 251] on div "Default Title Kangaroo gid://shopify/ProductVariant/8041984688176 0" at bounding box center [488, 255] width 461 height 33
drag, startPoint x: 678, startPoint y: 251, endPoint x: 655, endPoint y: 251, distance: 23.7
click at [655, 251] on div "Default Title Kangaroo gid://shopify/ProductVariant/8041984688176 10" at bounding box center [488, 255] width 461 height 33
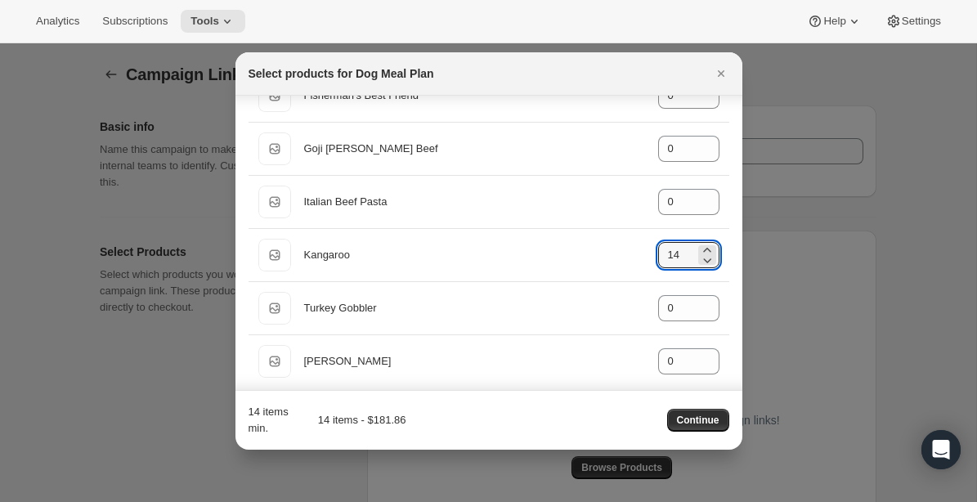
type input "14"
click at [574, 435] on div "14 items min. 14 items - $181.86 Continue" at bounding box center [488, 420] width 481 height 33
click at [706, 423] on span "Continue" at bounding box center [698, 420] width 42 height 13
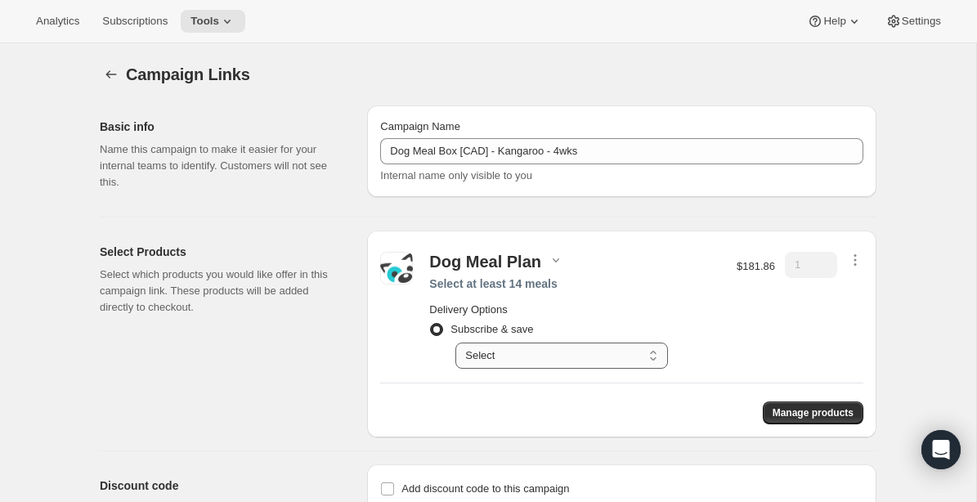
click at [633, 360] on select "Select Deliver every 1 week Deliver every 2 weeks Deliver every 3 weeks Deliver…" at bounding box center [561, 355] width 212 height 26
select select "gid://shopify/SellingPlan/1214677040"
click at [455, 342] on select "Select Deliver every 1 week Deliver every 2 weeks Deliver every 3 weeks Deliver…" at bounding box center [561, 355] width 212 height 26
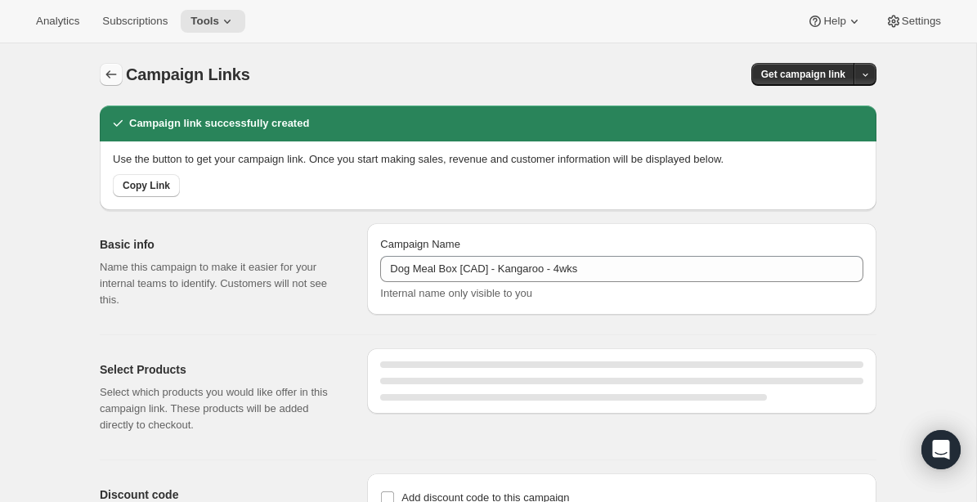
select select "gid://shopify/SellingPlan/1214677040"
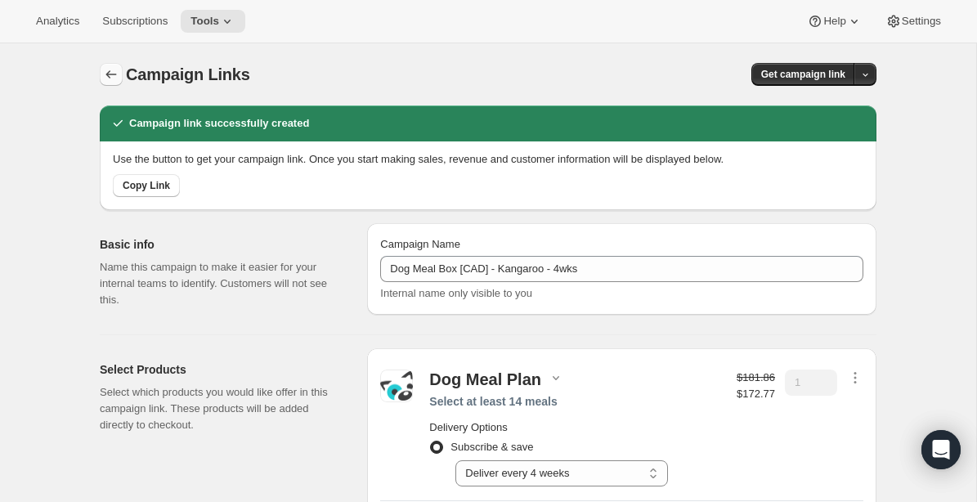
click at [108, 73] on icon "button" at bounding box center [111, 74] width 11 height 8
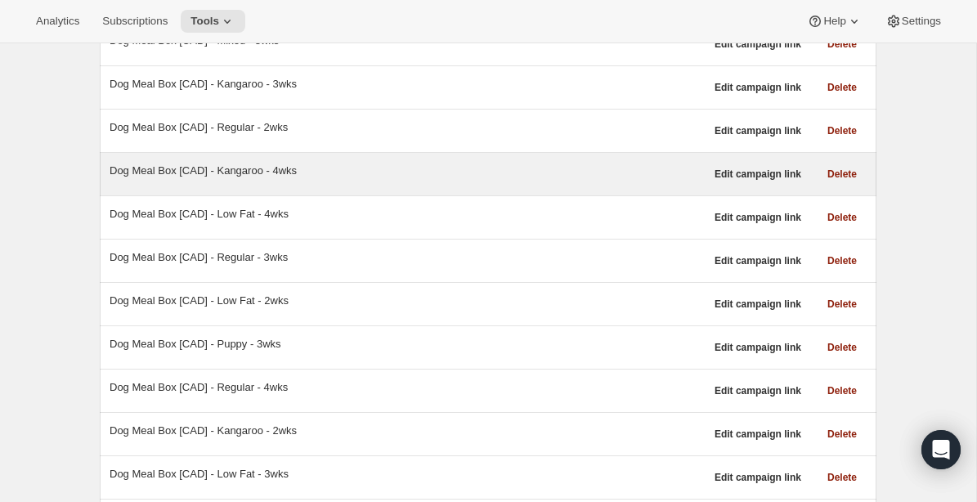
scroll to position [235, 0]
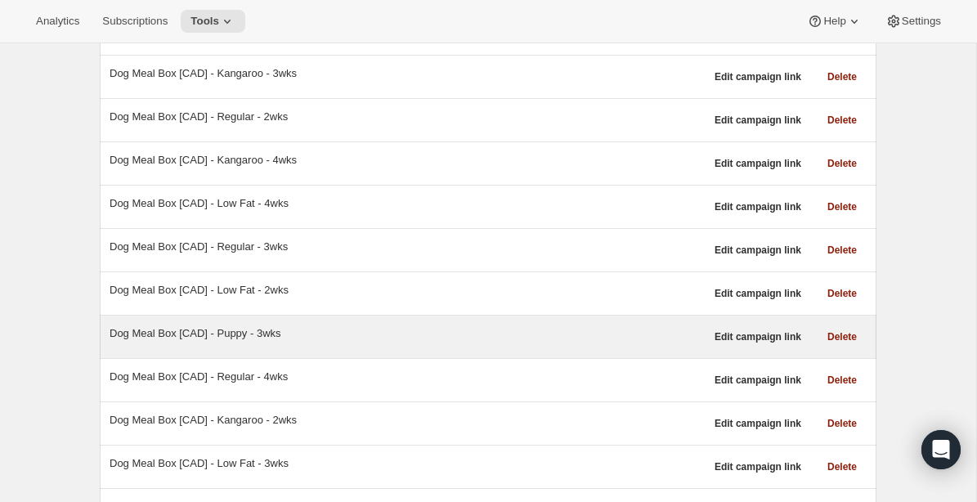
click at [253, 339] on div "Dog Meal Box [CAD] - Puppy - 3wks" at bounding box center [407, 333] width 595 height 16
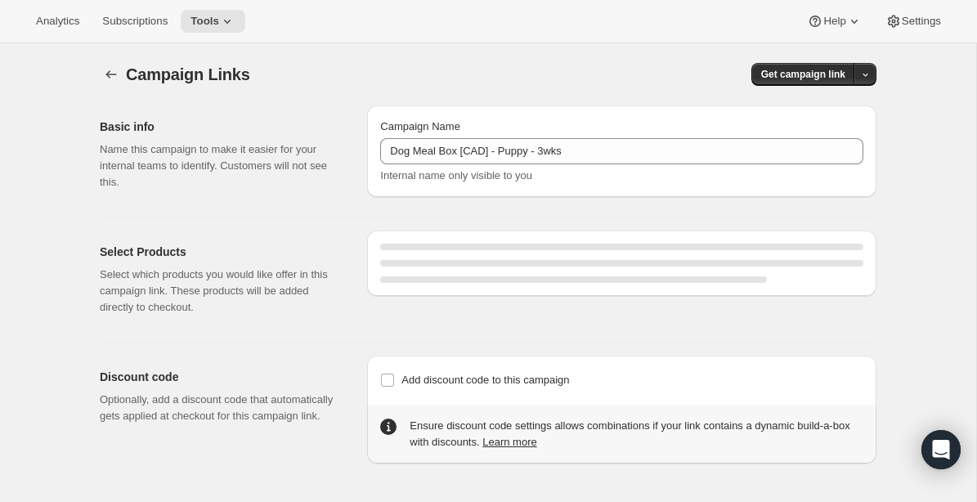
select select "gid://shopify/SellingPlan/1214644272"
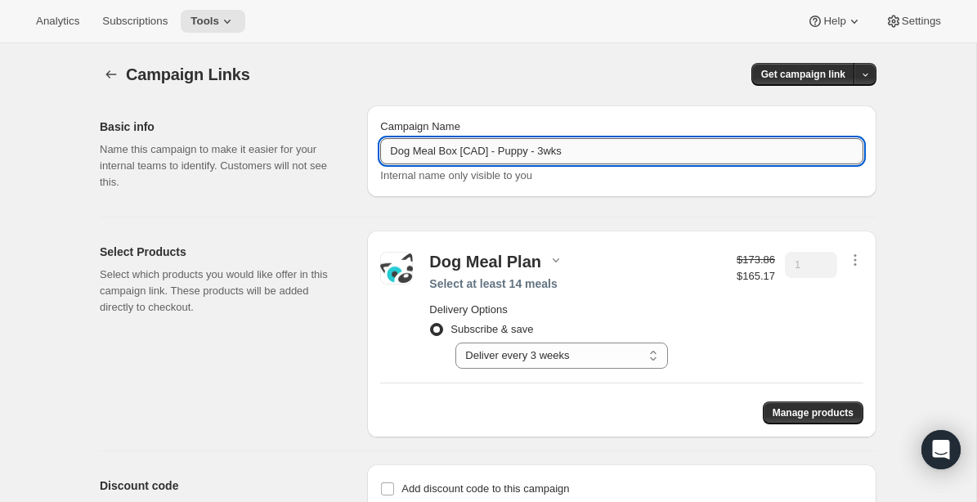
click at [519, 143] on input "Dog Meal Box [CAD] - Puppy - 3wks" at bounding box center [621, 151] width 483 height 26
click at [110, 74] on icon "button" at bounding box center [111, 74] width 11 height 8
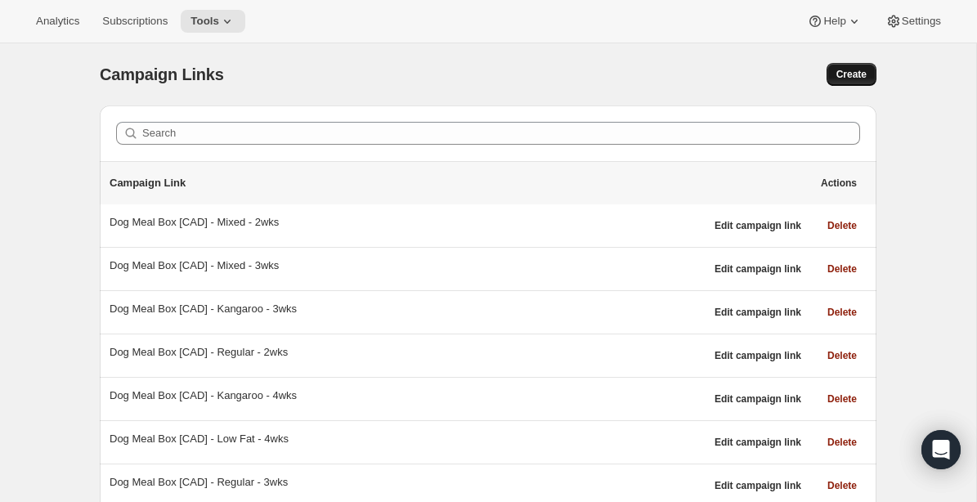
click at [858, 71] on span "Create" at bounding box center [851, 74] width 30 height 13
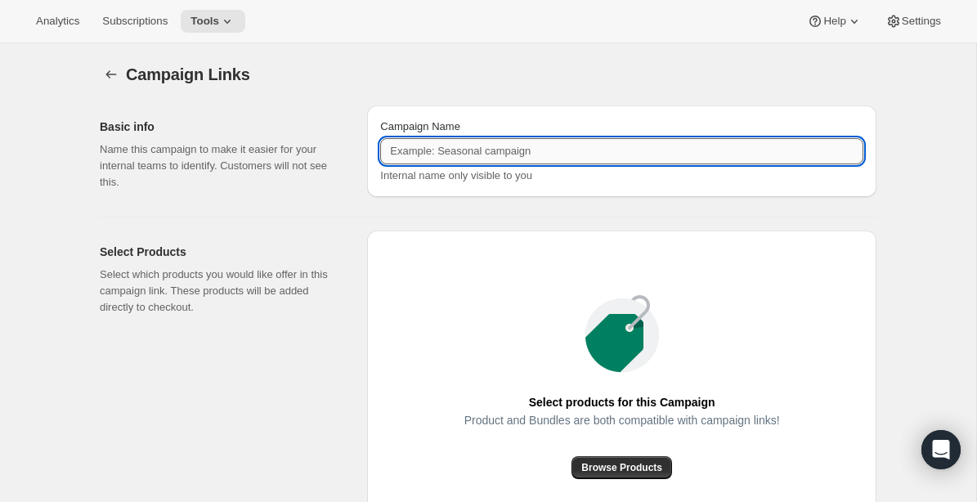
click at [551, 144] on input "Campaign Name" at bounding box center [621, 151] width 483 height 26
paste input "Dog Meal Box [CAD] - Puppy - 3wks"
click at [552, 152] on input "Dog Meal Box [CAD] - Puppy - 3wks" at bounding box center [621, 151] width 483 height 26
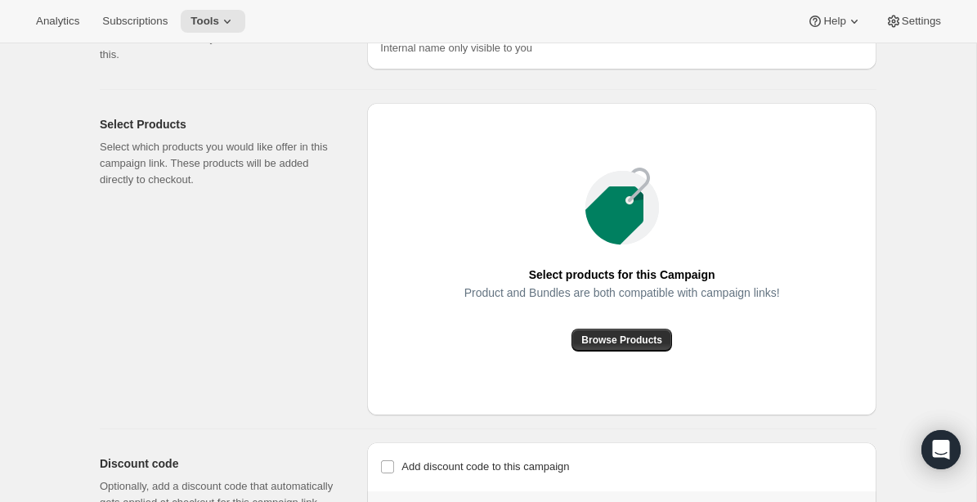
scroll to position [208, 0]
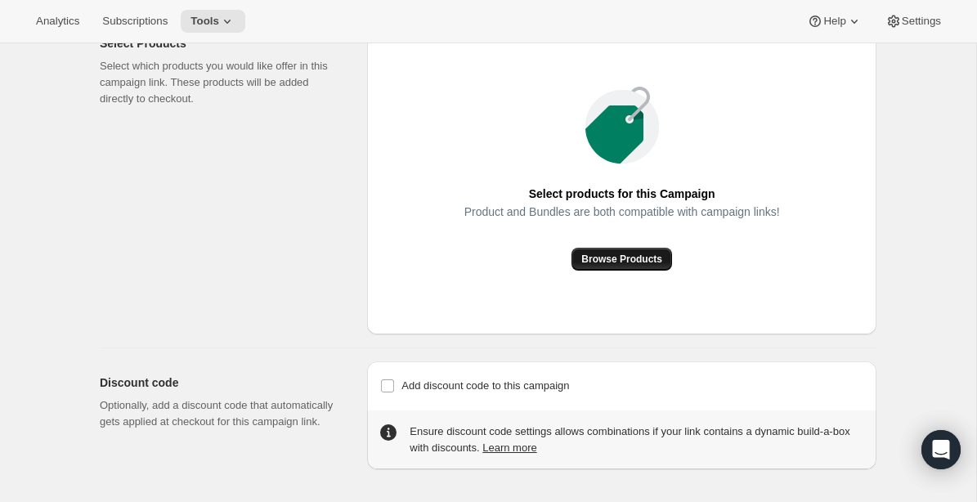
type input "Dog Meal Box [CAD] - Puppy - 4wks"
click at [641, 253] on span "Browse Products" at bounding box center [621, 259] width 81 height 13
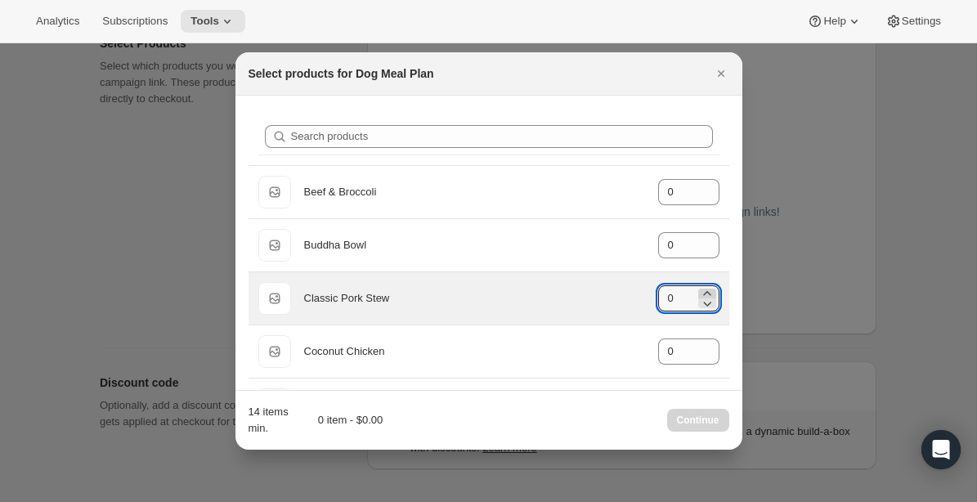
click at [709, 293] on icon ":rba:" at bounding box center [707, 293] width 16 height 16
type input "4"
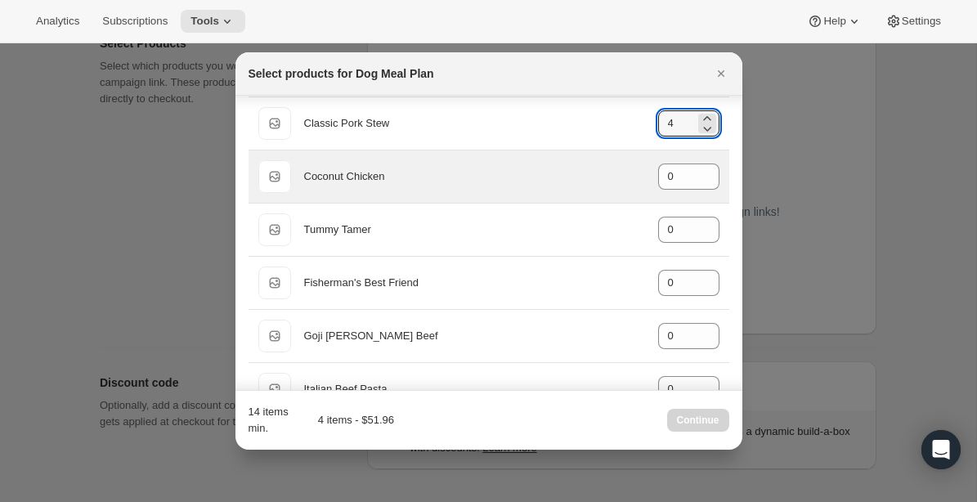
scroll to position [178, 0]
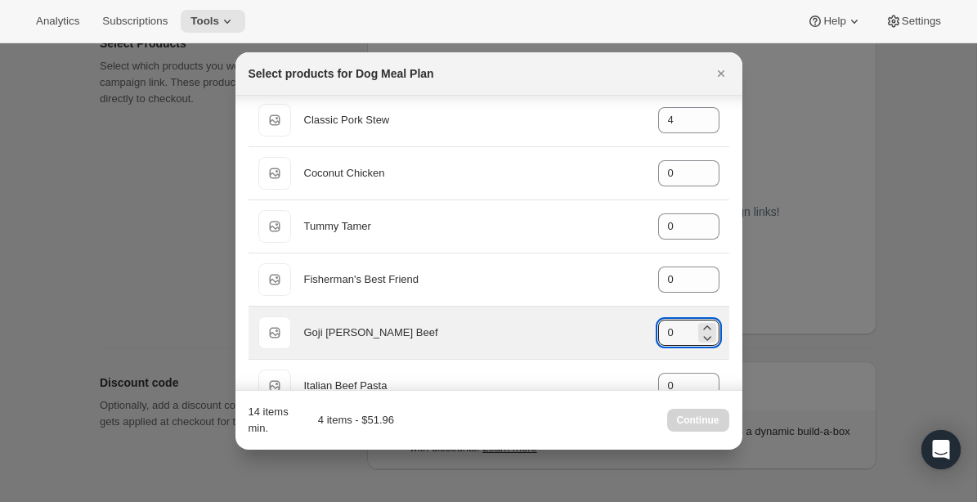
click at [708, 319] on div "Default Title Goji [PERSON_NAME] Beef gid://shopify/ProductVariant/405435784561…" at bounding box center [488, 332] width 461 height 33
click at [709, 327] on icon ":rba:" at bounding box center [707, 328] width 16 height 16
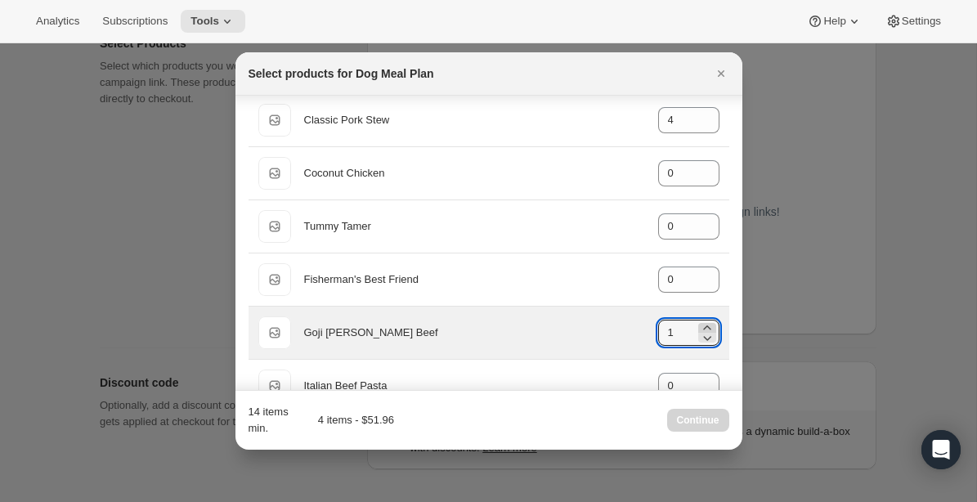
click at [709, 327] on icon ":rba:" at bounding box center [707, 328] width 16 height 16
type input "4"
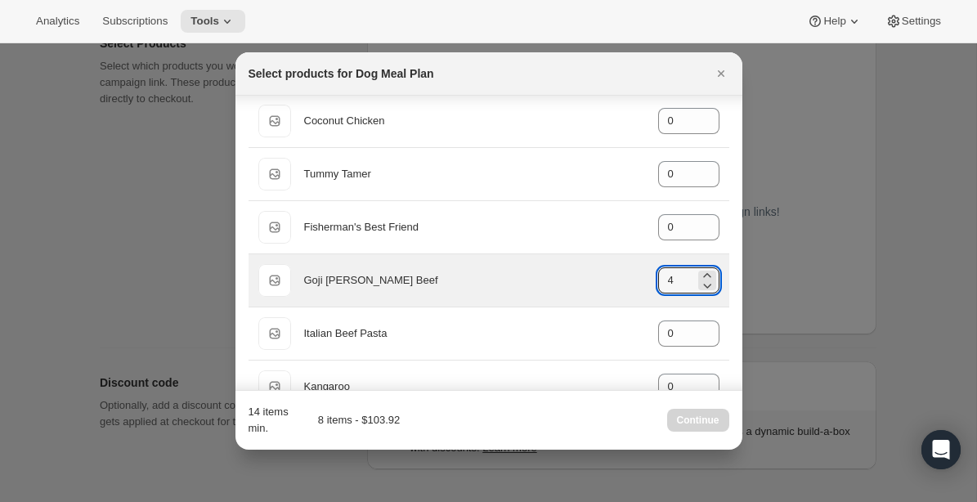
scroll to position [243, 0]
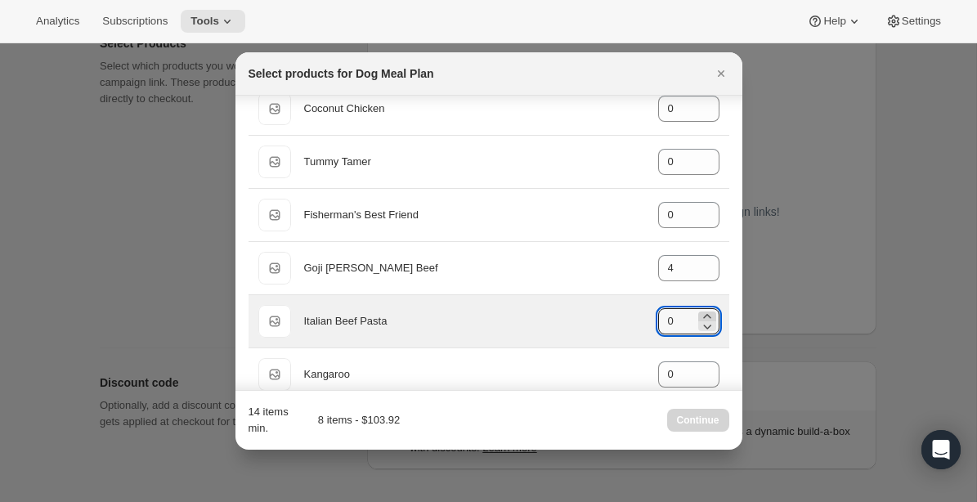
click at [706, 315] on icon ":rba:" at bounding box center [706, 316] width 7 height 4
type input "4"
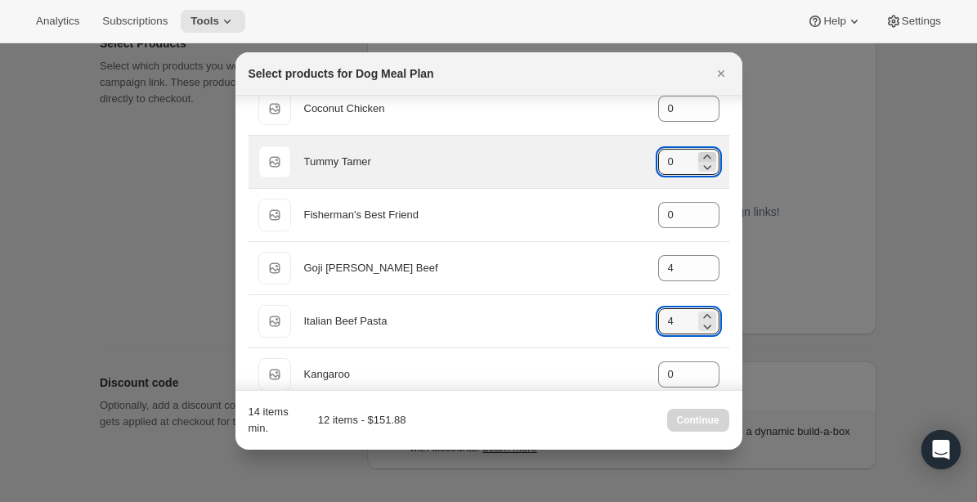
click at [705, 155] on icon ":rba:" at bounding box center [706, 156] width 7 height 4
type input "2"
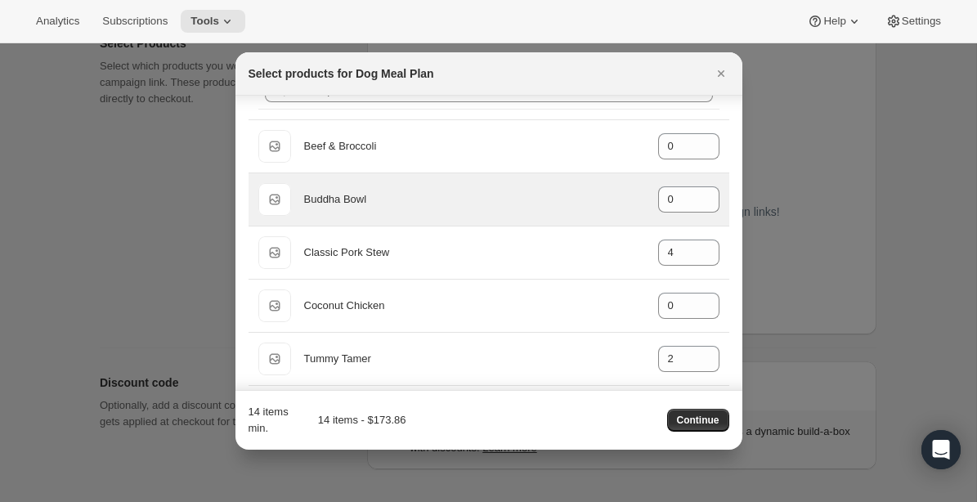
scroll to position [47, 0]
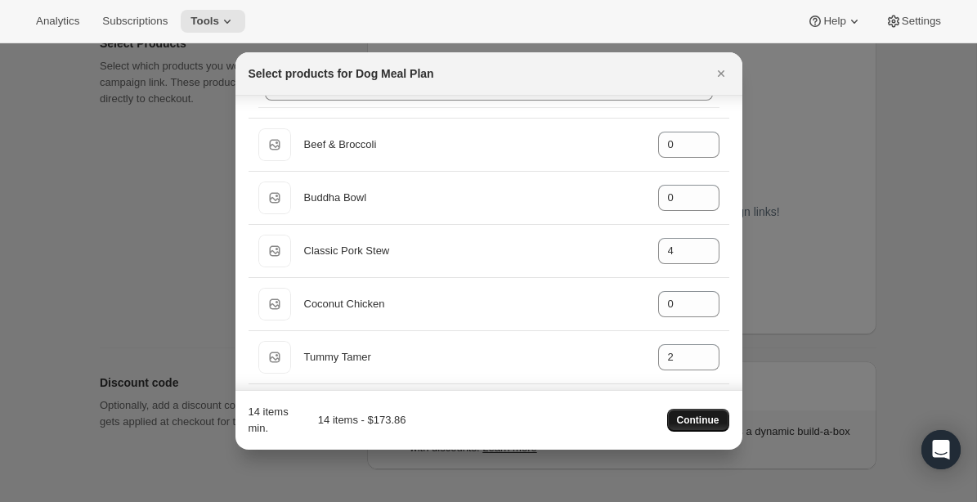
click at [704, 425] on span "Continue" at bounding box center [698, 420] width 42 height 13
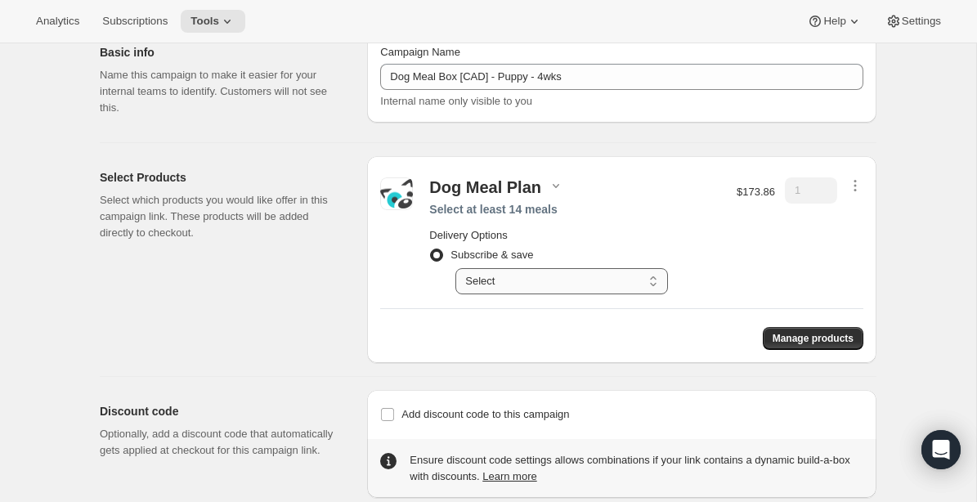
click at [608, 282] on select "Select Deliver every 1 week Deliver every 2 weeks Deliver every 3 weeks Deliver…" at bounding box center [561, 281] width 212 height 26
select select "gid://shopify/SellingPlan/1214677040"
click at [455, 268] on select "Select Deliver every 1 week Deliver every 2 weeks Deliver every 3 weeks Deliver…" at bounding box center [561, 281] width 212 height 26
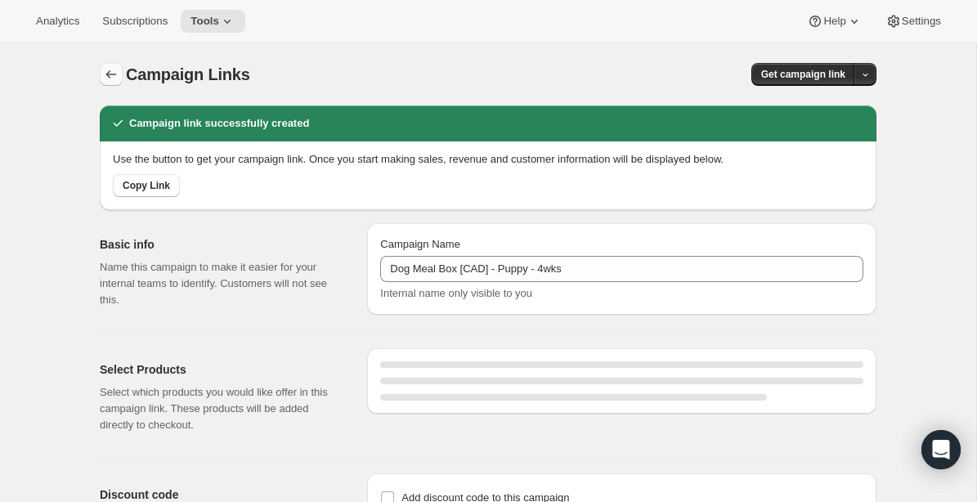
select select "gid://shopify/SellingPlan/1214677040"
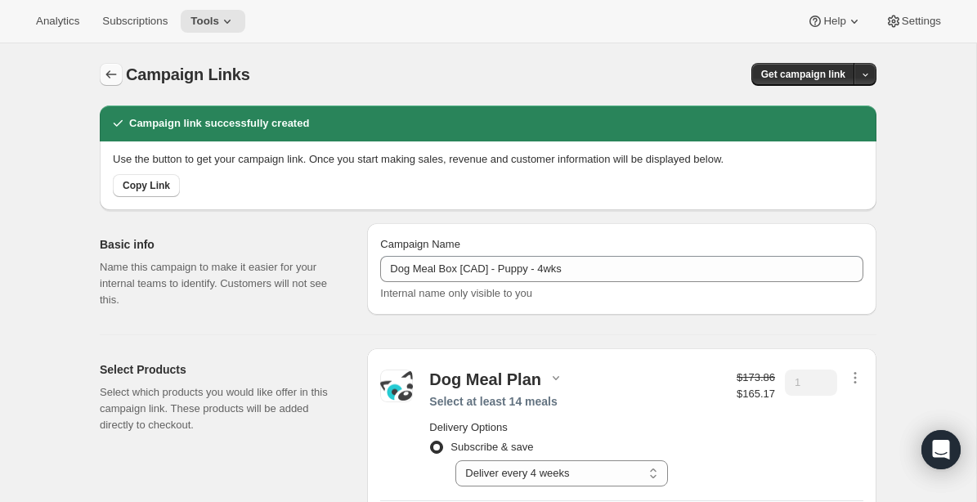
click at [115, 67] on icon "button" at bounding box center [111, 74] width 16 height 16
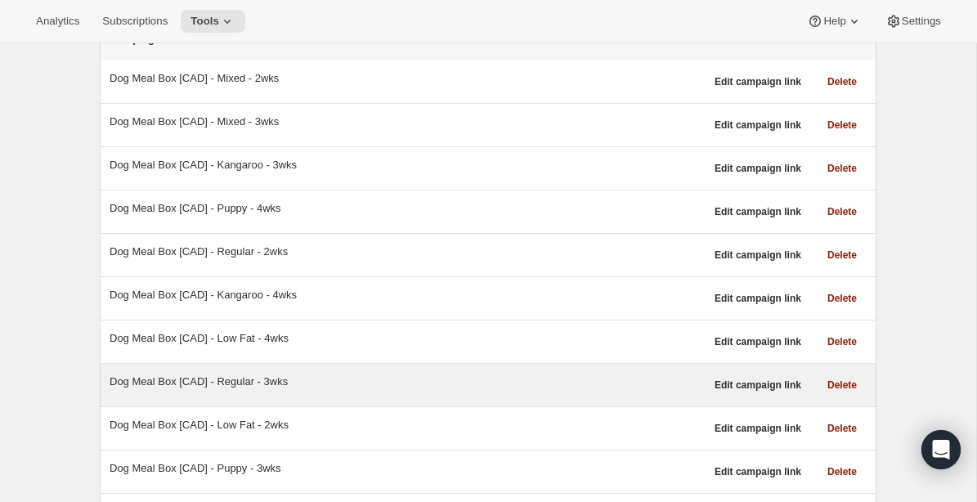
scroll to position [155, 0]
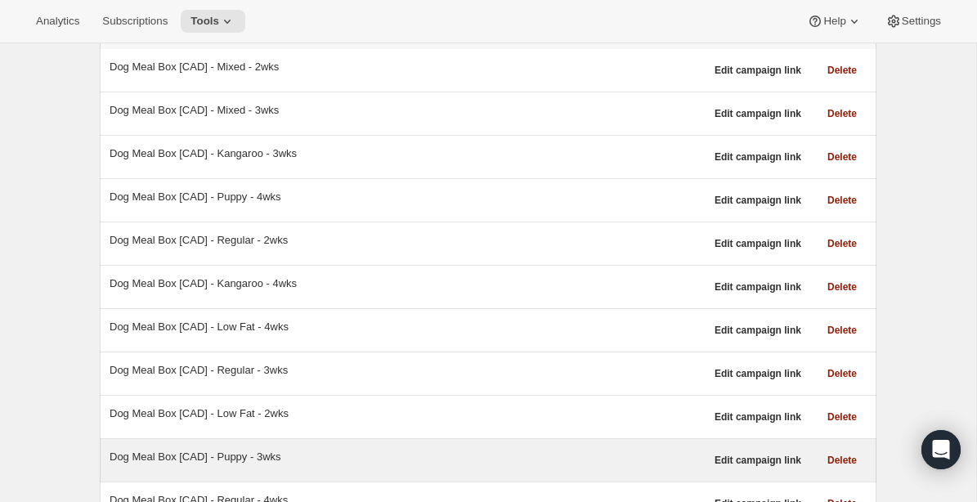
click at [235, 457] on div "Dog Meal Box [CAD] - Puppy - 3wks" at bounding box center [407, 457] width 595 height 16
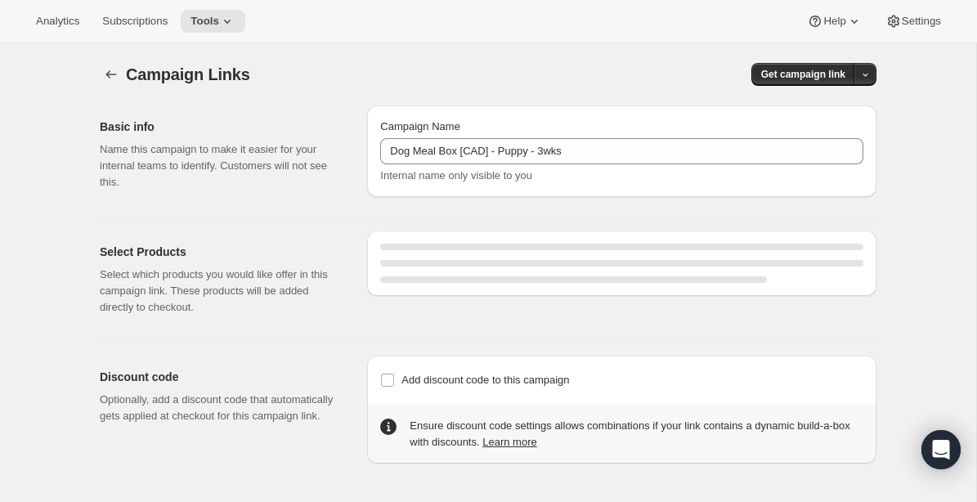
select select "gid://shopify/SellingPlan/1214644272"
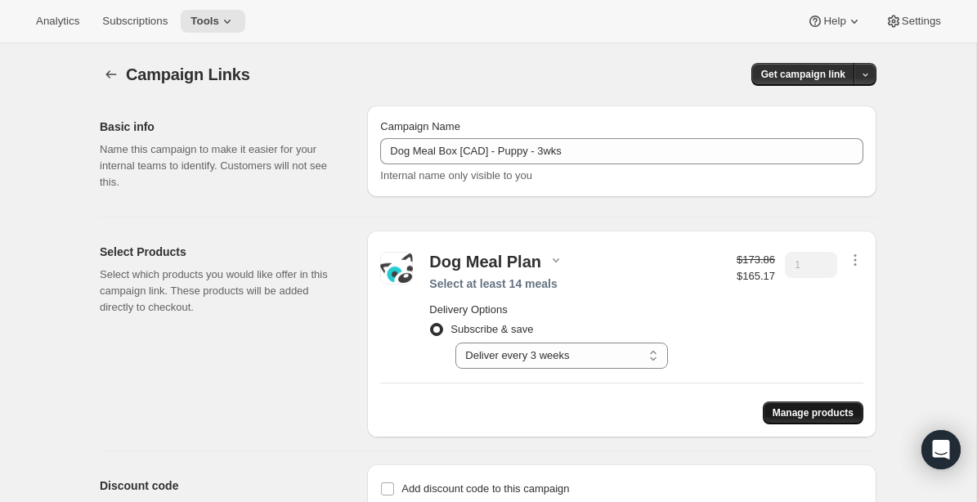
click at [786, 406] on span "Manage products" at bounding box center [812, 412] width 81 height 13
click at [854, 257] on icon "button" at bounding box center [855, 260] width 16 height 16
click at [843, 325] on span "Edit contents" at bounding box center [852, 319] width 61 height 16
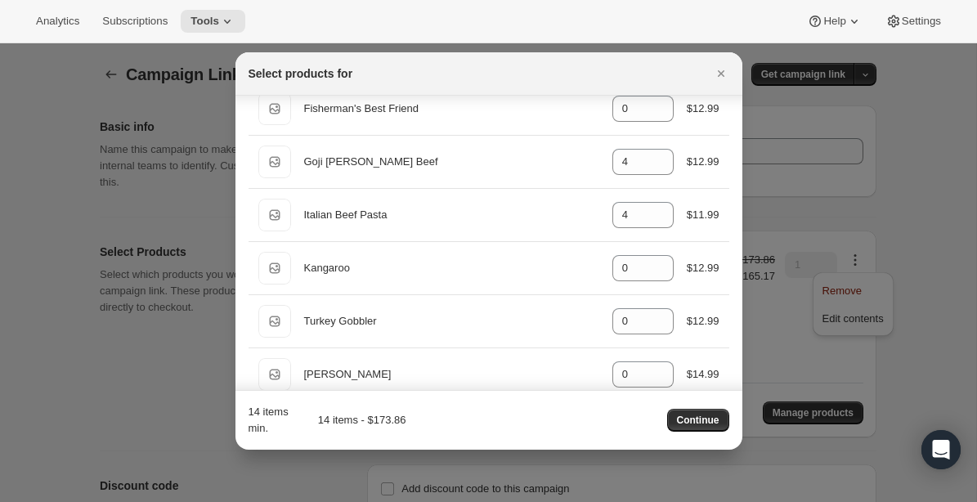
scroll to position [373, 0]
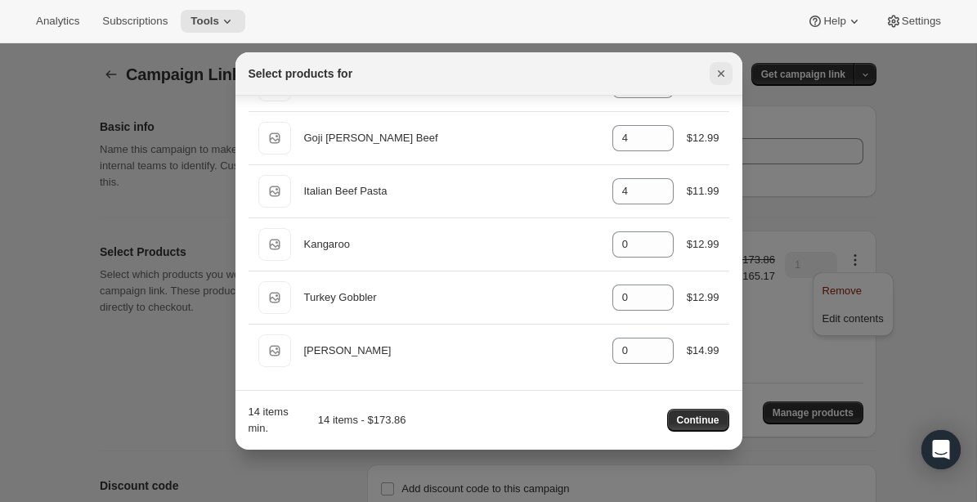
click at [721, 69] on icon "Close" at bounding box center [721, 73] width 16 height 16
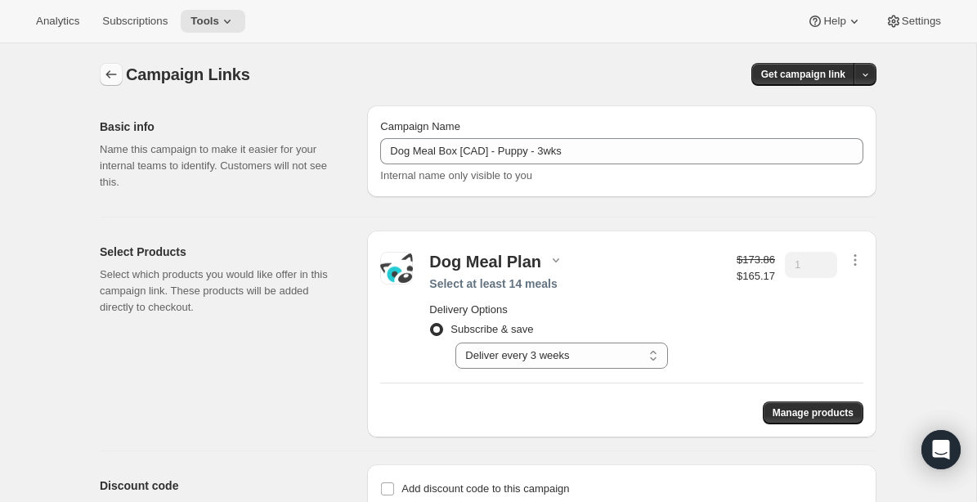
click at [110, 73] on icon "button" at bounding box center [111, 74] width 16 height 16
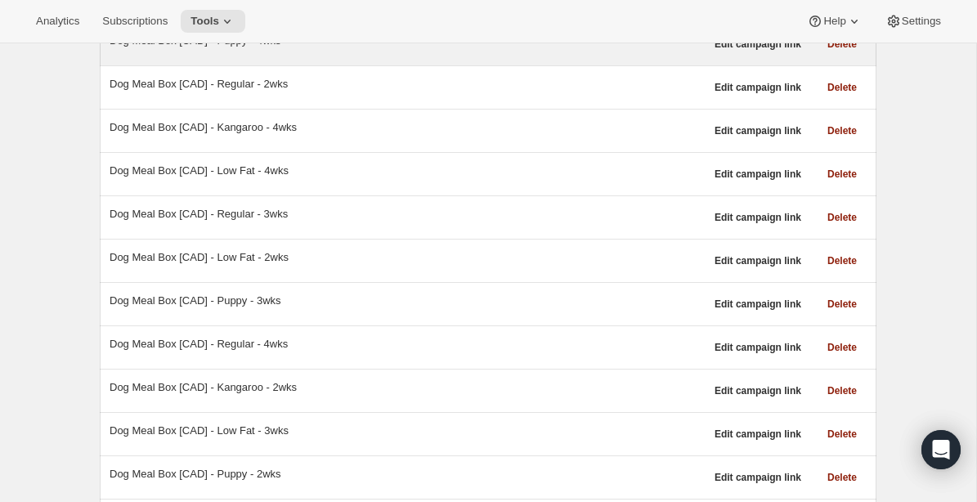
scroll to position [351, 0]
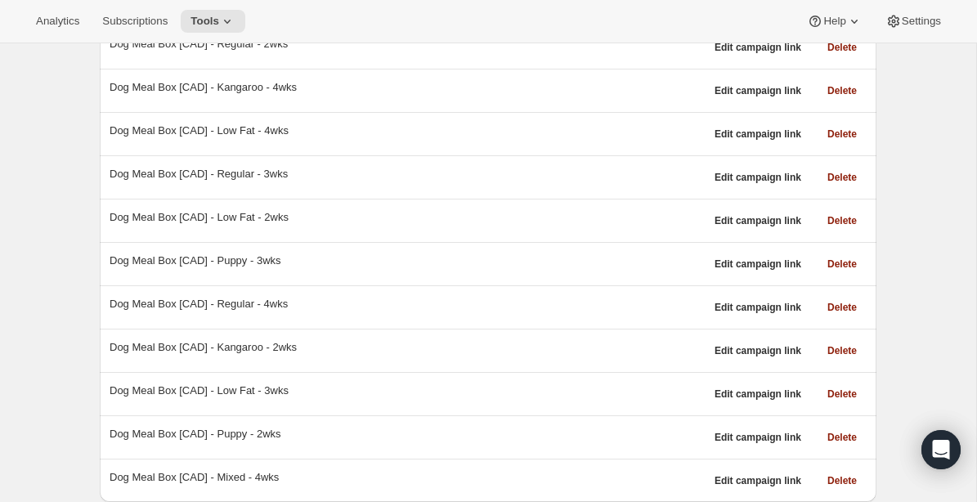
click at [908, 125] on div "Campaign Links. This page is ready Campaign Links Create Search Campaign Link A…" at bounding box center [488, 97] width 976 height 810
